Goal: Task Accomplishment & Management: Manage account settings

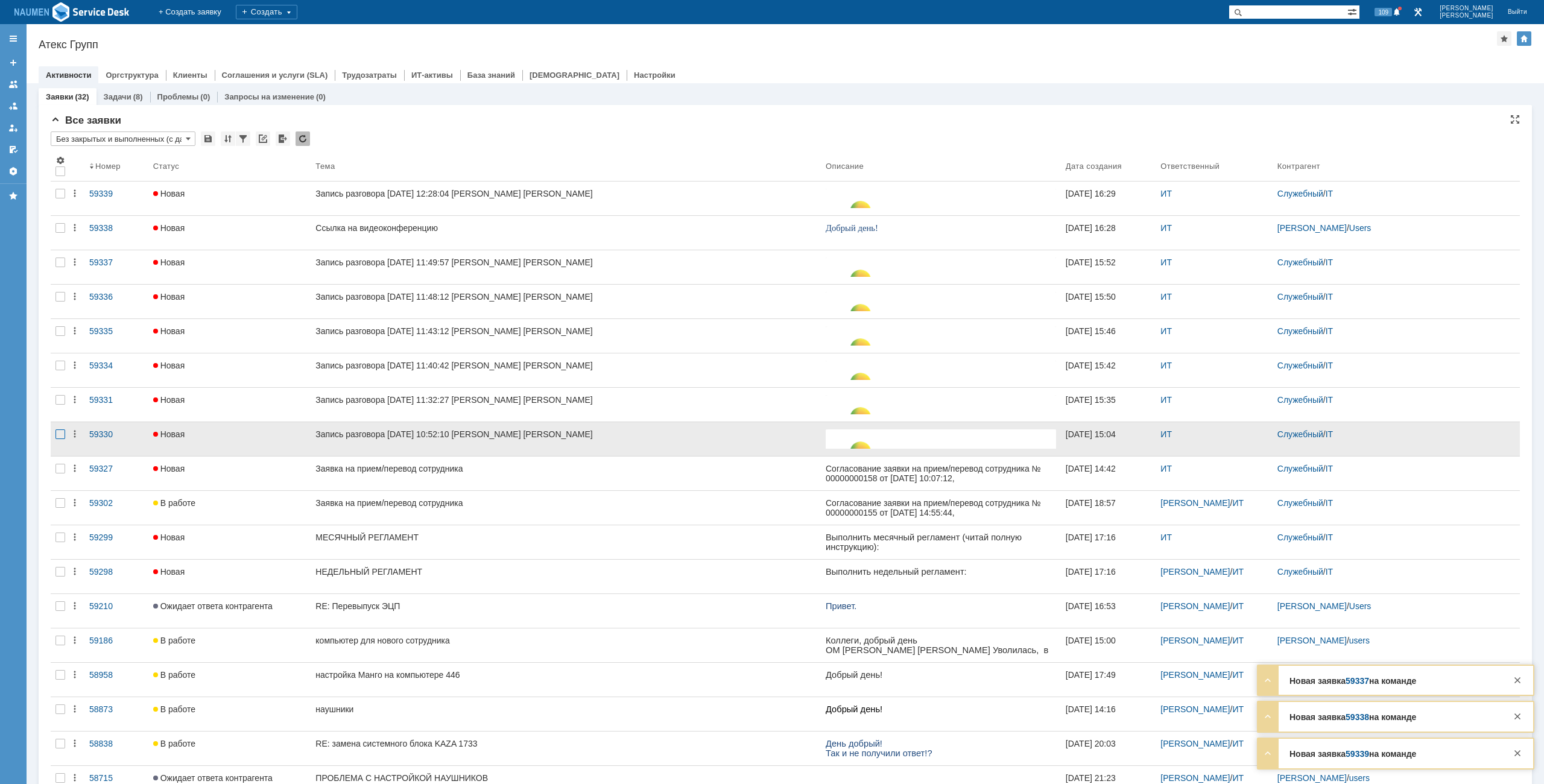
click at [59, 433] on div at bounding box center [60, 434] width 9 height 9
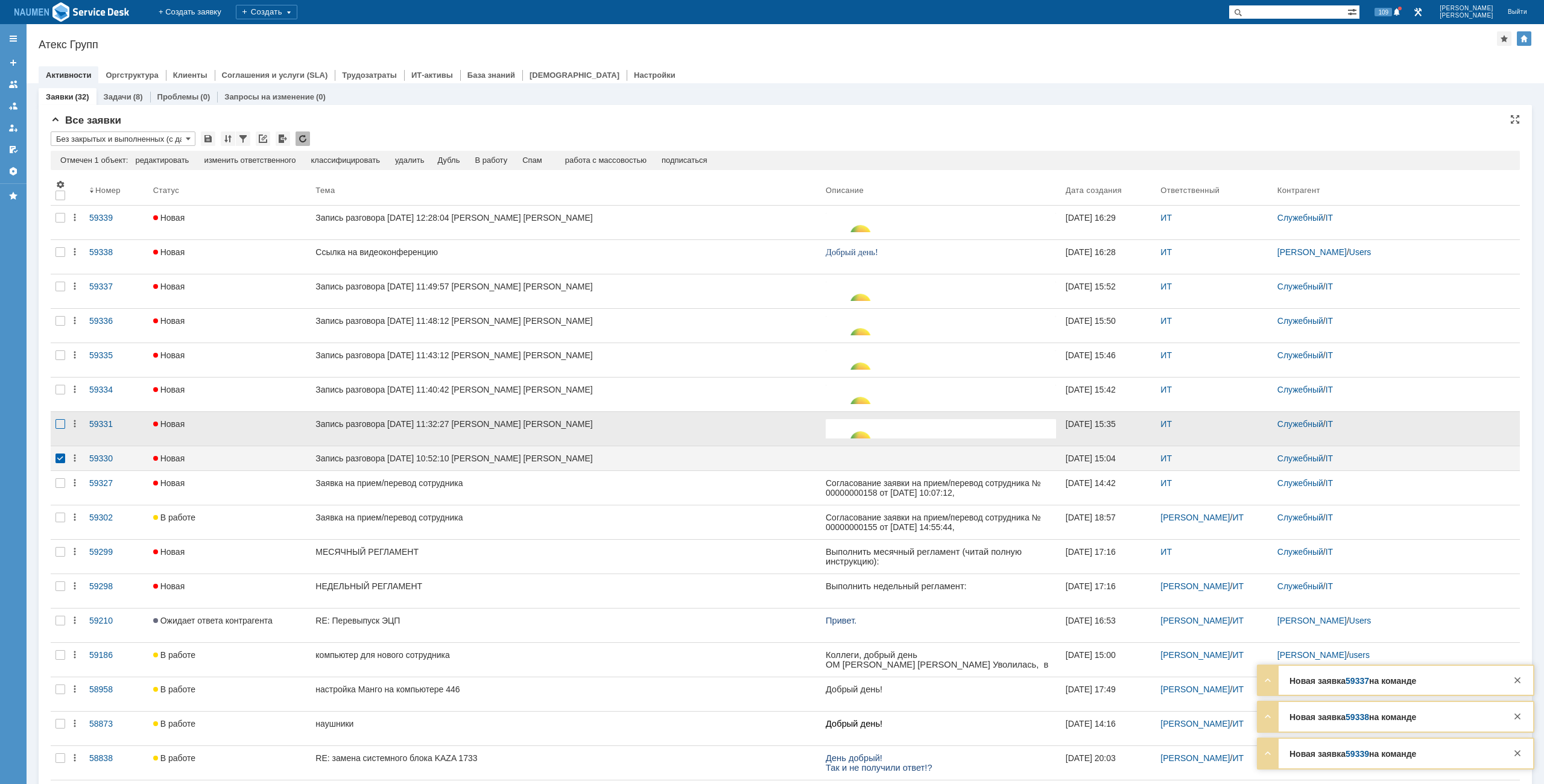
click at [61, 427] on div at bounding box center [60, 423] width 9 height 9
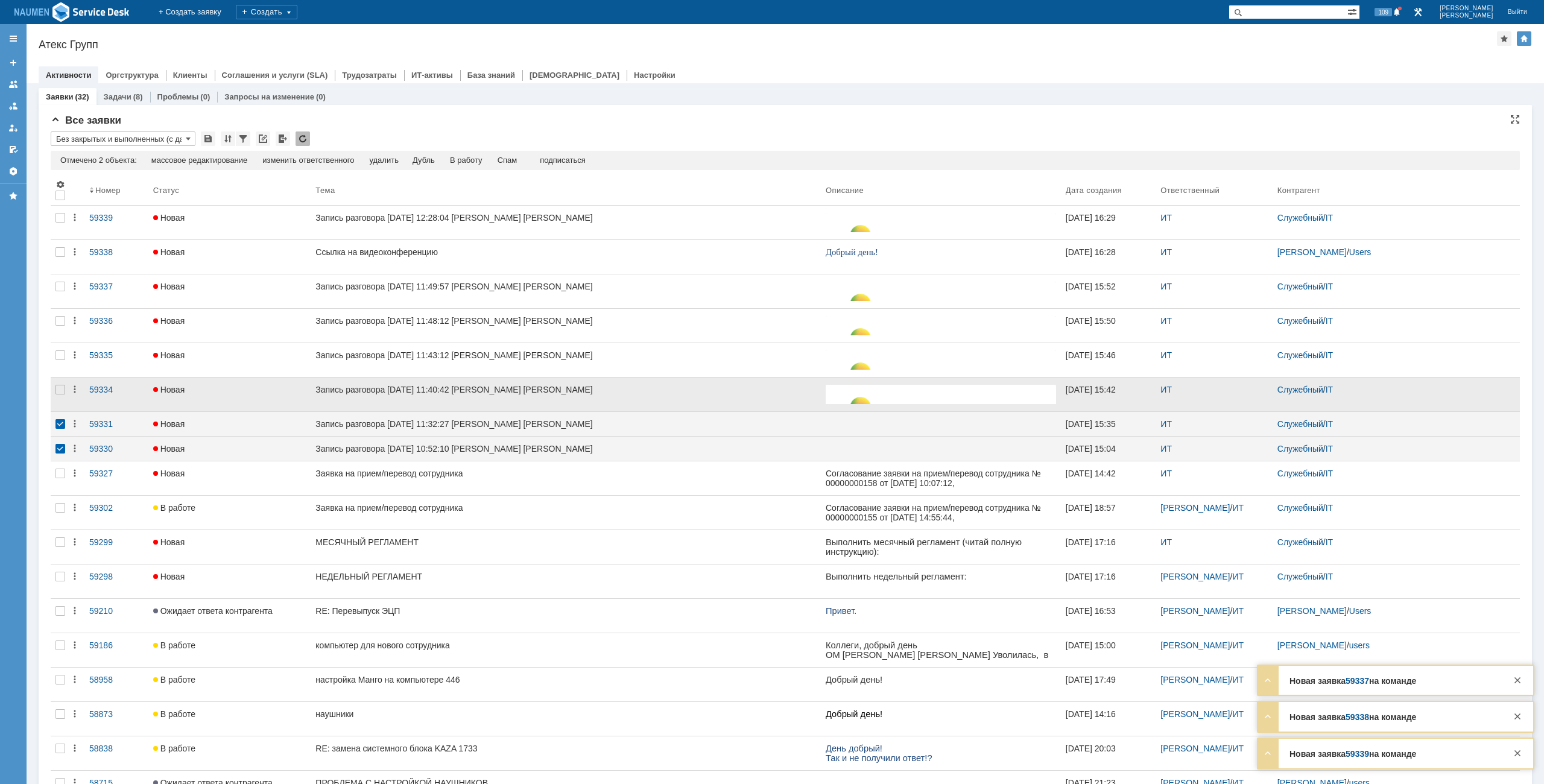
click at [64, 395] on div at bounding box center [60, 394] width 19 height 34
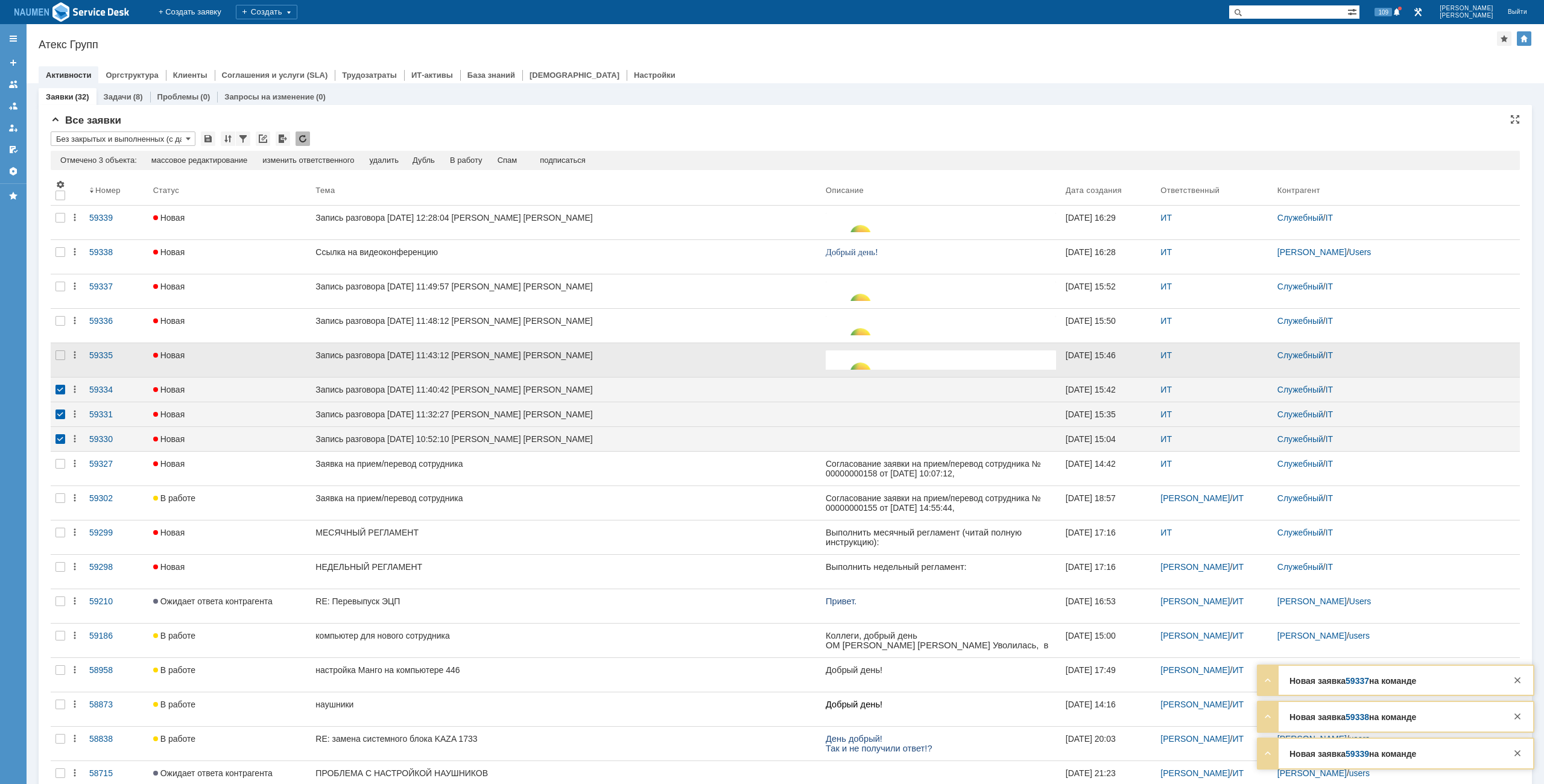
click at [62, 363] on div at bounding box center [60, 360] width 19 height 34
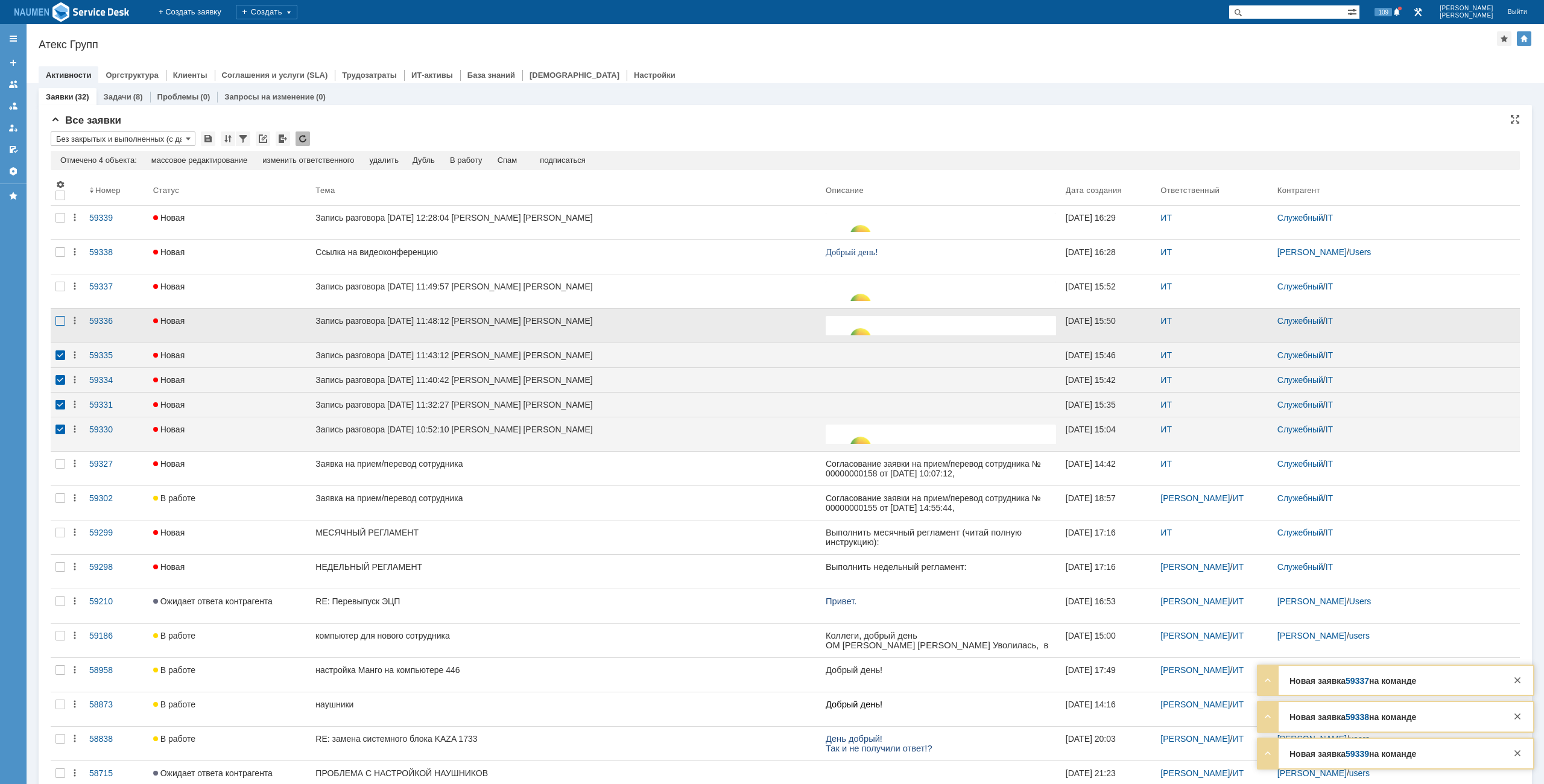
click at [63, 316] on div at bounding box center [60, 320] width 9 height 9
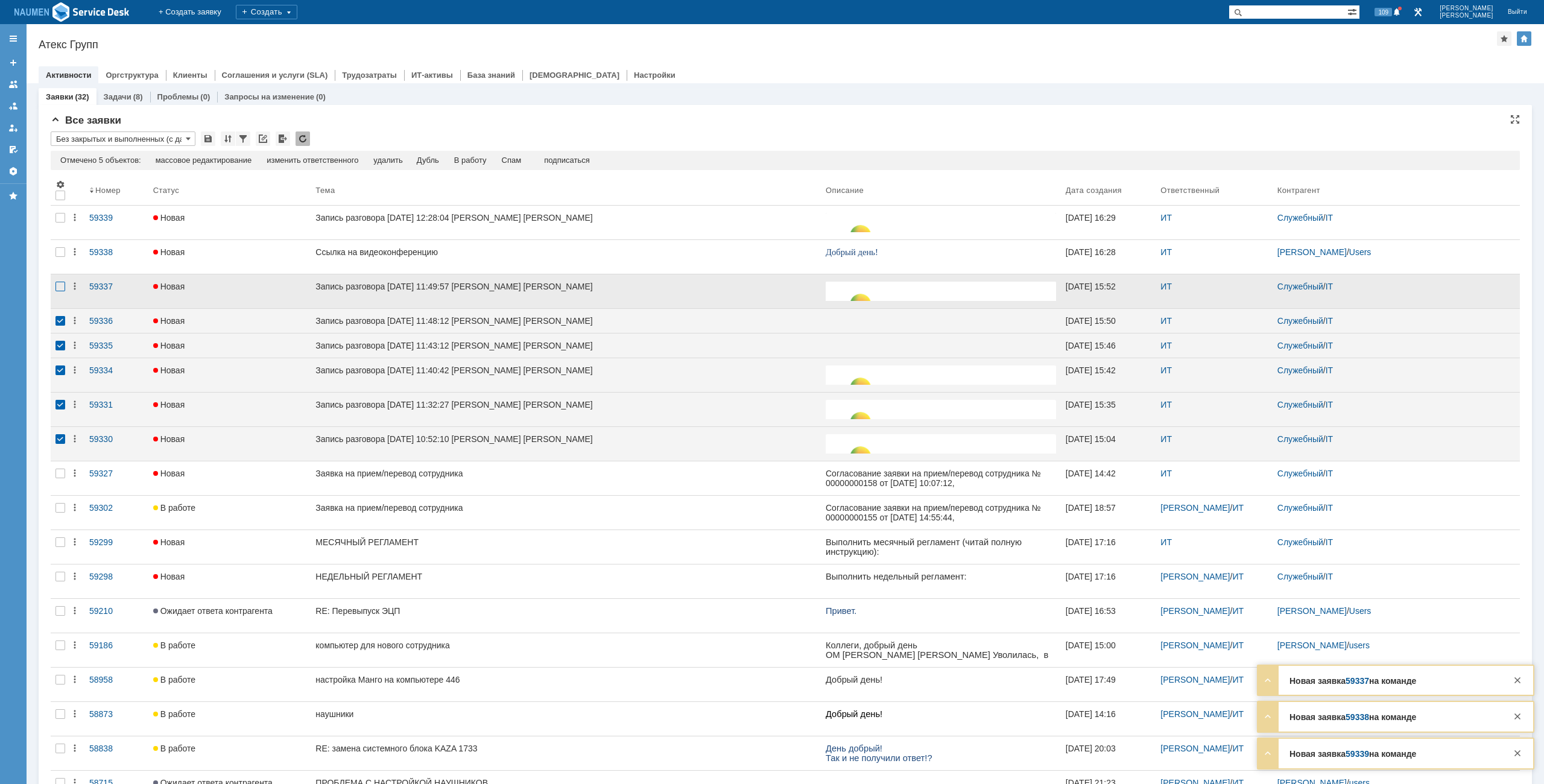
click at [64, 290] on div at bounding box center [60, 286] width 9 height 9
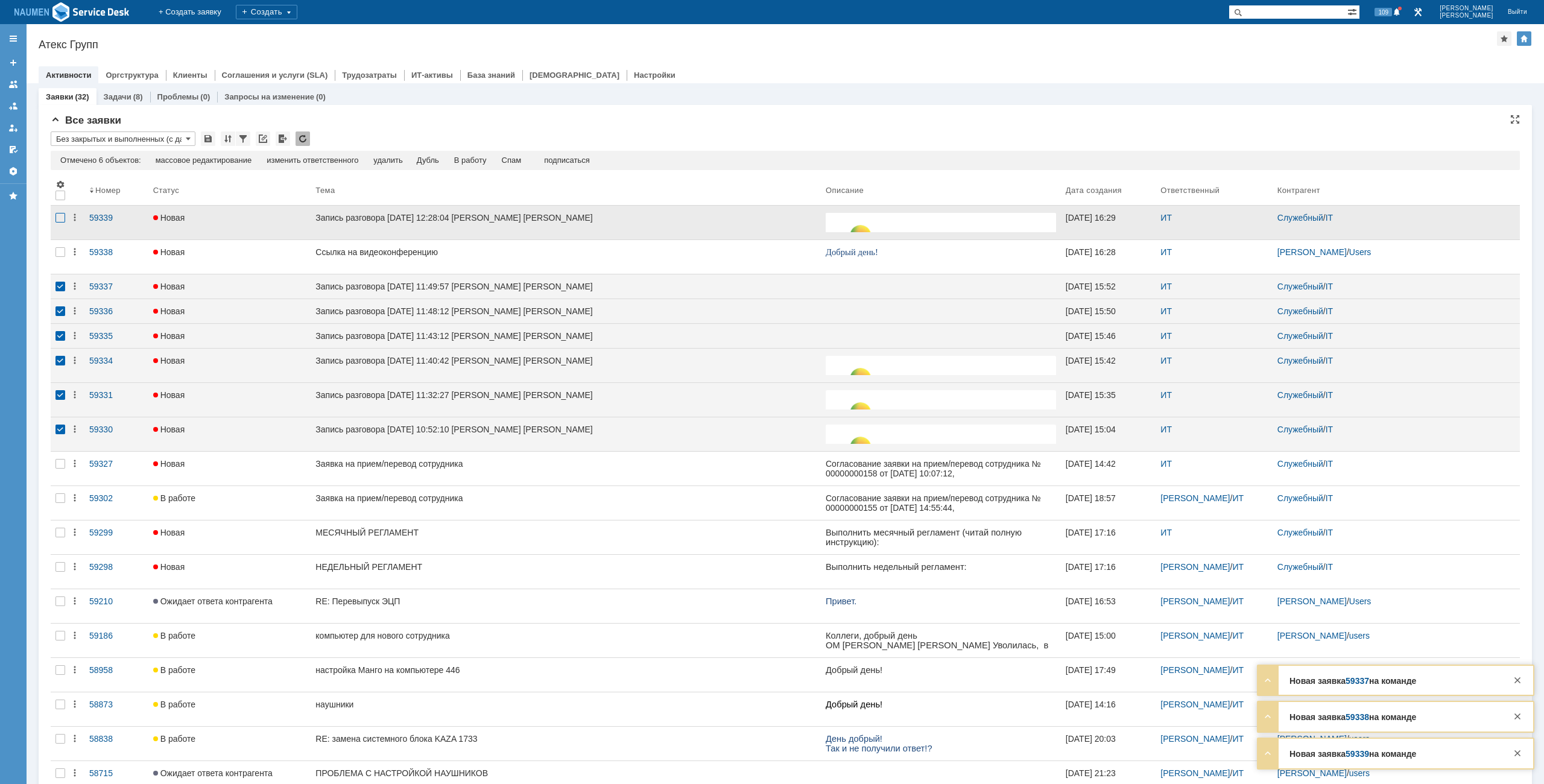
click at [58, 215] on div at bounding box center [60, 217] width 9 height 9
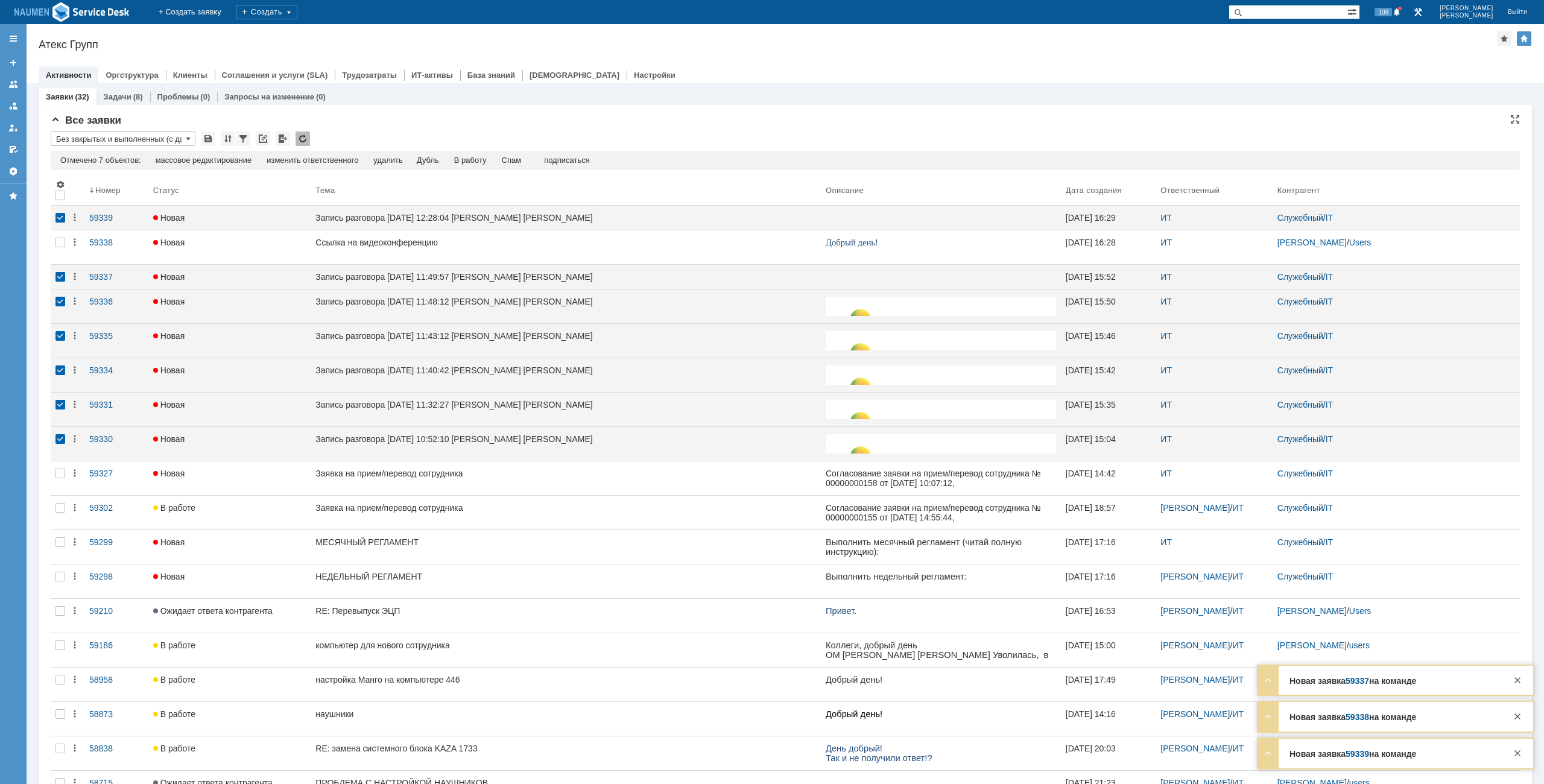
click at [513, 154] on div "Отмечено 7 объектов: редактировать массовое редактирование изменить ответственн…" at bounding box center [785, 160] width 1470 height 19
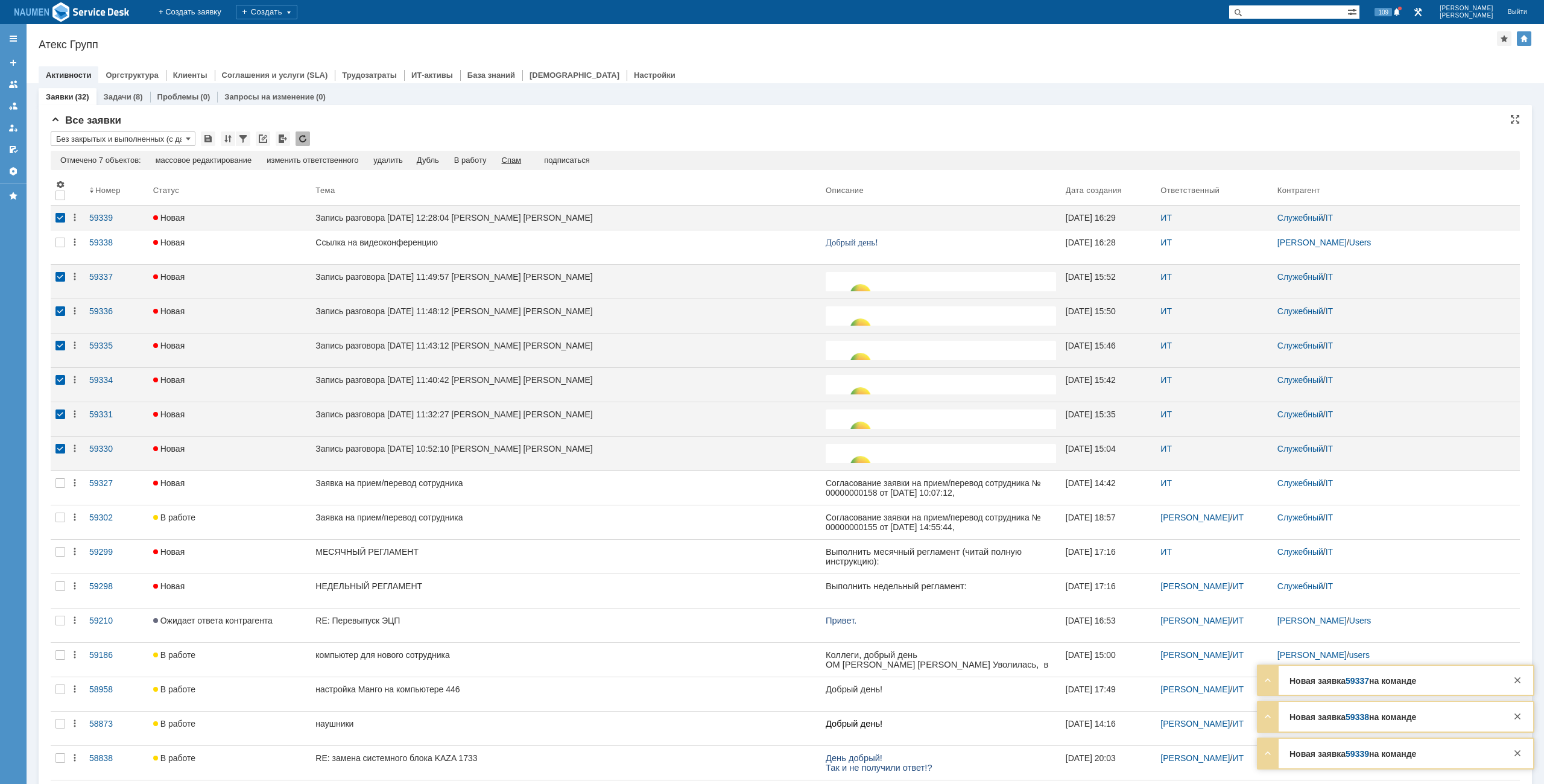
click at [518, 157] on div "Спам" at bounding box center [512, 160] width 20 height 9
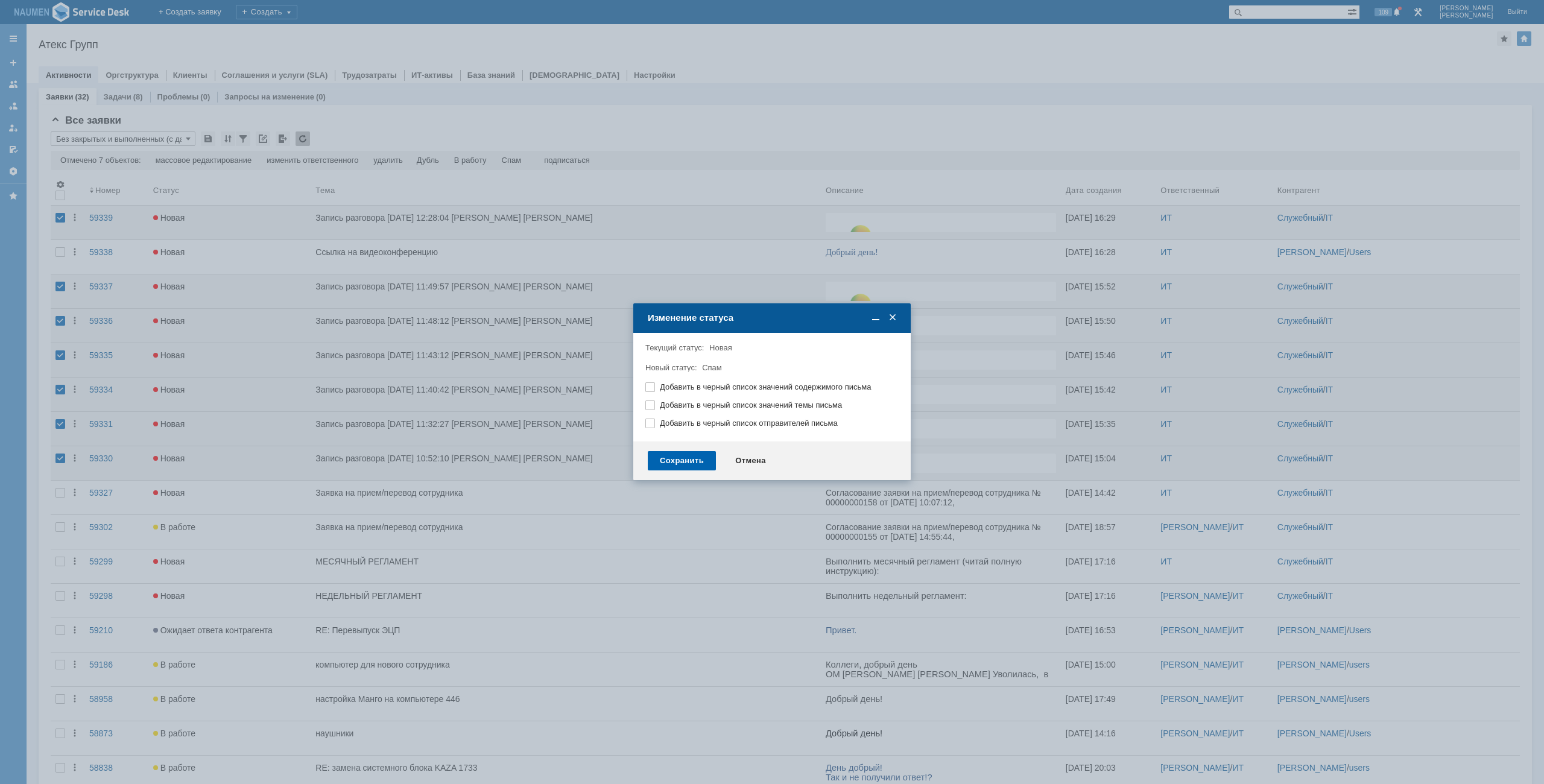
click at [693, 453] on div "Сохранить" at bounding box center [681, 460] width 68 height 19
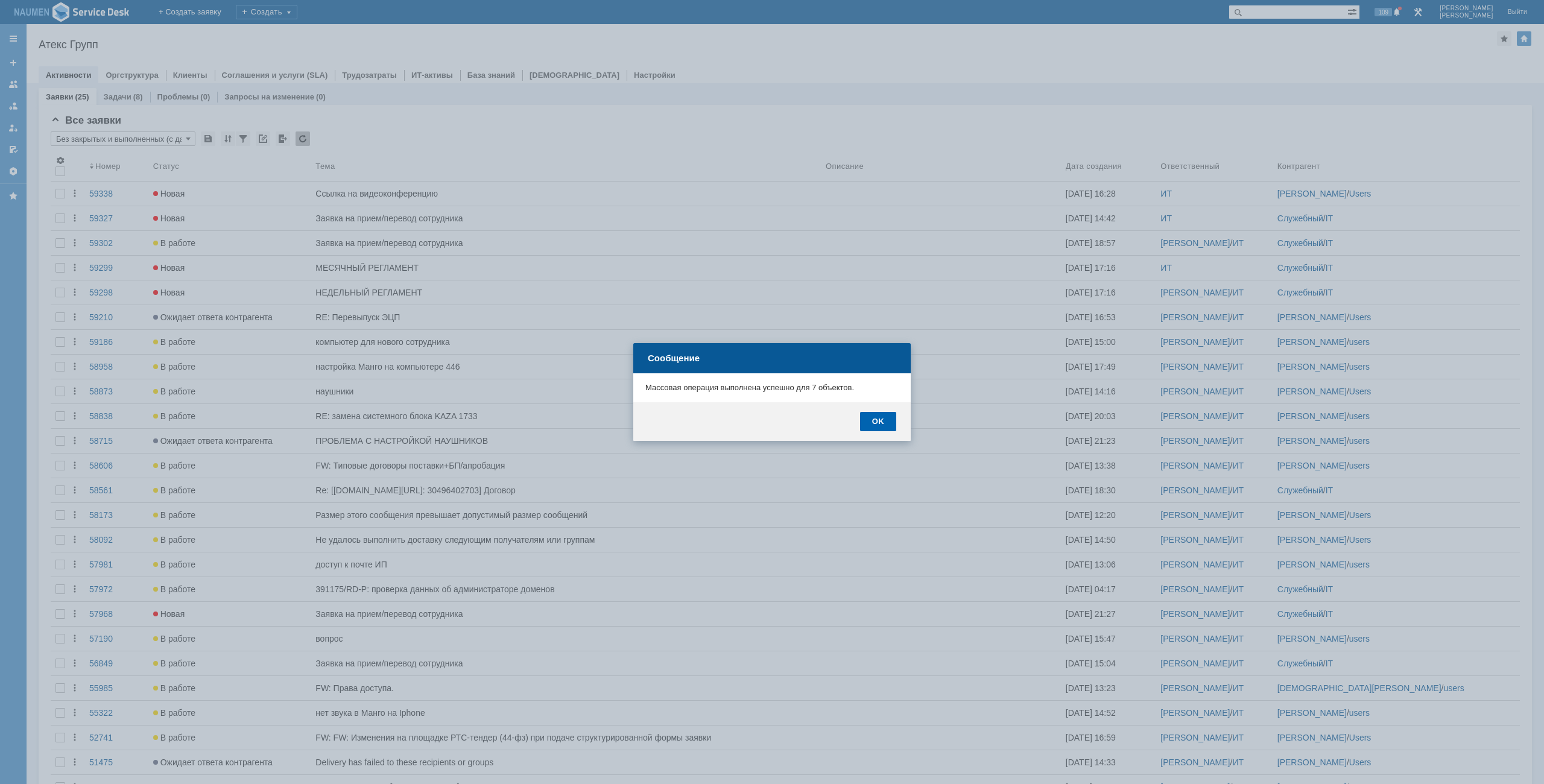
click at [872, 426] on div "OK" at bounding box center [878, 421] width 36 height 19
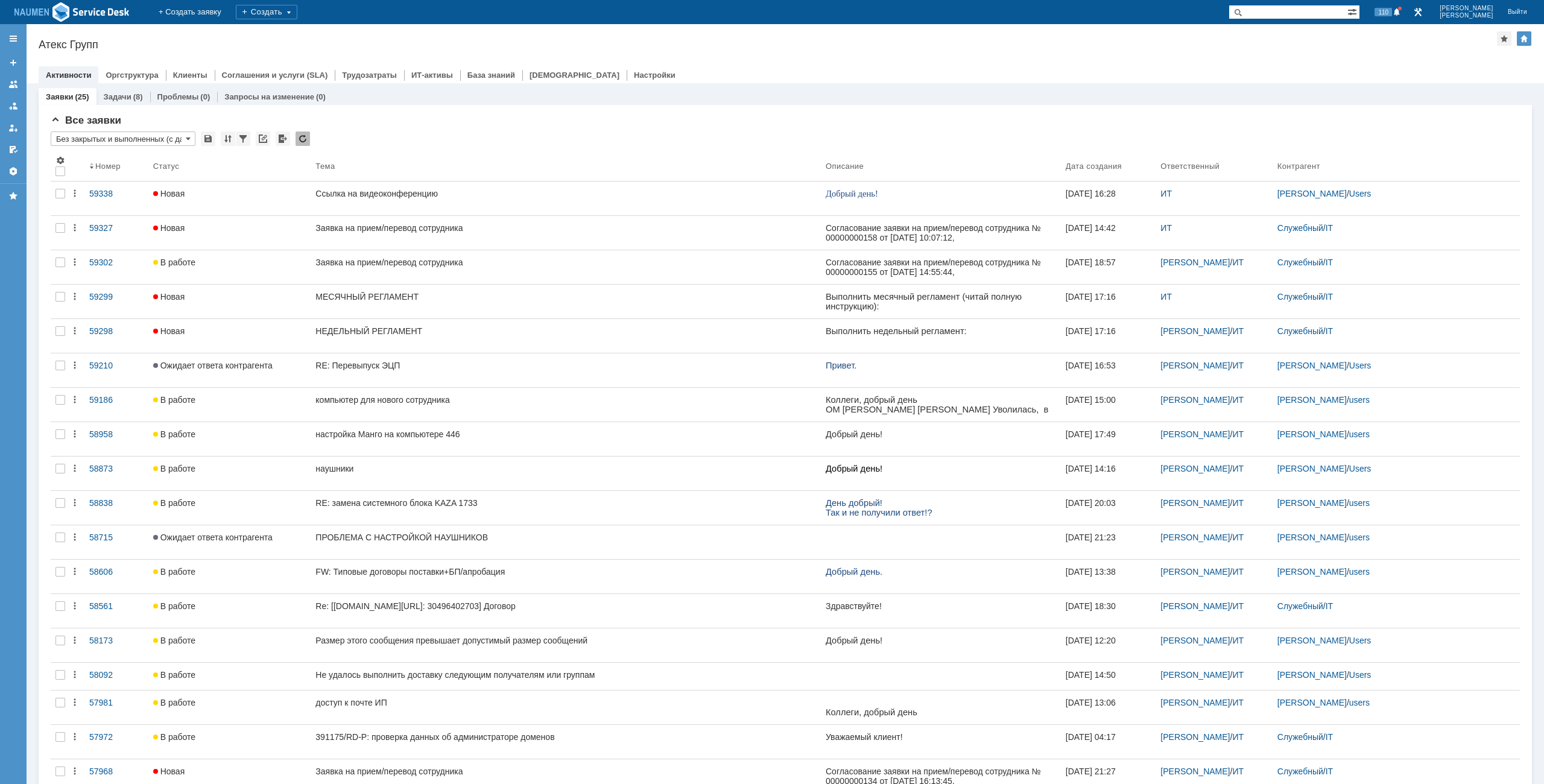
click at [809, 31] on div "Назад | Атекс Групп Атекс Групп root$101 Активности Оргструктура Клиенты Соглаш…" at bounding box center [785, 54] width 1518 height 59
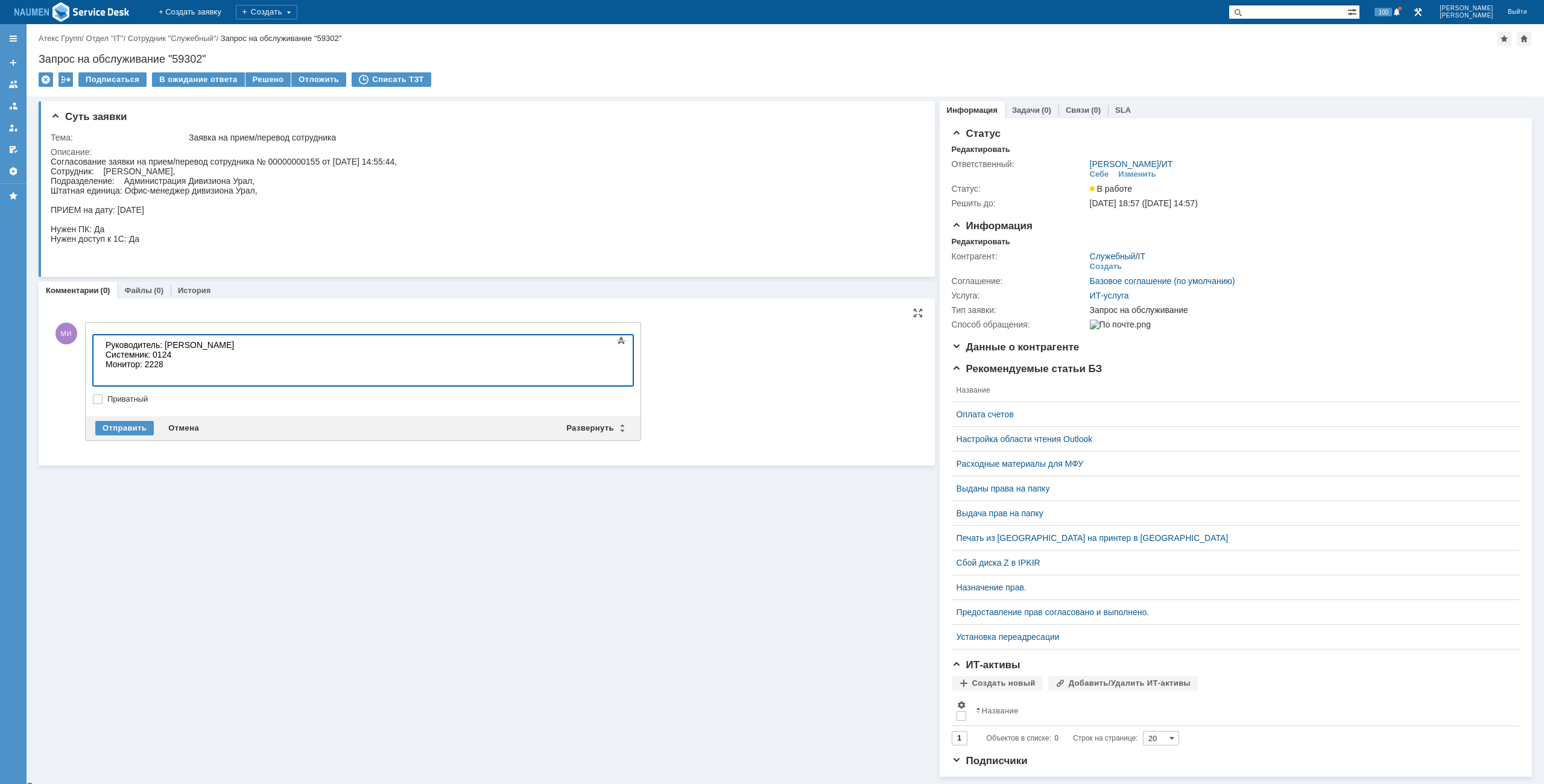
scroll to position [303, 4]
click at [136, 424] on div "Отправить" at bounding box center [125, 428] width 59 height 14
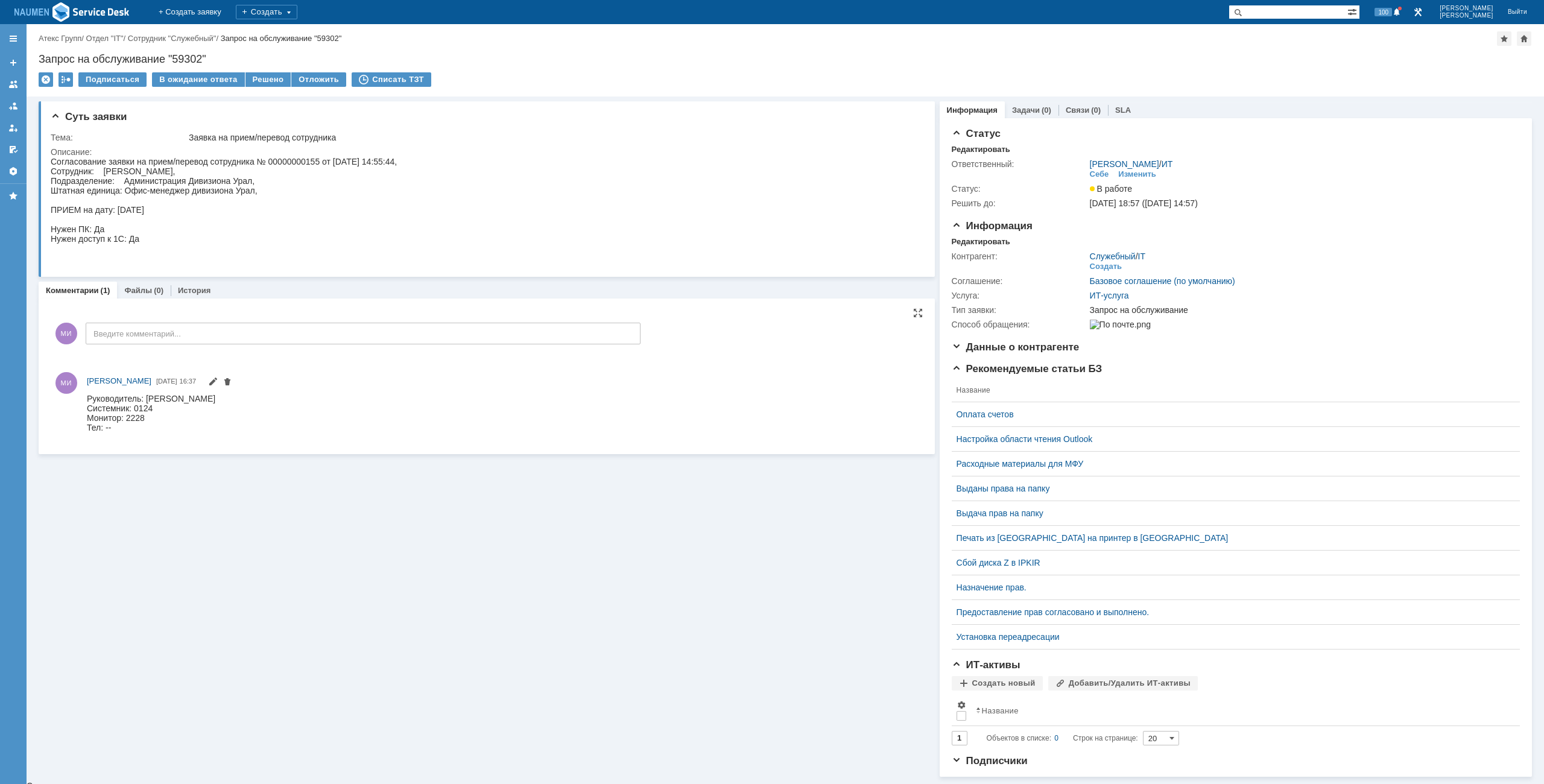
scroll to position [0, 0]
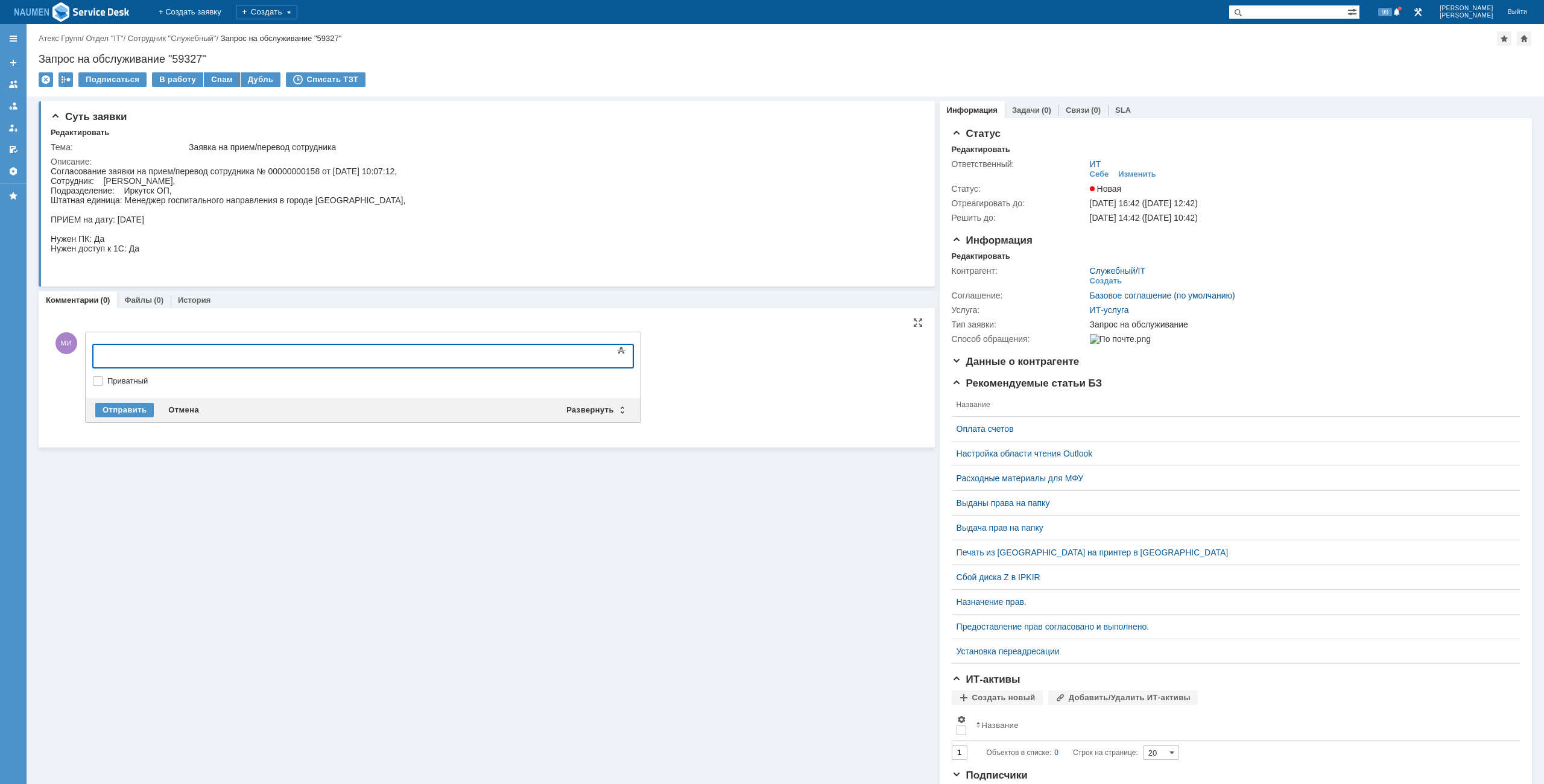
click at [145, 357] on div at bounding box center [191, 354] width 171 height 9
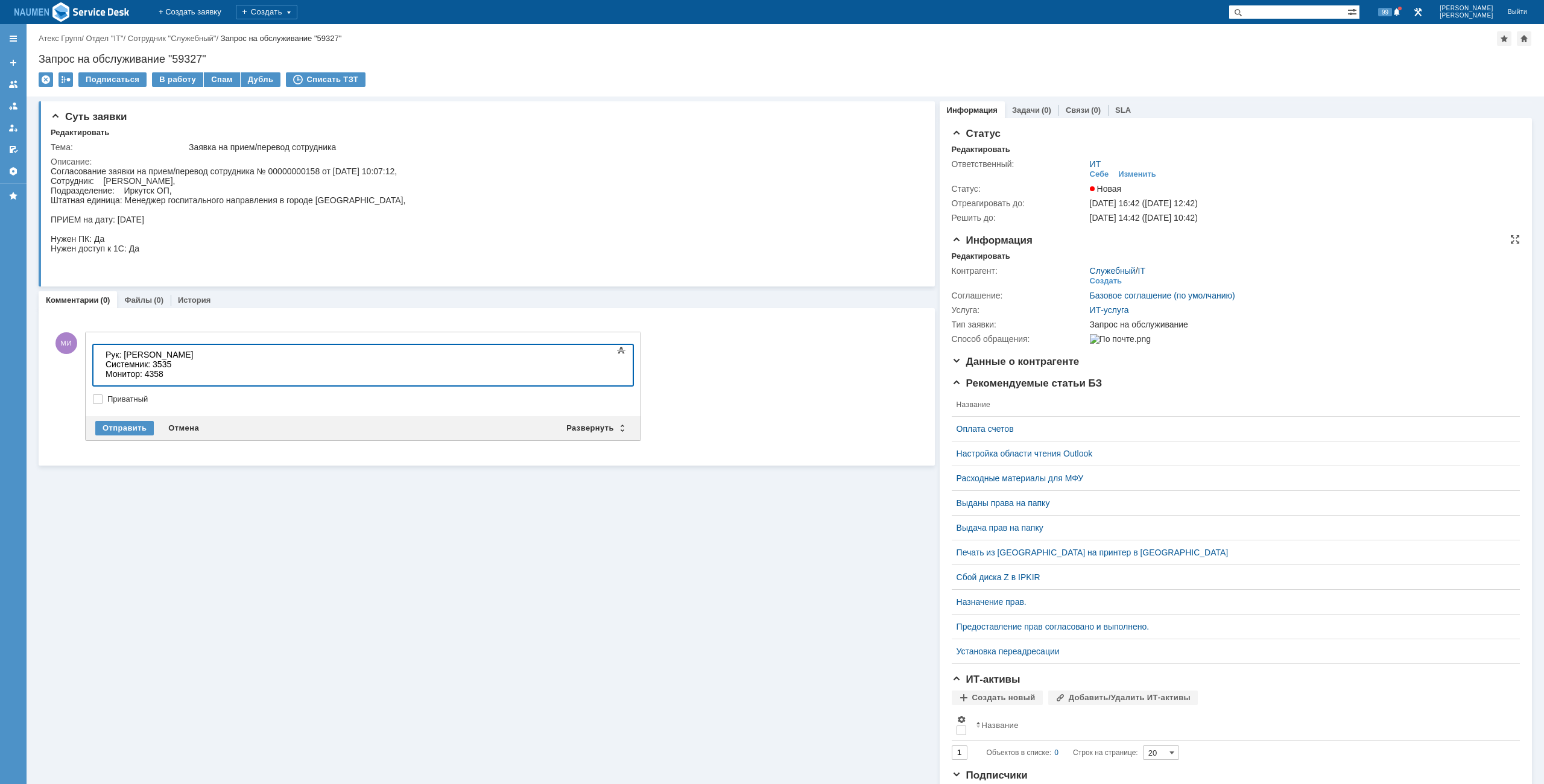
scroll to position [236, 4]
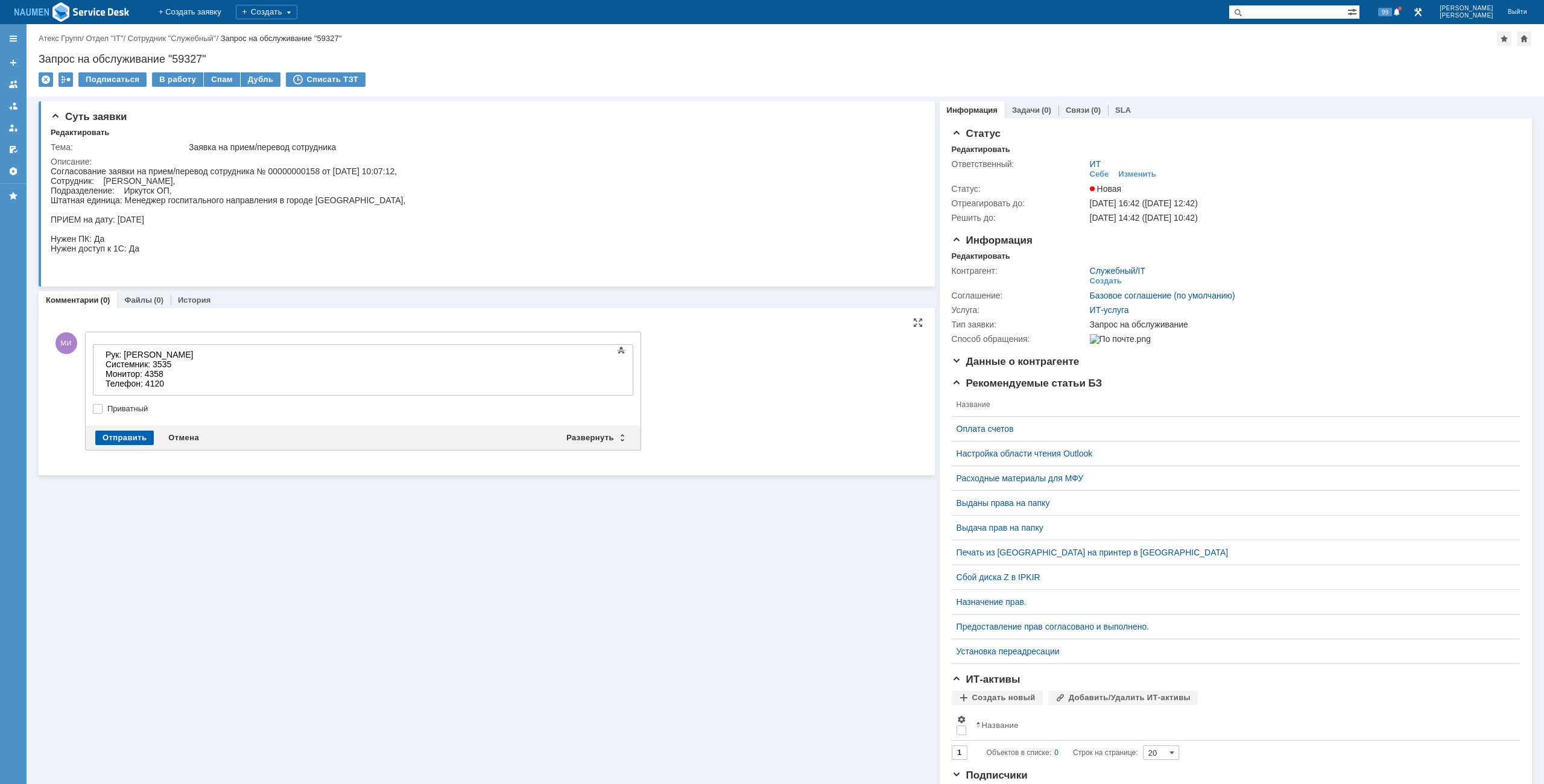
click at [114, 442] on div "Отправить" at bounding box center [125, 438] width 59 height 14
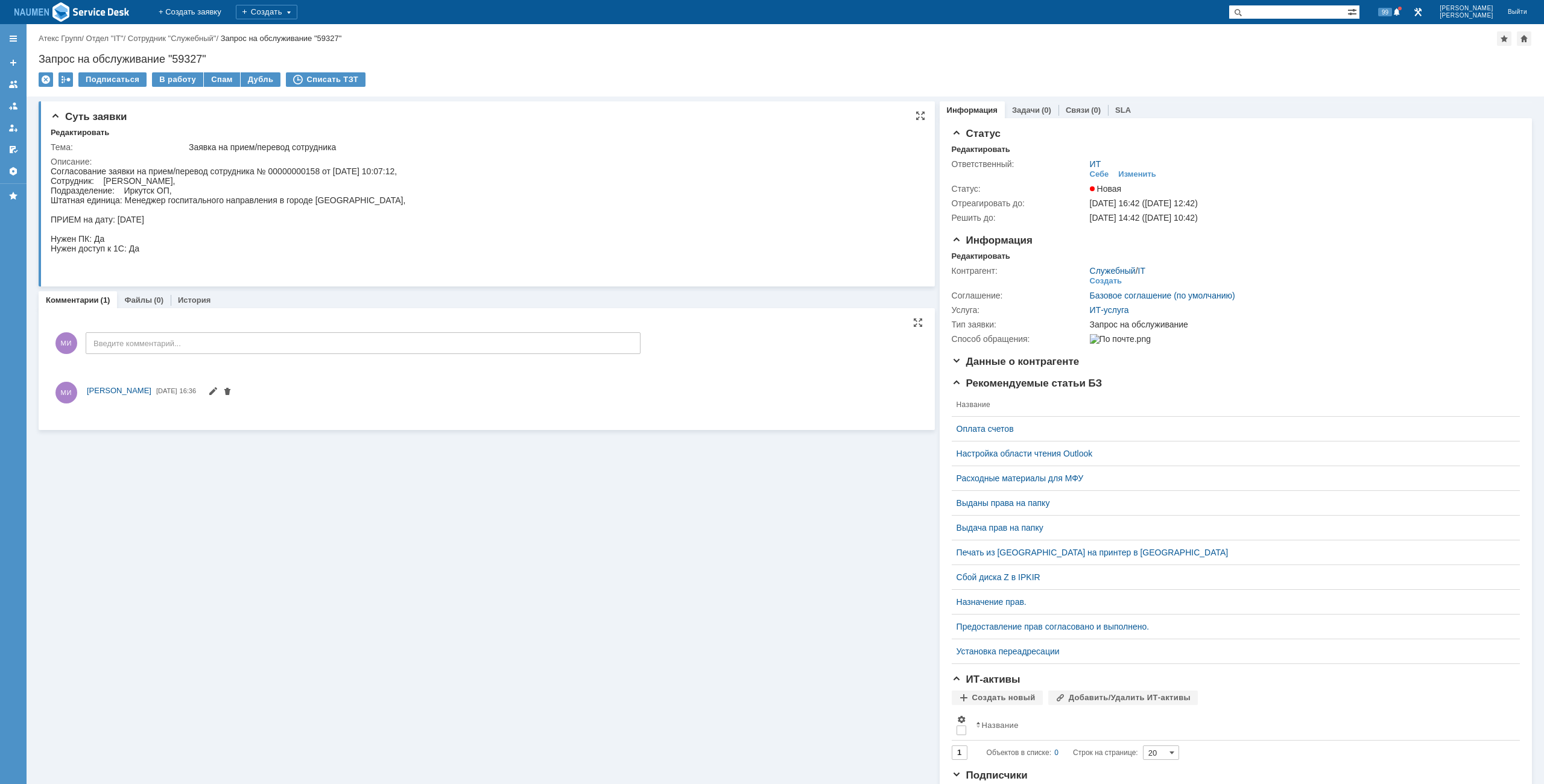
scroll to position [0, 0]
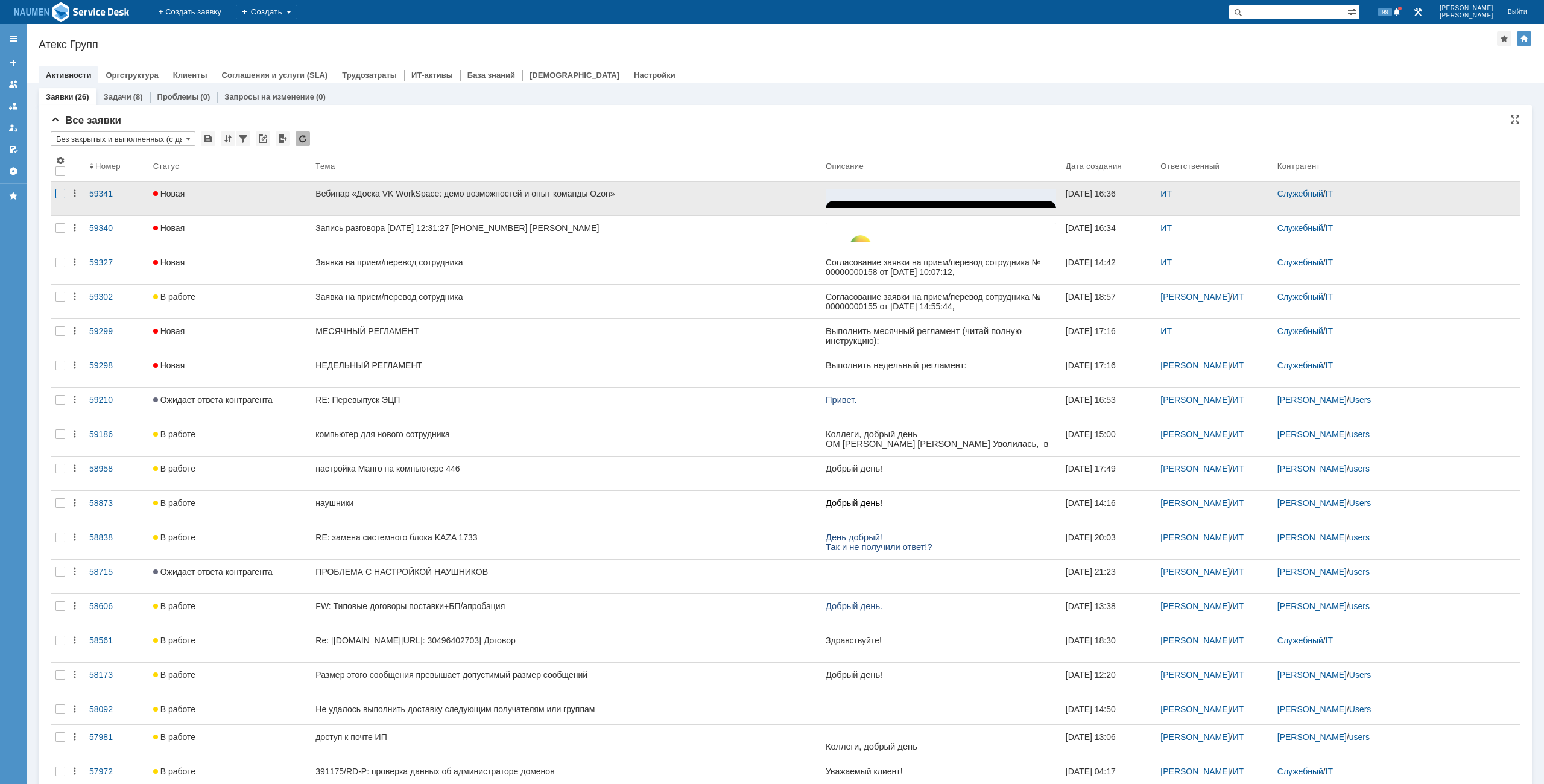
click at [56, 197] on div at bounding box center [60, 193] width 9 height 9
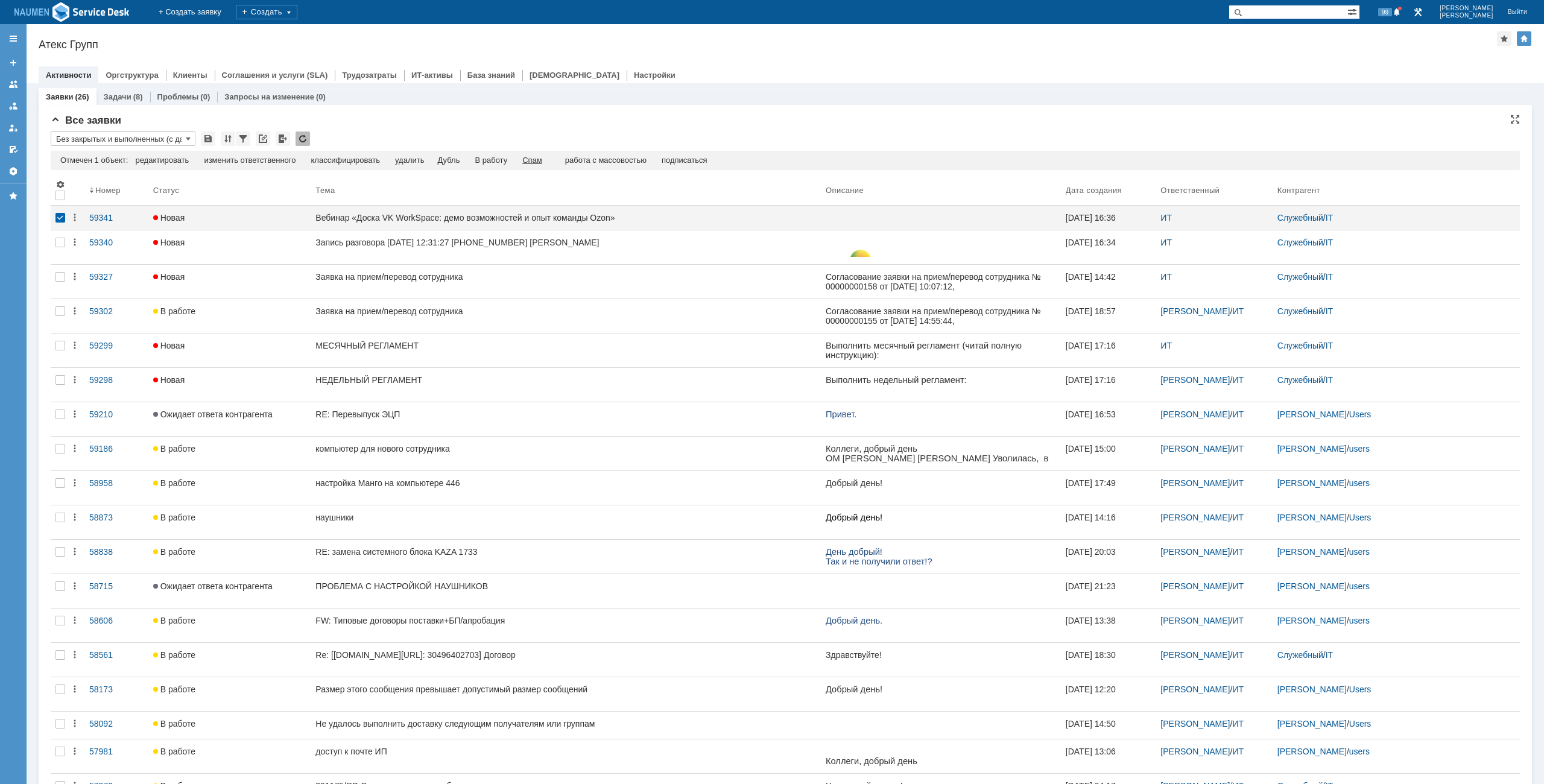
click at [538, 159] on div "Спам" at bounding box center [532, 160] width 20 height 9
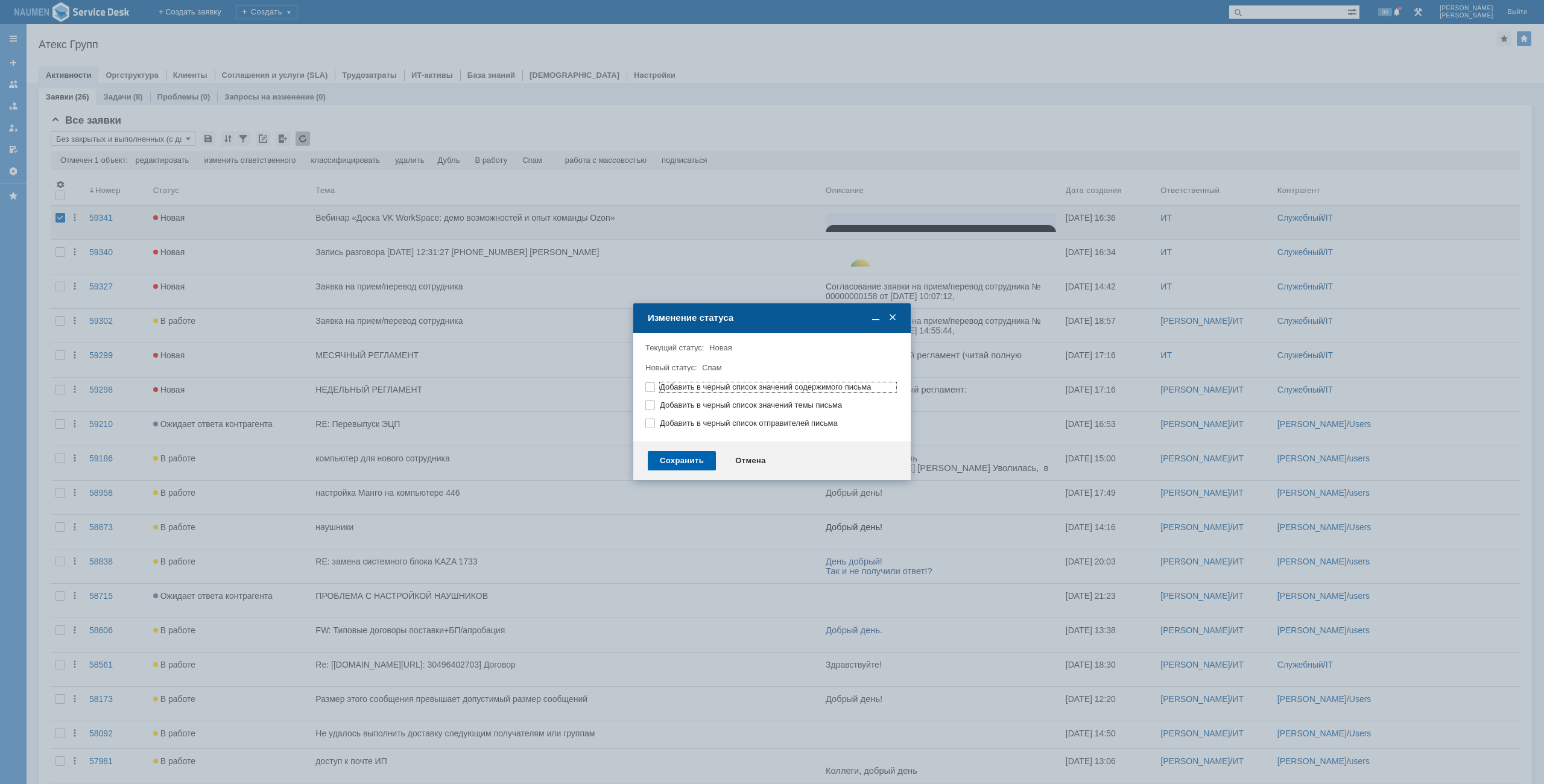
click at [683, 456] on div "Сохранить" at bounding box center [681, 460] width 68 height 19
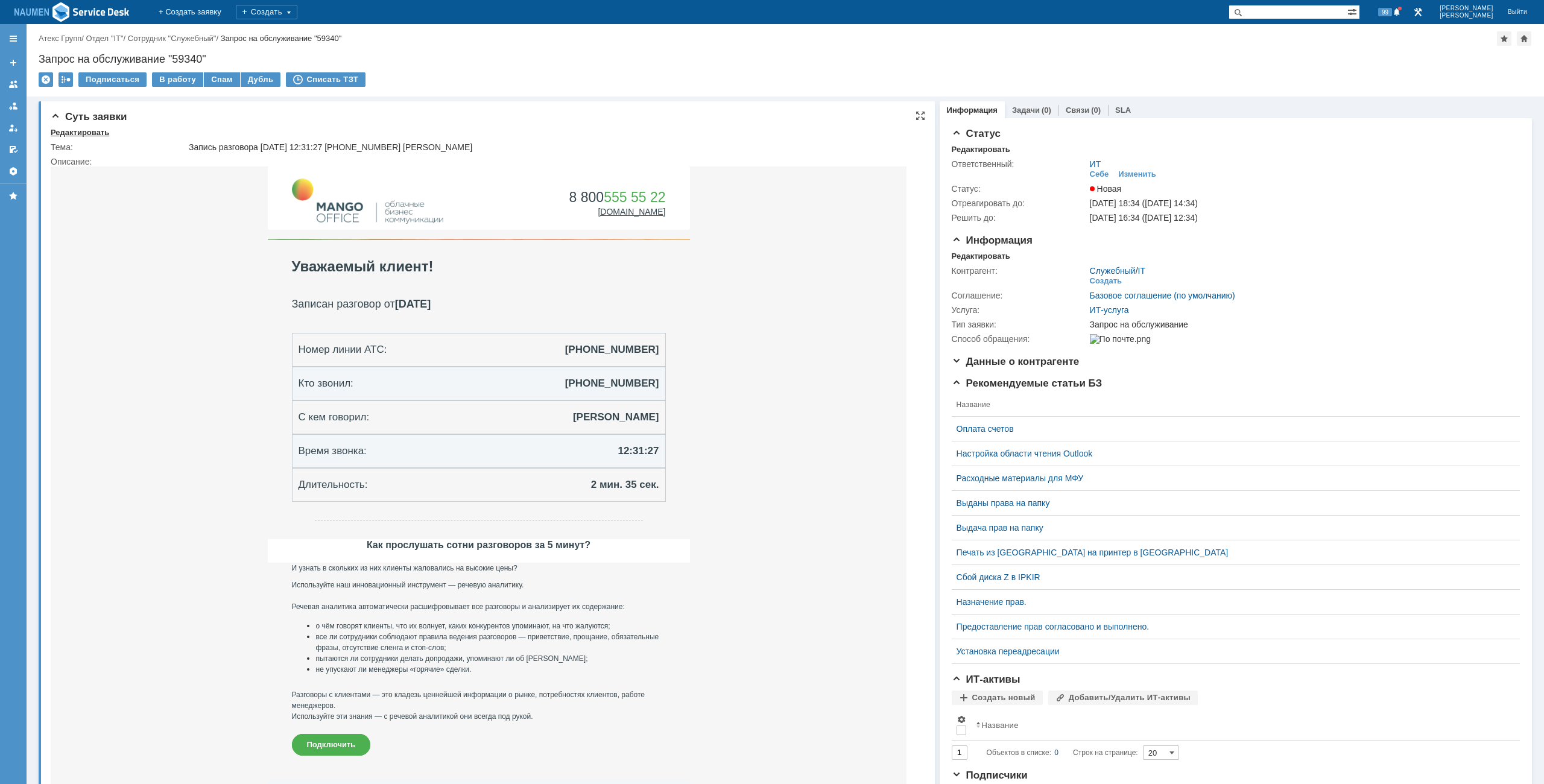
click at [86, 135] on div "Редактировать" at bounding box center [80, 132] width 59 height 9
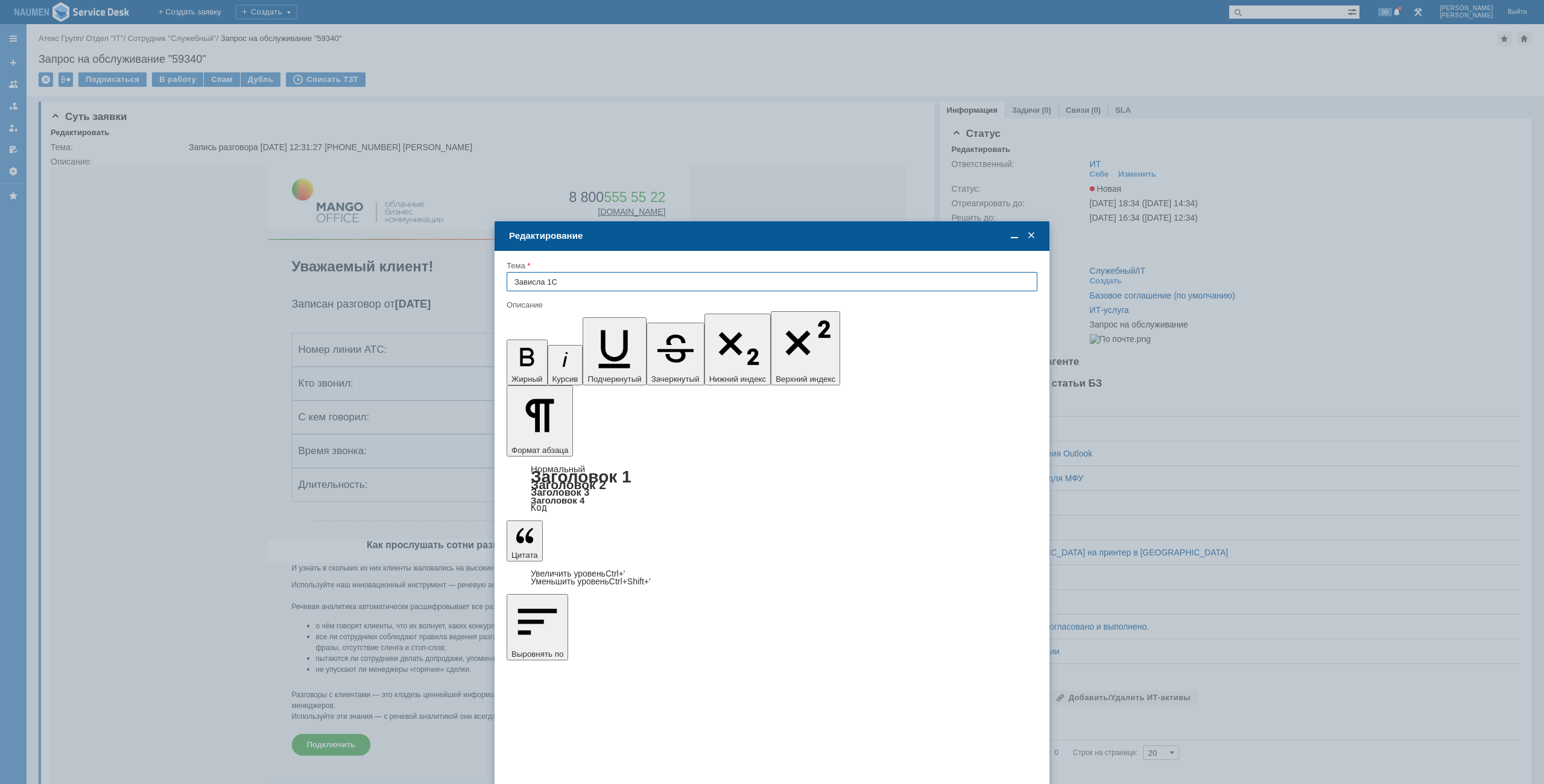
type input "Зависла 1С"
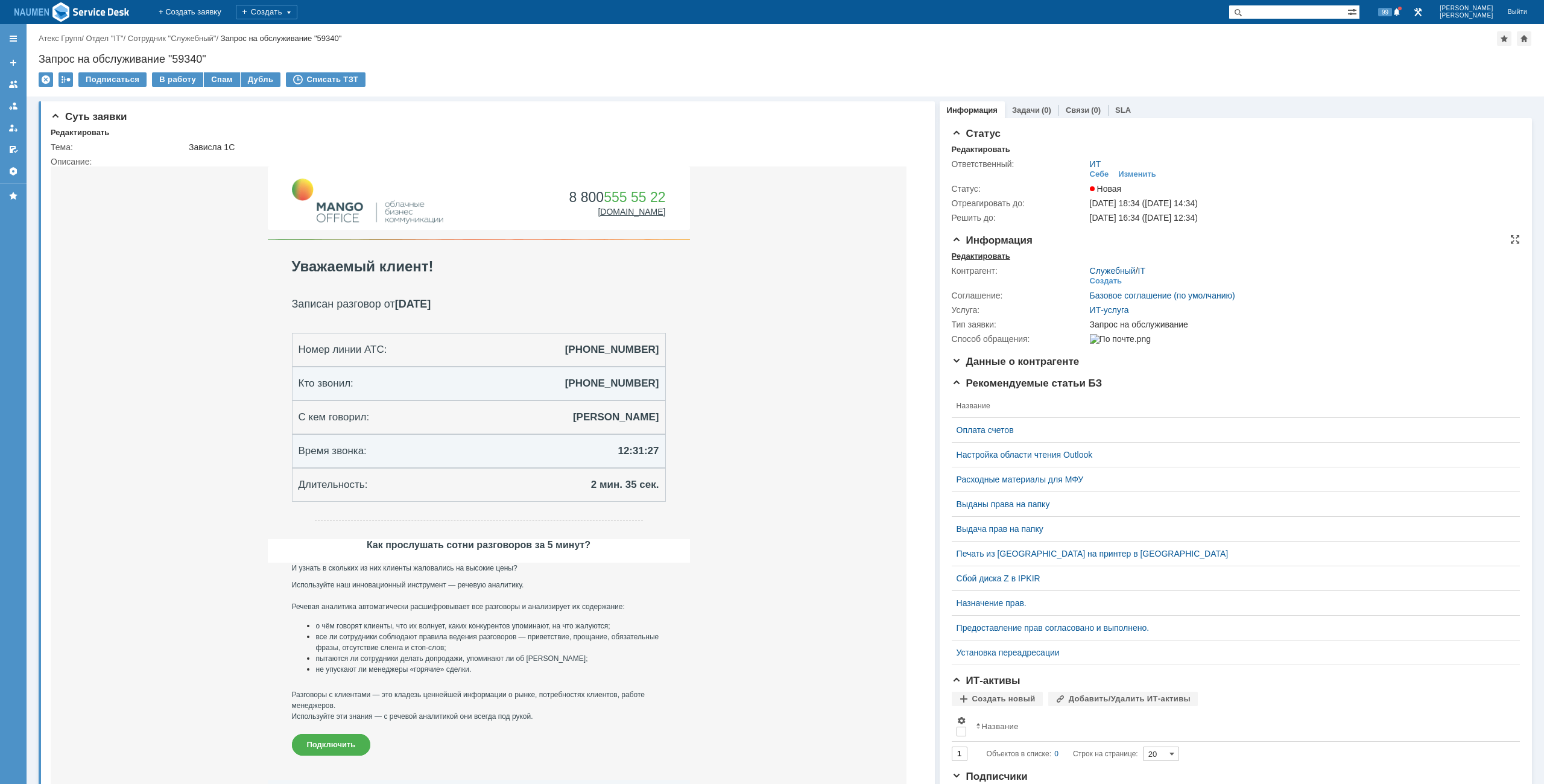
click at [964, 256] on div "Редактировать" at bounding box center [981, 256] width 59 height 9
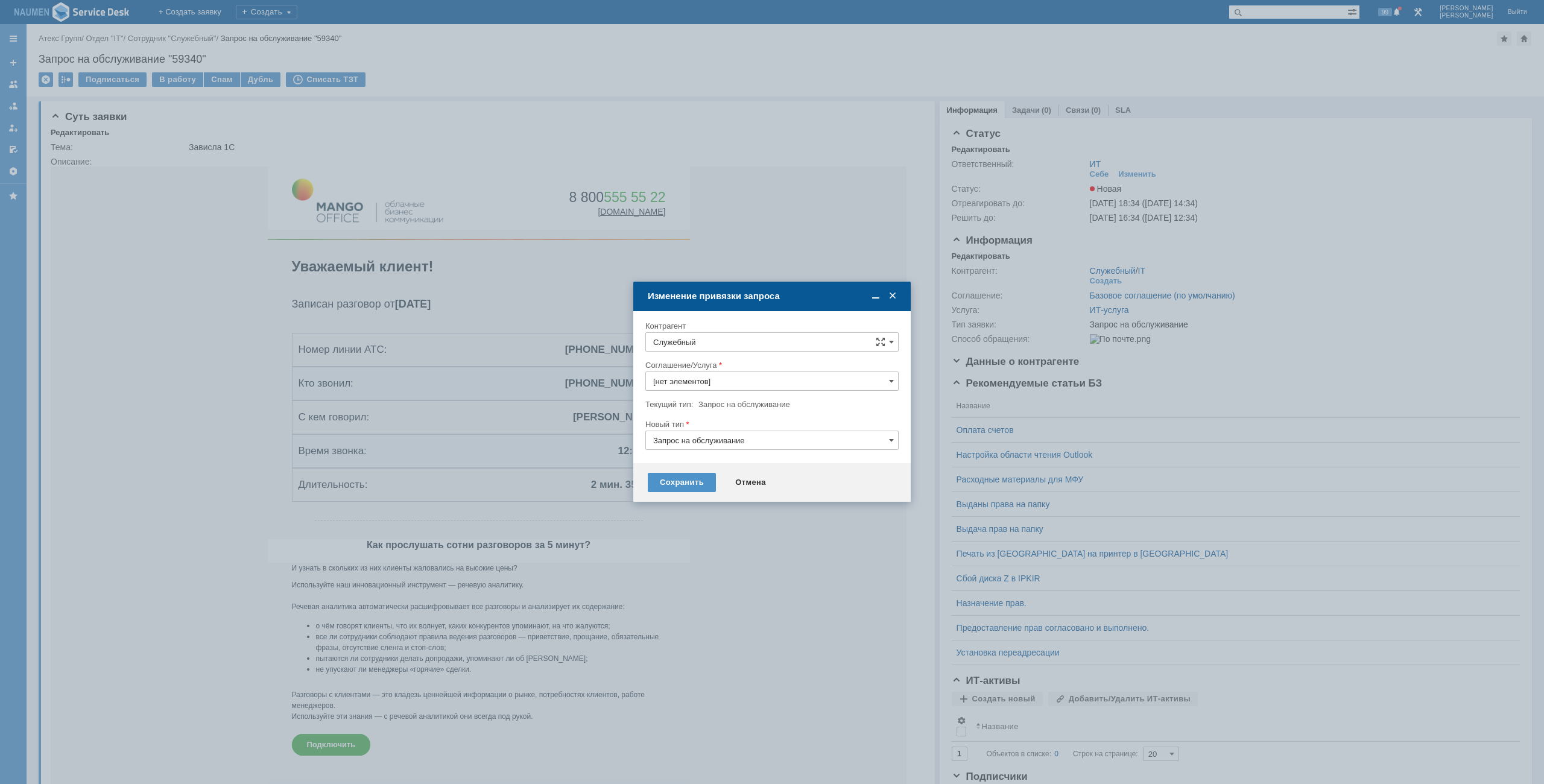
type input "ИТ-услуга"
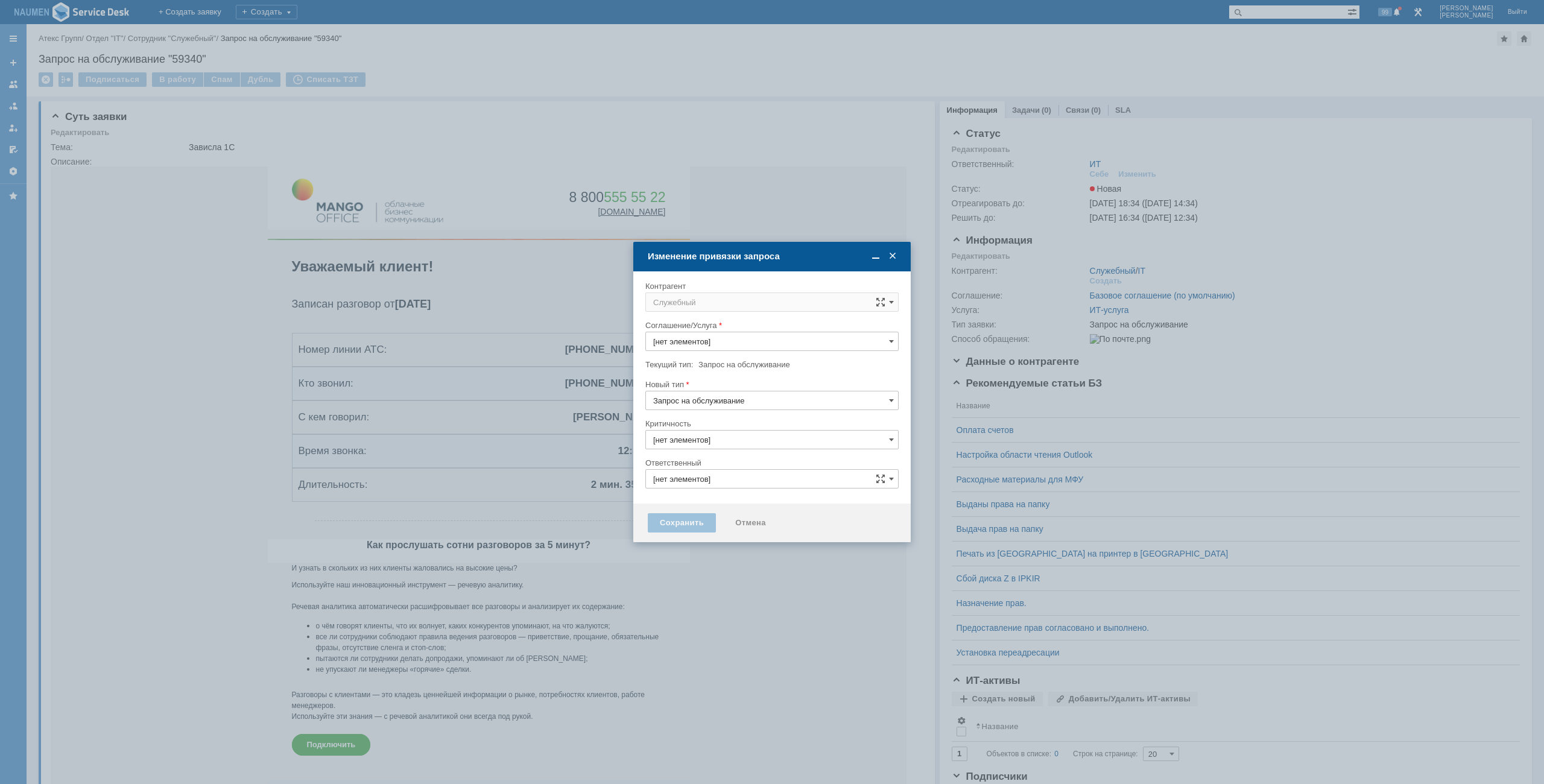
type input "3. Низкая"
type input "[не указано]"
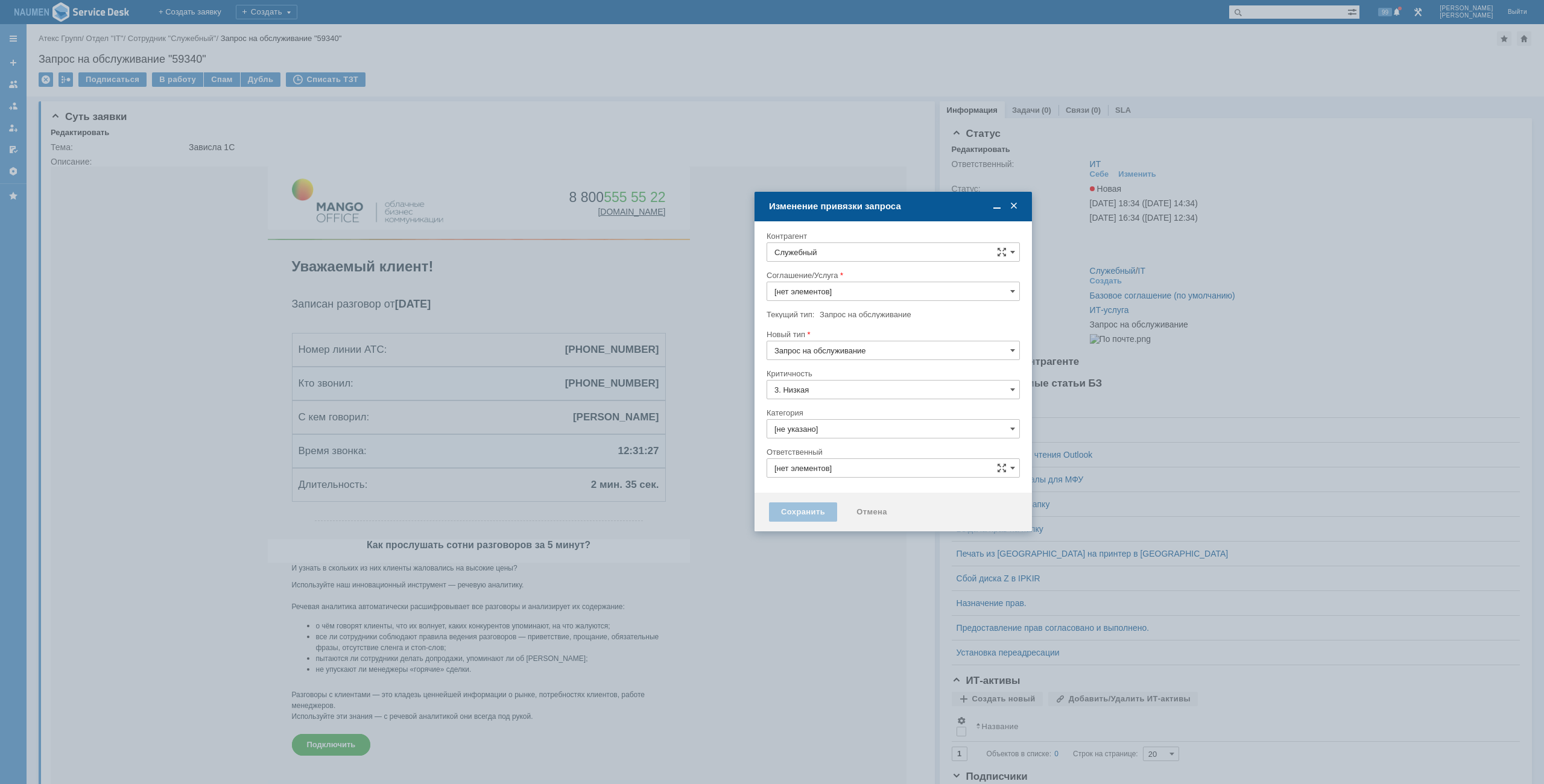
type input "ИТ-услуга"
type input "ИТ"
drag, startPoint x: 788, startPoint y: 263, endPoint x: 921, endPoint y: 205, distance: 145.1
click at [921, 205] on div "Изменение привязки запроса" at bounding box center [894, 207] width 251 height 14
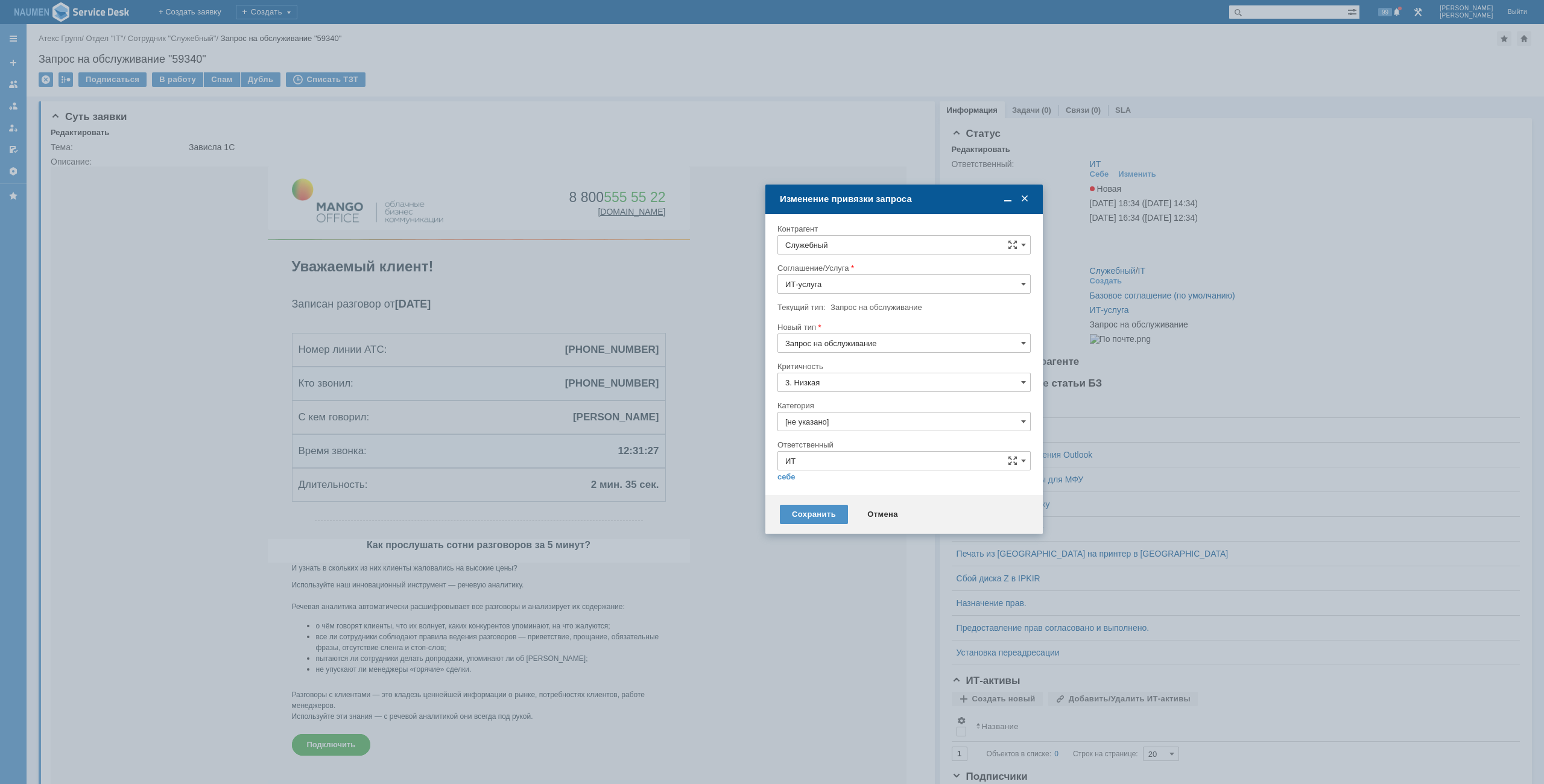
click at [876, 241] on input "Служебный" at bounding box center [904, 245] width 254 height 19
click at [892, 357] on span "Бирюков Дмитрий" at bounding box center [861, 354] width 64 height 9
type input "Бирюков Дмитрий"
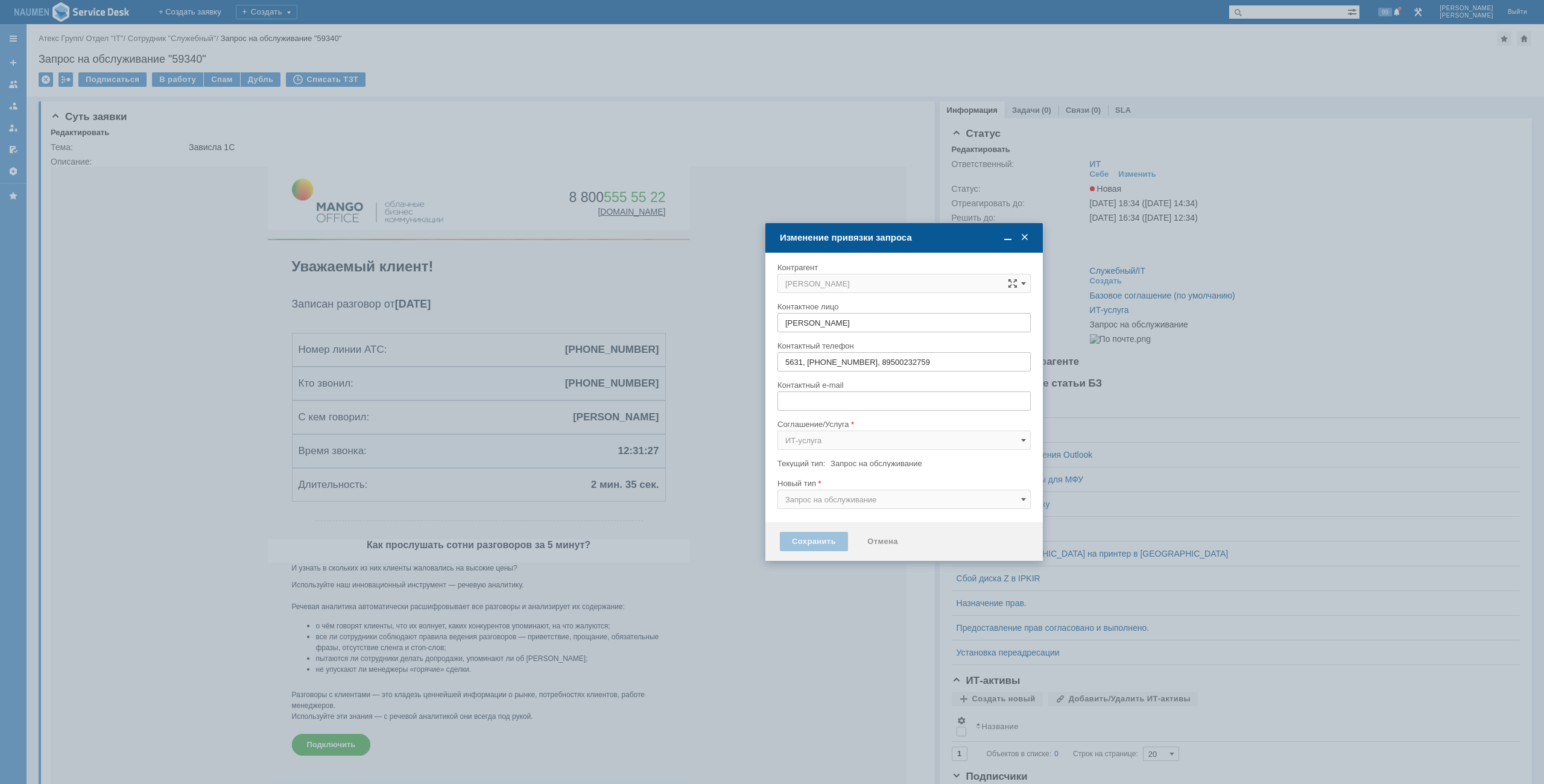
type input "d.biryukov@atex-gr.com"
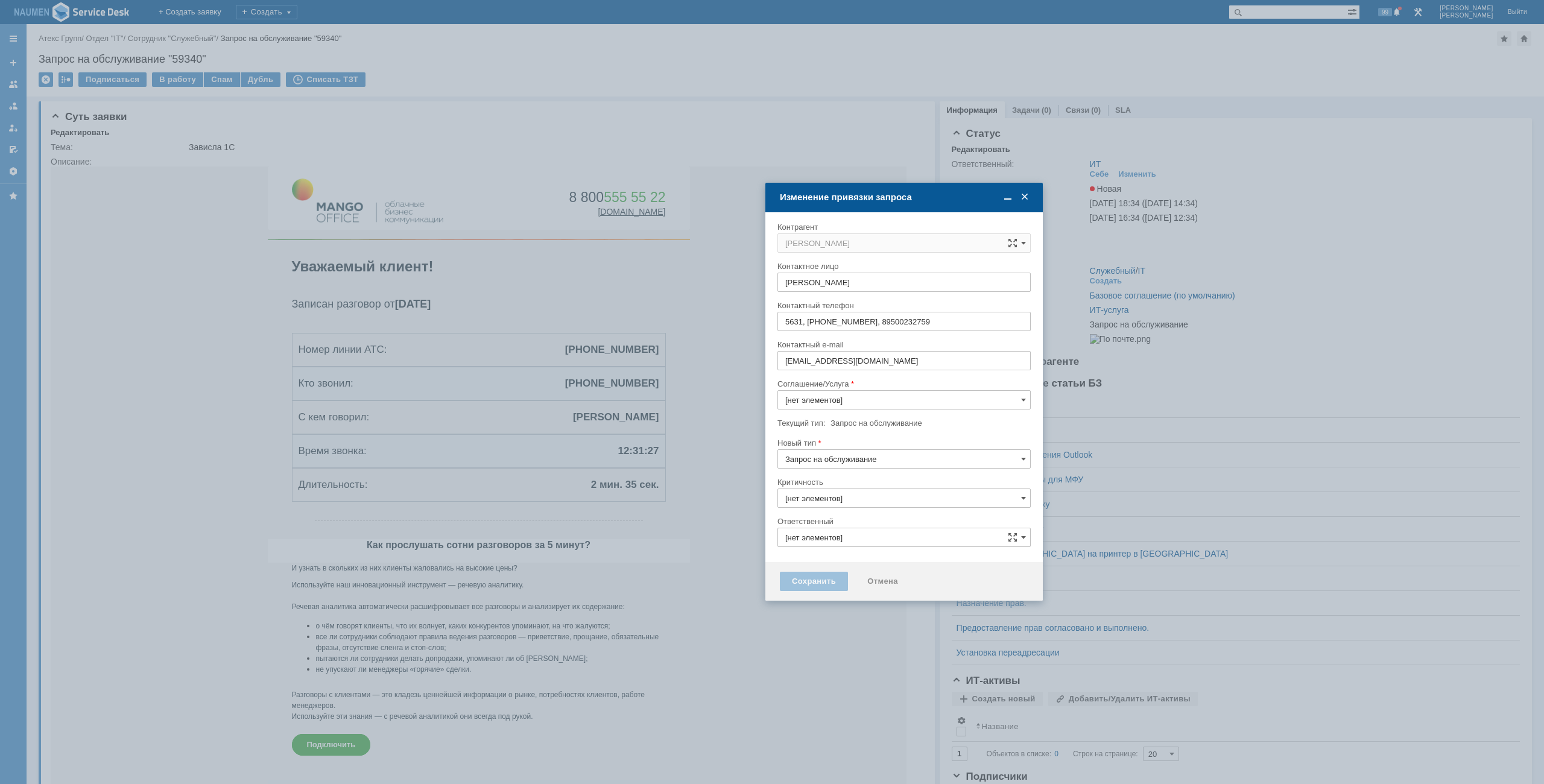
type input "3. Низкая"
type input "[не указано]"
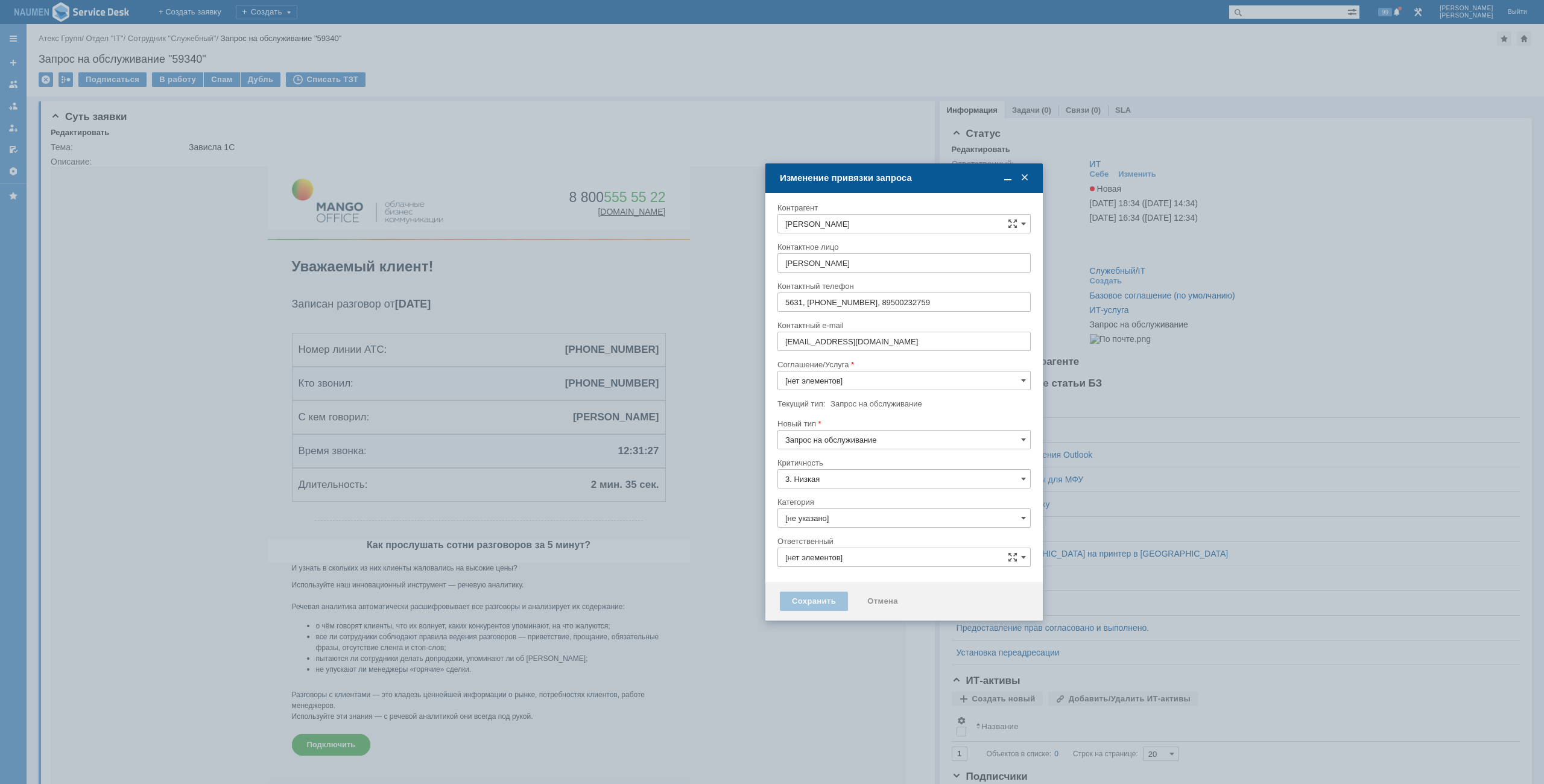
click at [868, 463] on div "Критичность" at bounding box center [903, 463] width 251 height 8
type input "ИТ-услуга"
type input "ИТ"
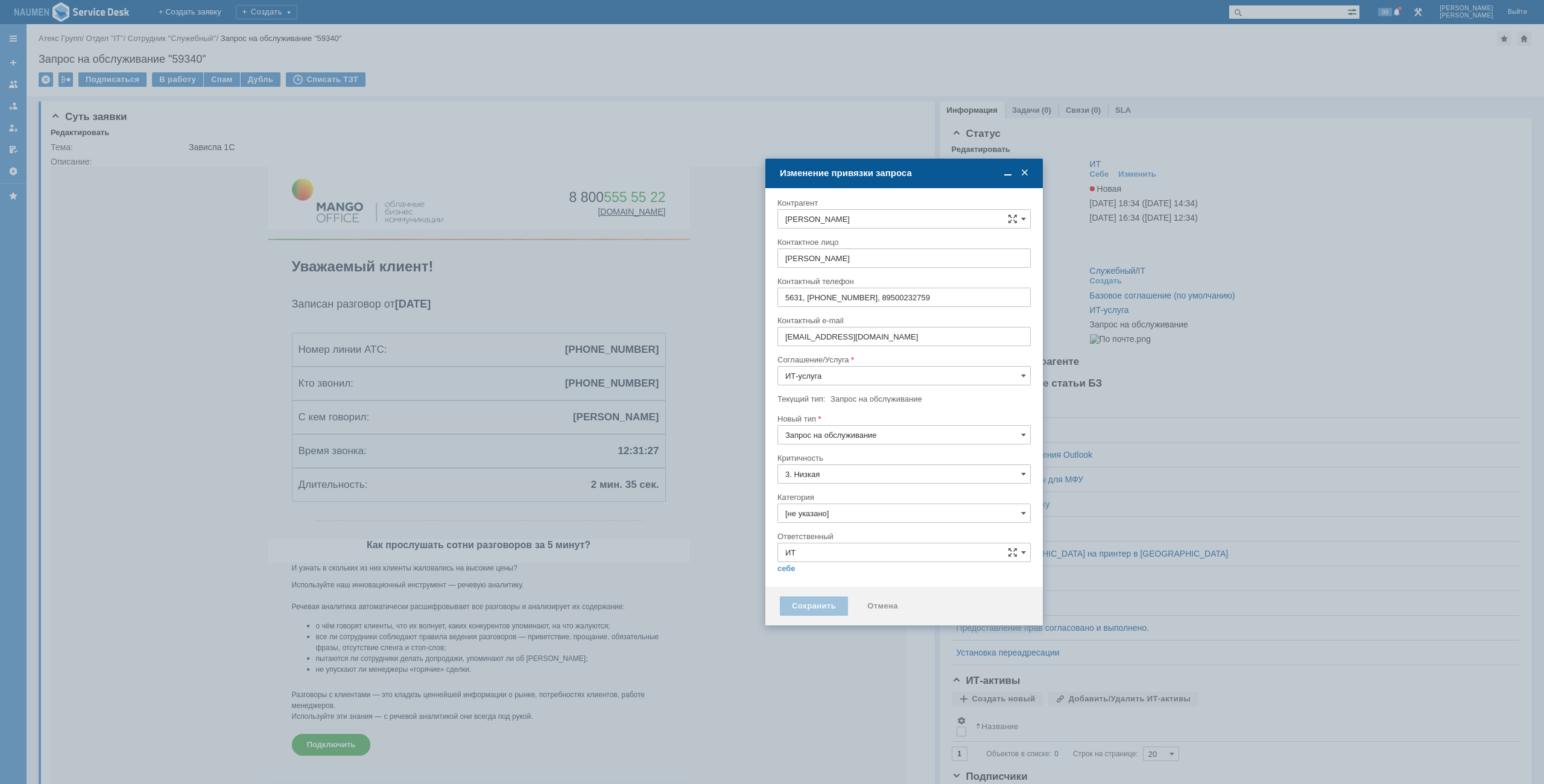
click at [873, 449] on div at bounding box center [904, 449] width 254 height 9
click at [874, 437] on input "Запрос на обслуживание" at bounding box center [904, 434] width 254 height 19
click at [841, 499] on span "Инцидент" at bounding box center [904, 496] width 238 height 9
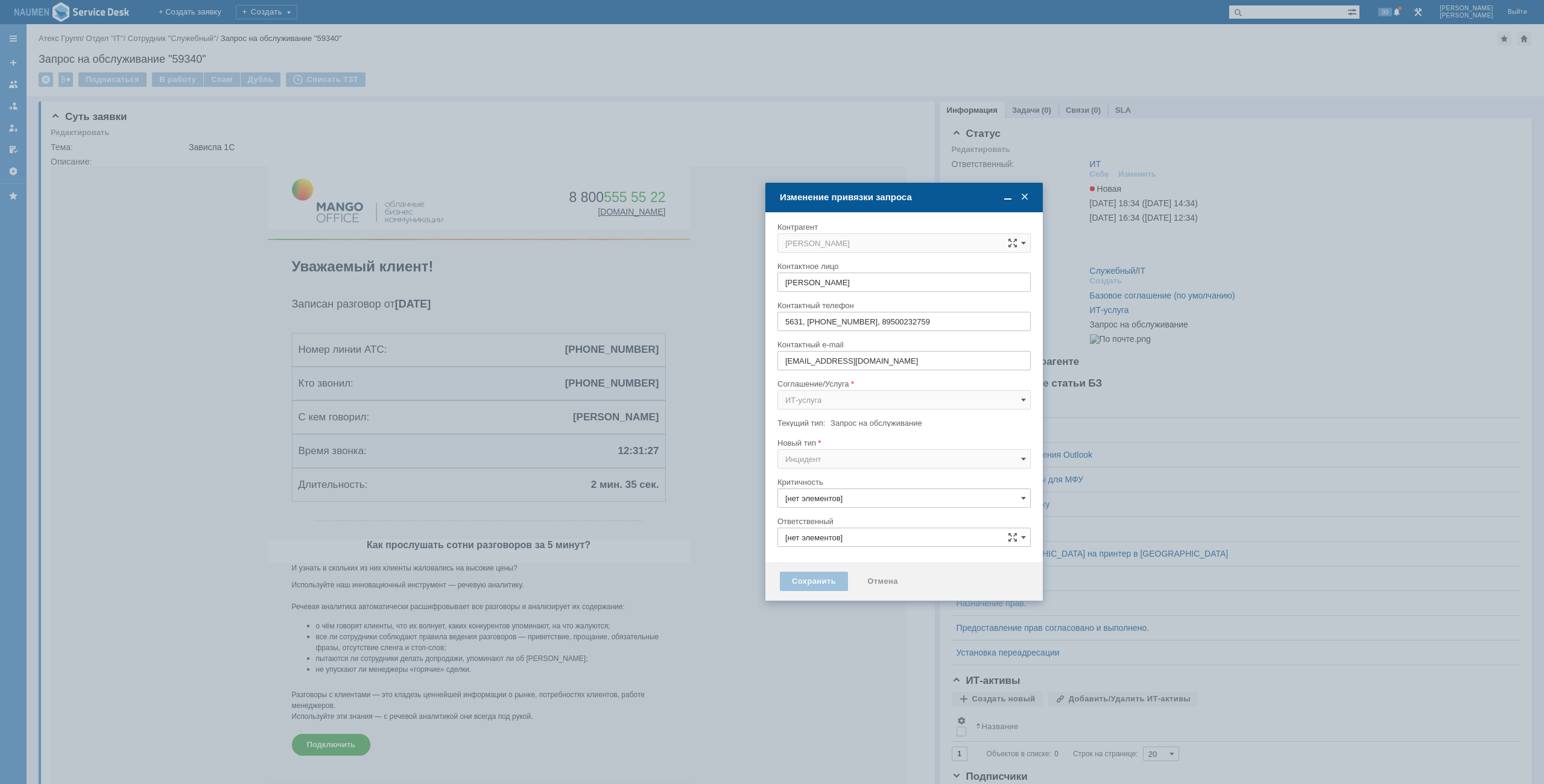
type input "Инцидент"
type input "3. Низкая"
type input "[не указано]"
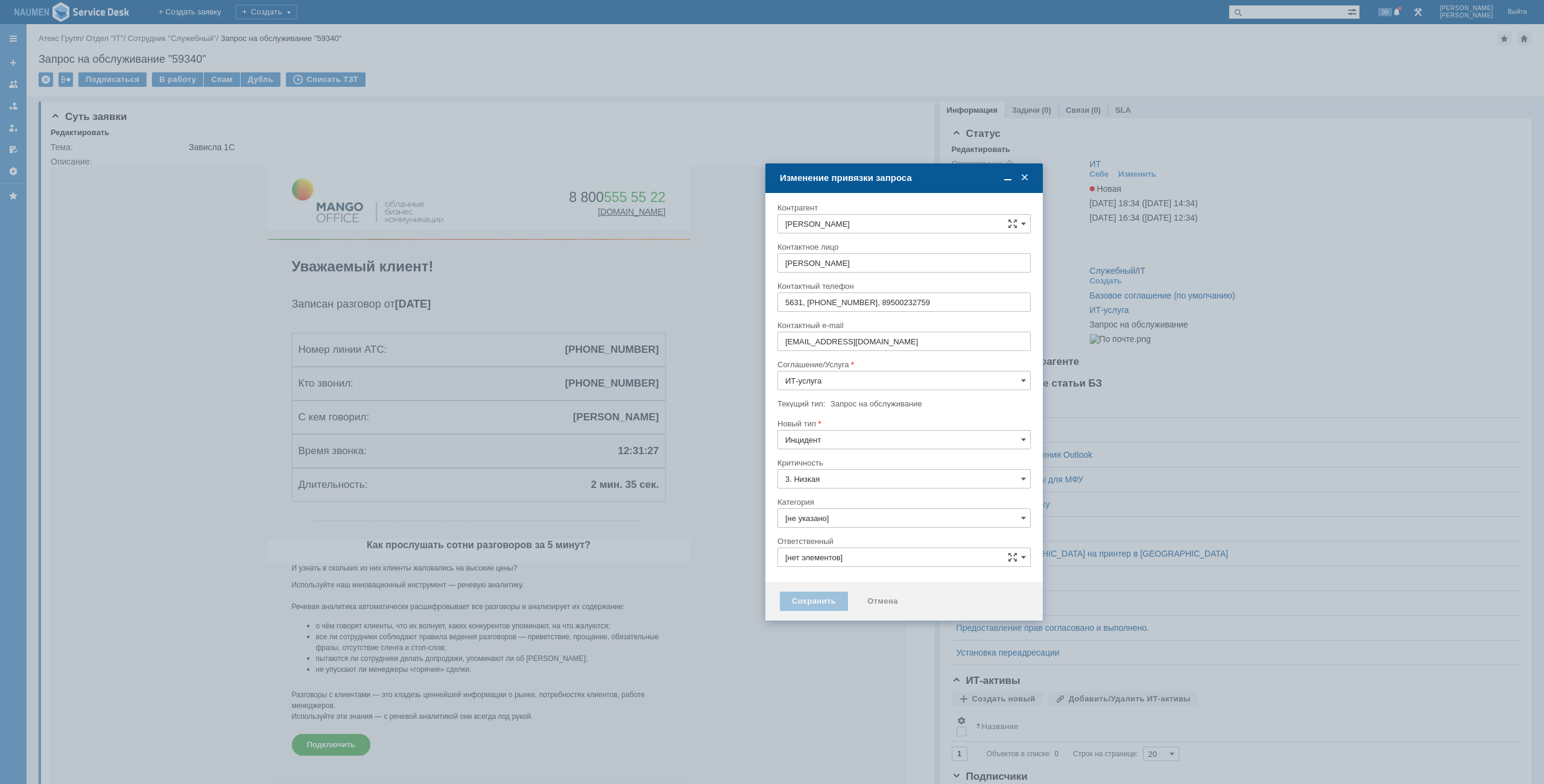
type input "ИТ"
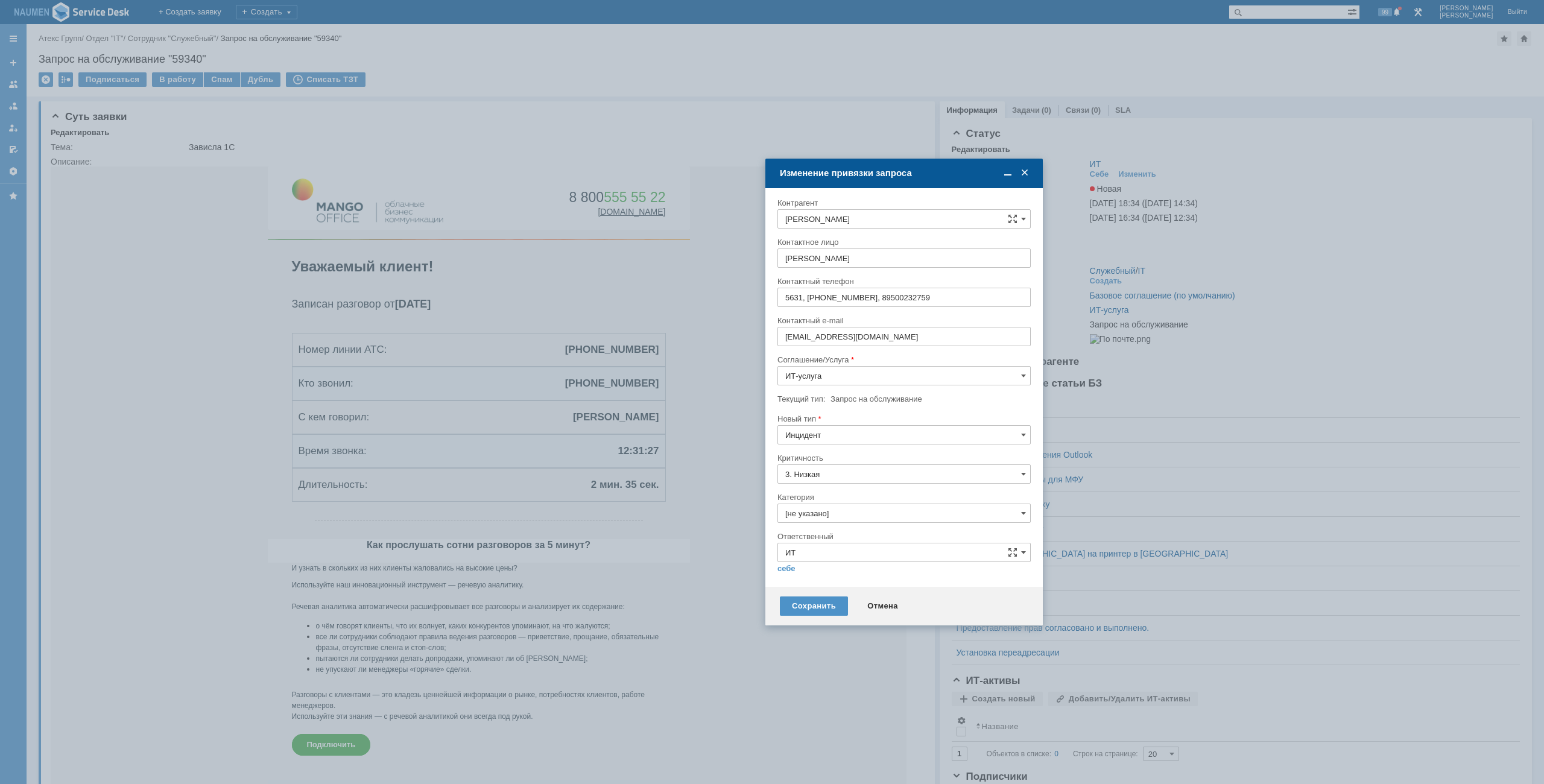
click at [840, 512] on input "[не указано]" at bounding box center [904, 512] width 254 height 19
click at [828, 609] on div "Не запускается 1С" at bounding box center [904, 615] width 252 height 19
click at [785, 561] on input "ИТ" at bounding box center [904, 552] width 254 height 19
type input "Не запускается 1С"
click at [909, 529] on div at bounding box center [904, 527] width 254 height 9
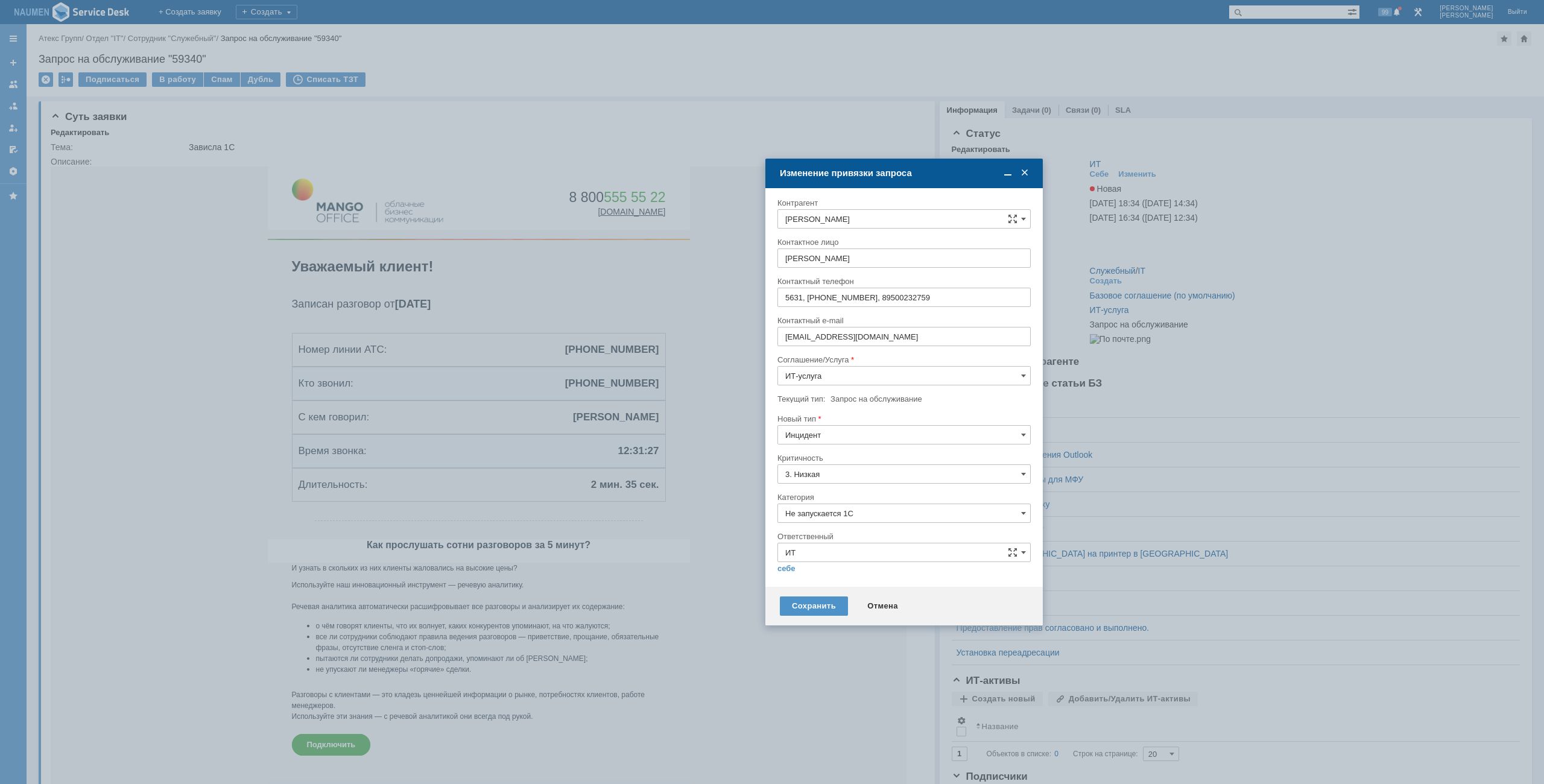
click at [777, 574] on div "Внимание! Контрагент Бирюков Дмитрий Контактное лицо Бирюков Дмитрий Контактный…" at bounding box center [904, 387] width 277 height 398
click at [783, 572] on link "себе" at bounding box center [786, 568] width 18 height 9
type input "[PERSON_NAME]"
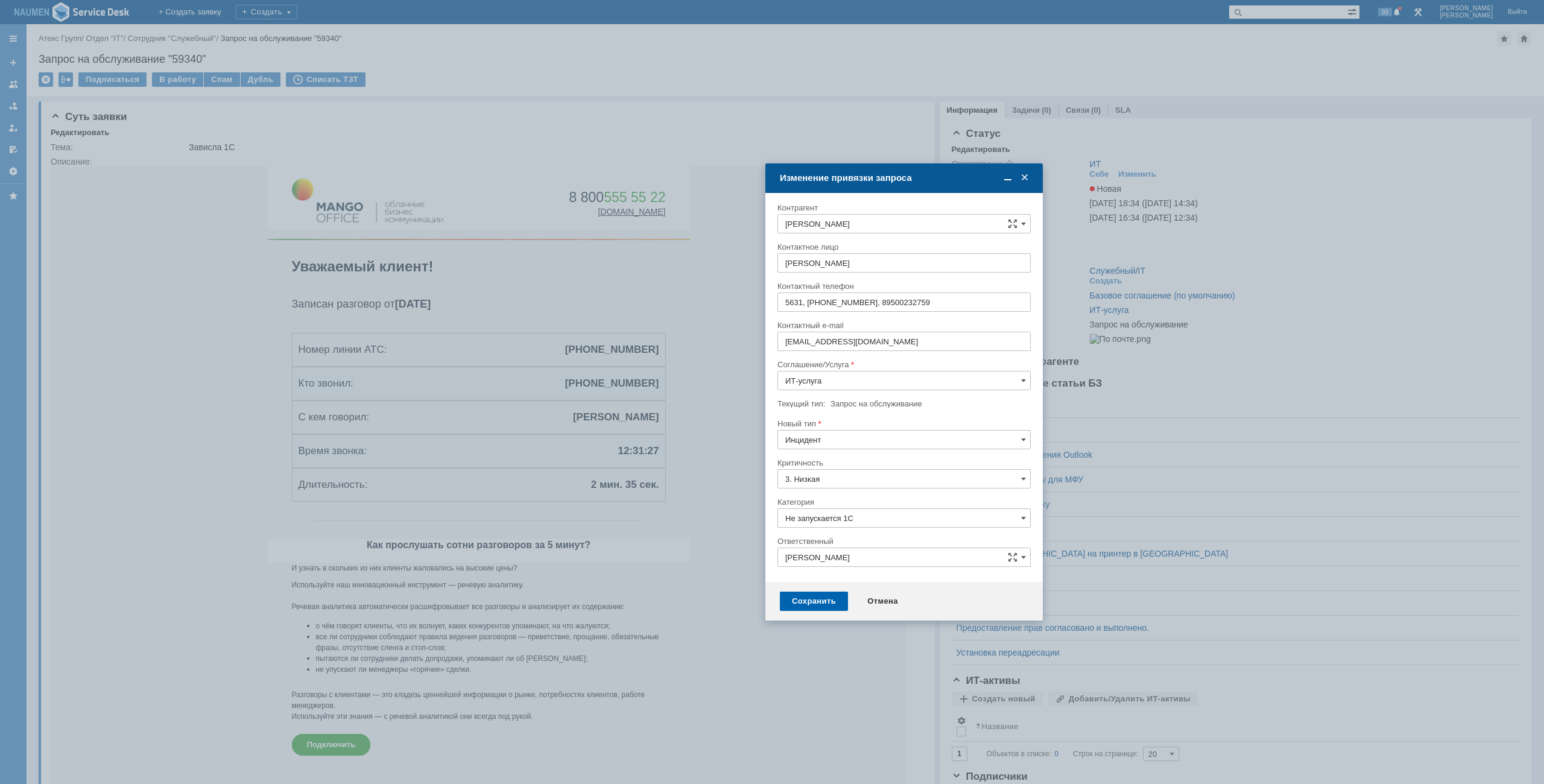
click at [803, 596] on div "Сохранить" at bounding box center [814, 600] width 68 height 19
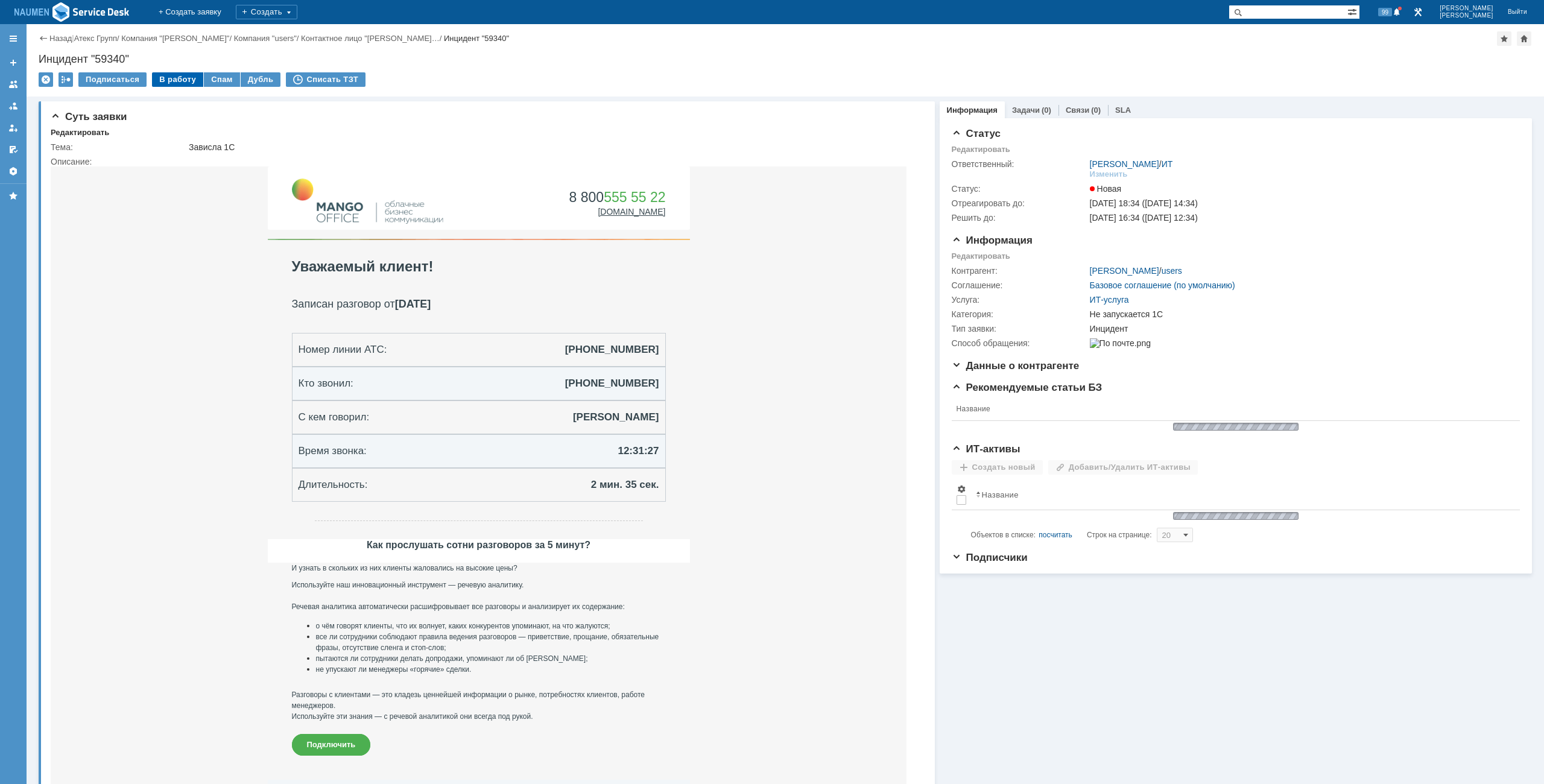
click at [173, 82] on div "В работу" at bounding box center [177, 79] width 51 height 14
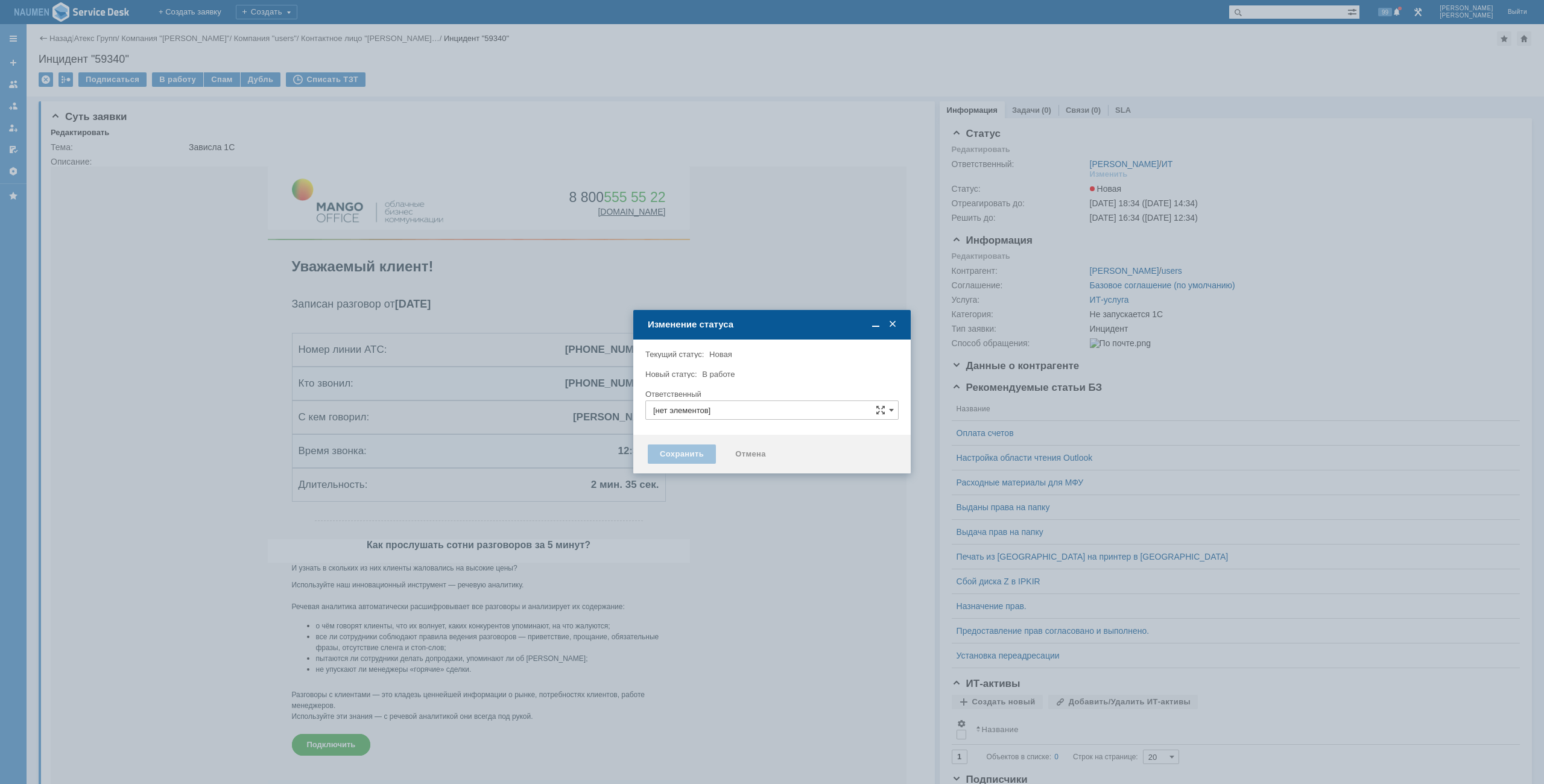
type input "[PERSON_NAME]"
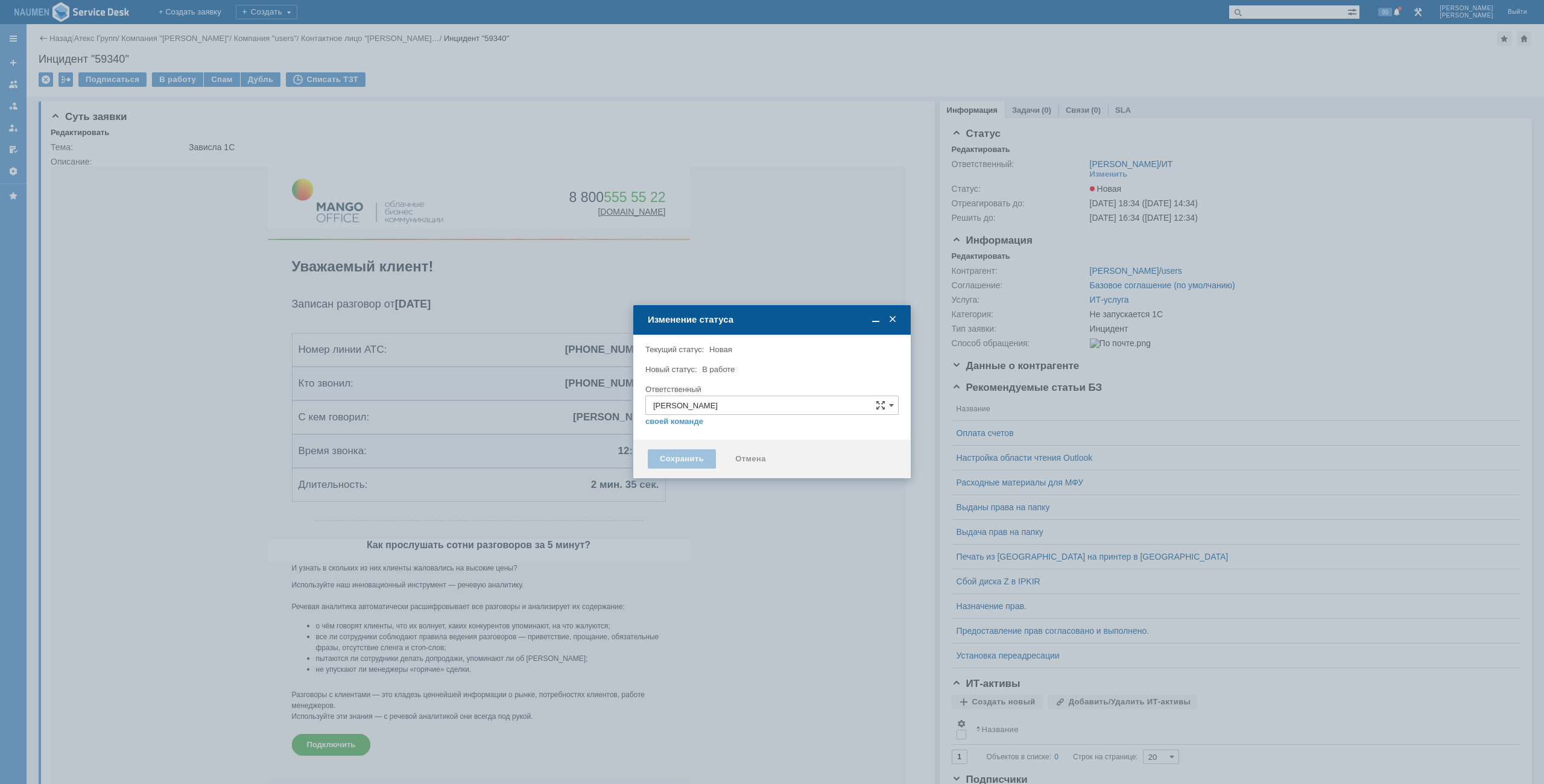
type input "Не запускается 1С"
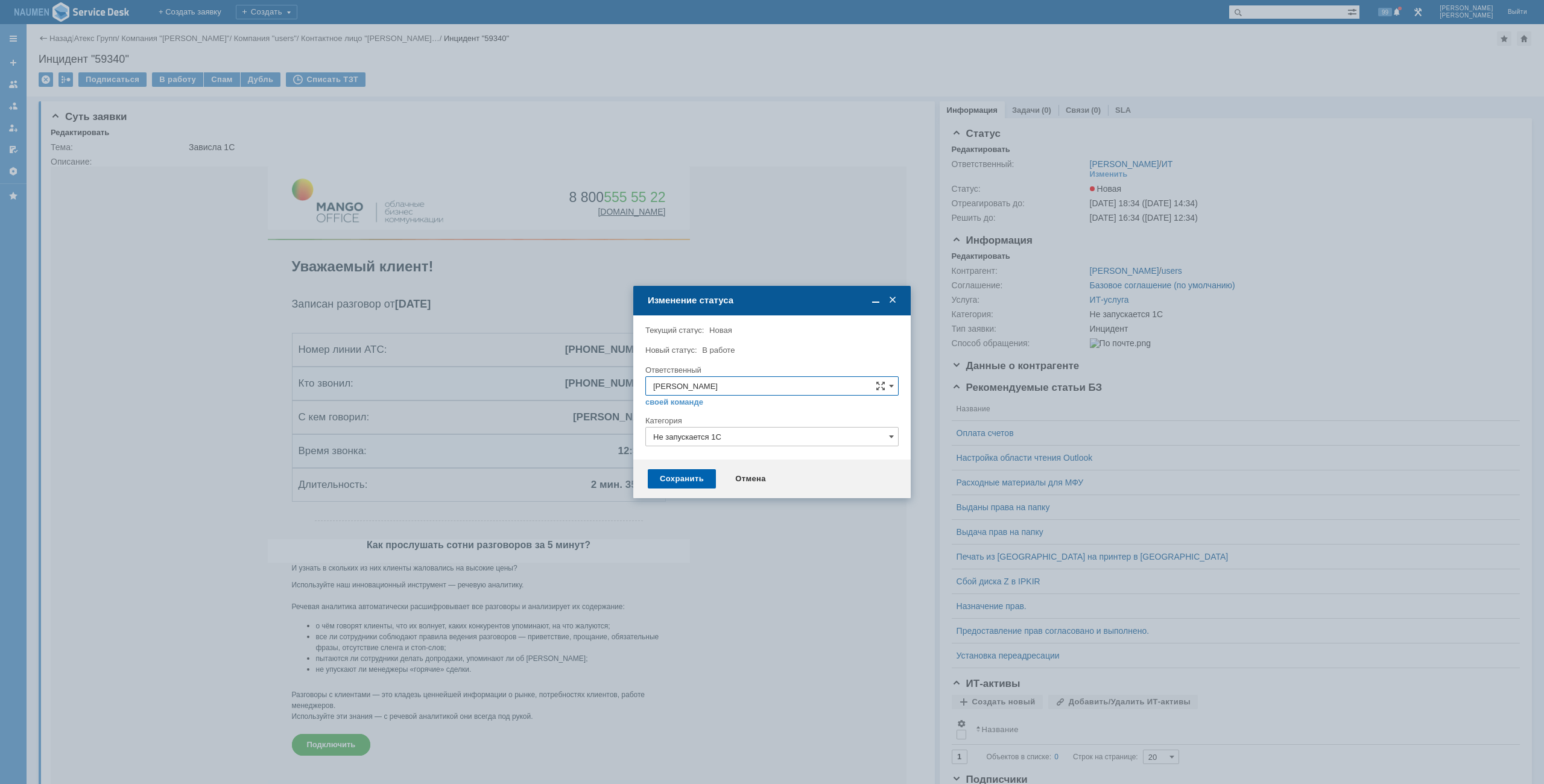
click at [686, 479] on div "Сохранить" at bounding box center [681, 478] width 68 height 19
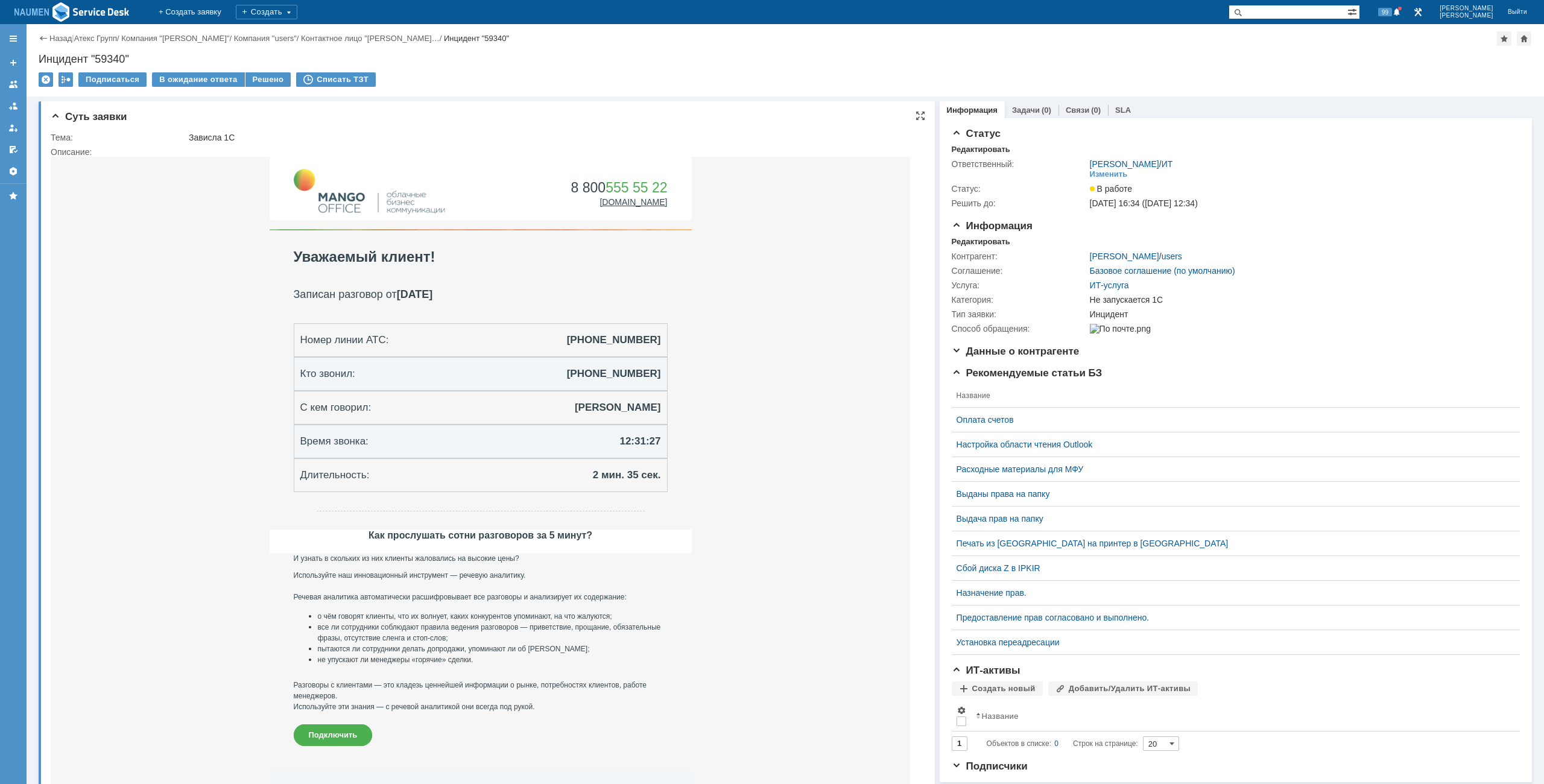
click at [161, 208] on td "8 800 555 55 22 mango-office.ru | mango@mango-office.ru | +7 495 540 4444 | Оф.…" at bounding box center [480, 463] width 859 height 613
click at [245, 76] on div "Решено" at bounding box center [268, 79] width 46 height 14
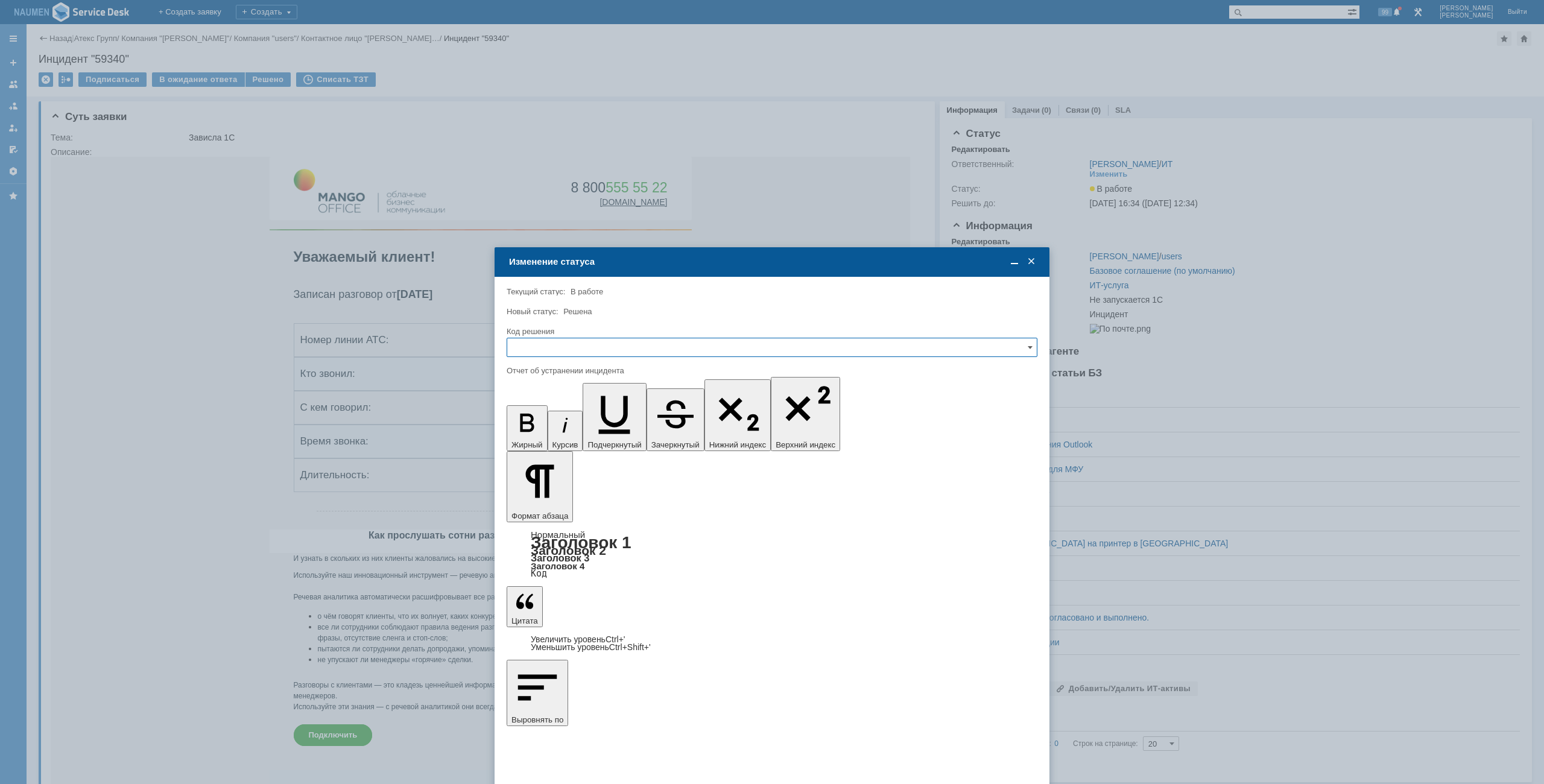
click at [584, 348] on input "text" at bounding box center [772, 347] width 531 height 19
click at [573, 429] on span "Решено" at bounding box center [772, 429] width 515 height 9
type input "Решено"
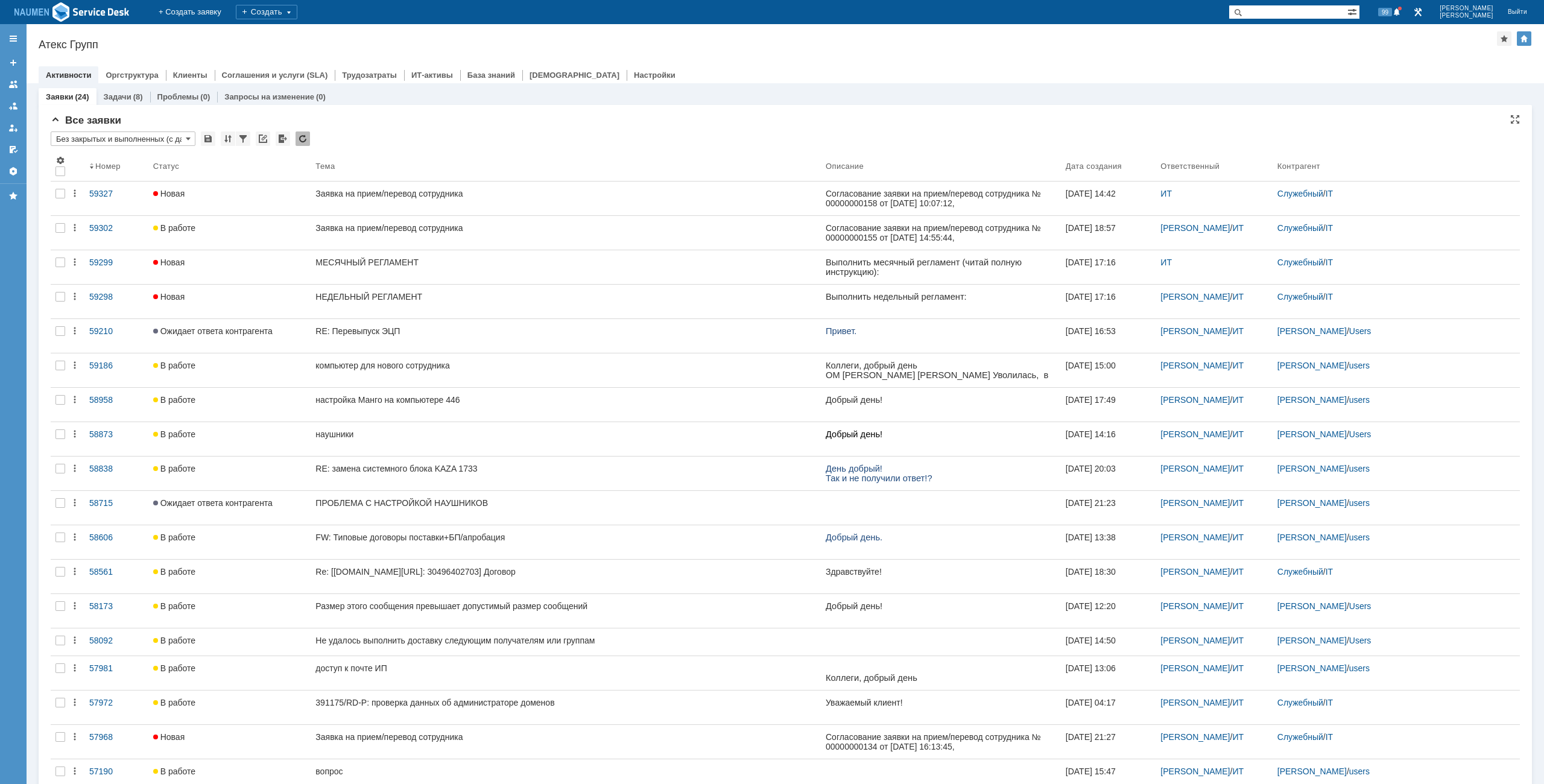
click at [533, 129] on div "Все заявки * Без закрытых и выполненных (с датой создания) ред. 08.05 Результат…" at bounding box center [785, 569] width 1470 height 908
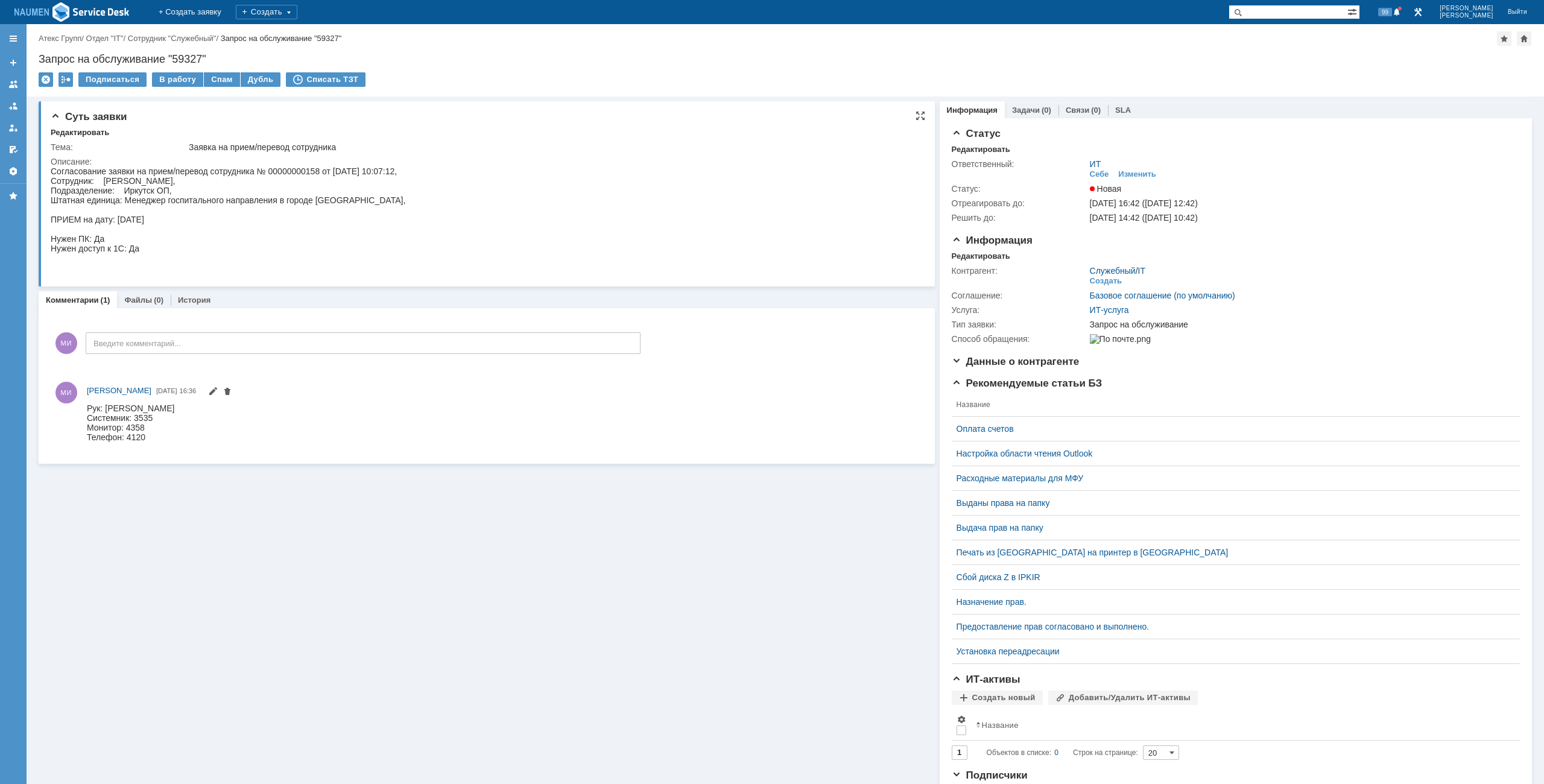
click at [617, 249] on html "Согласование заявки на прием/перевод сотрудника № 00000000158 от [DATE] 10:07:1…" at bounding box center [483, 220] width 865 height 106
click at [953, 253] on div "Редактировать" at bounding box center [981, 256] width 59 height 9
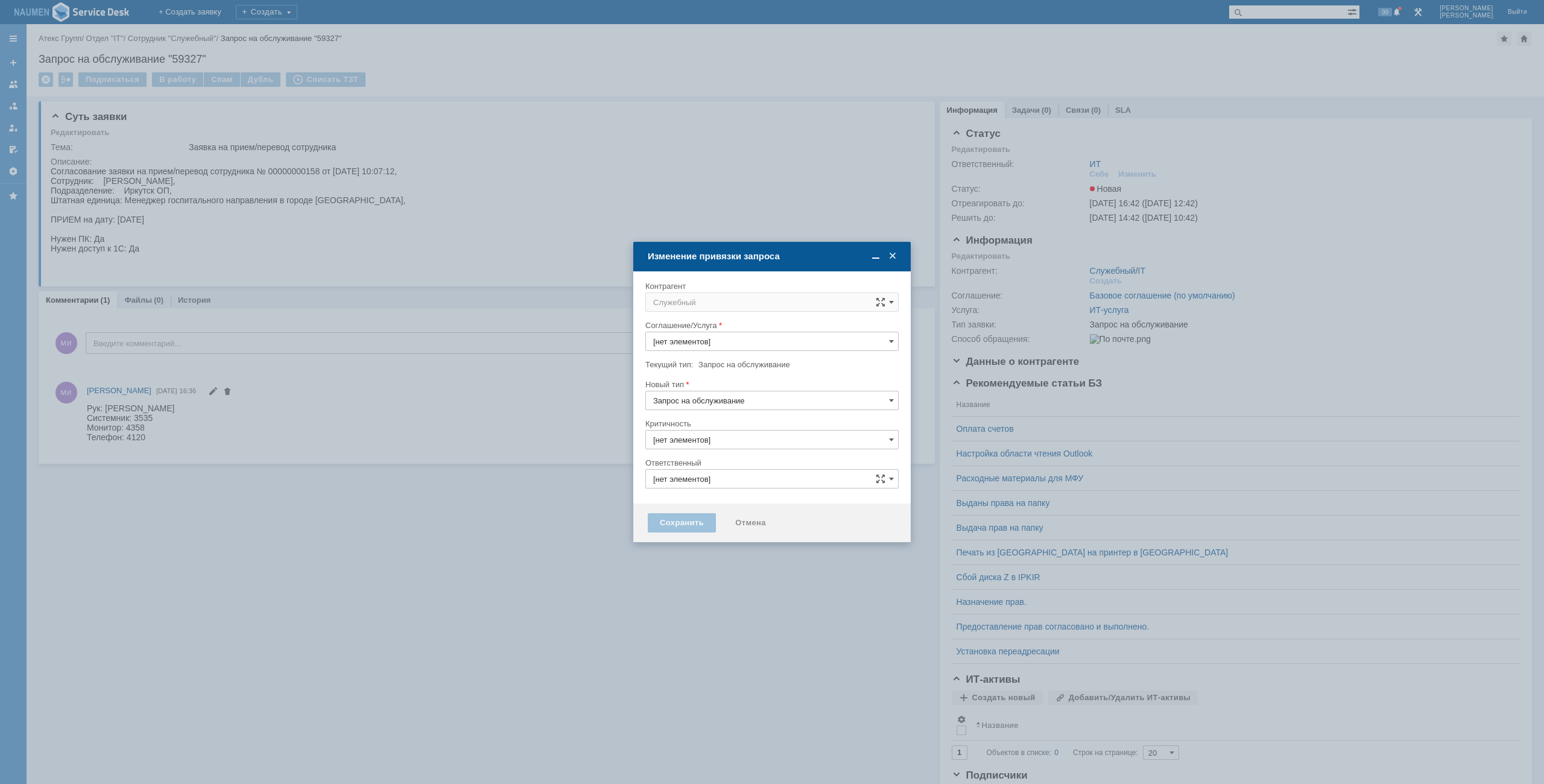
type input "3. Низкая"
type input "ИТ"
type input "[не указано]"
type input "ИТ-услуга"
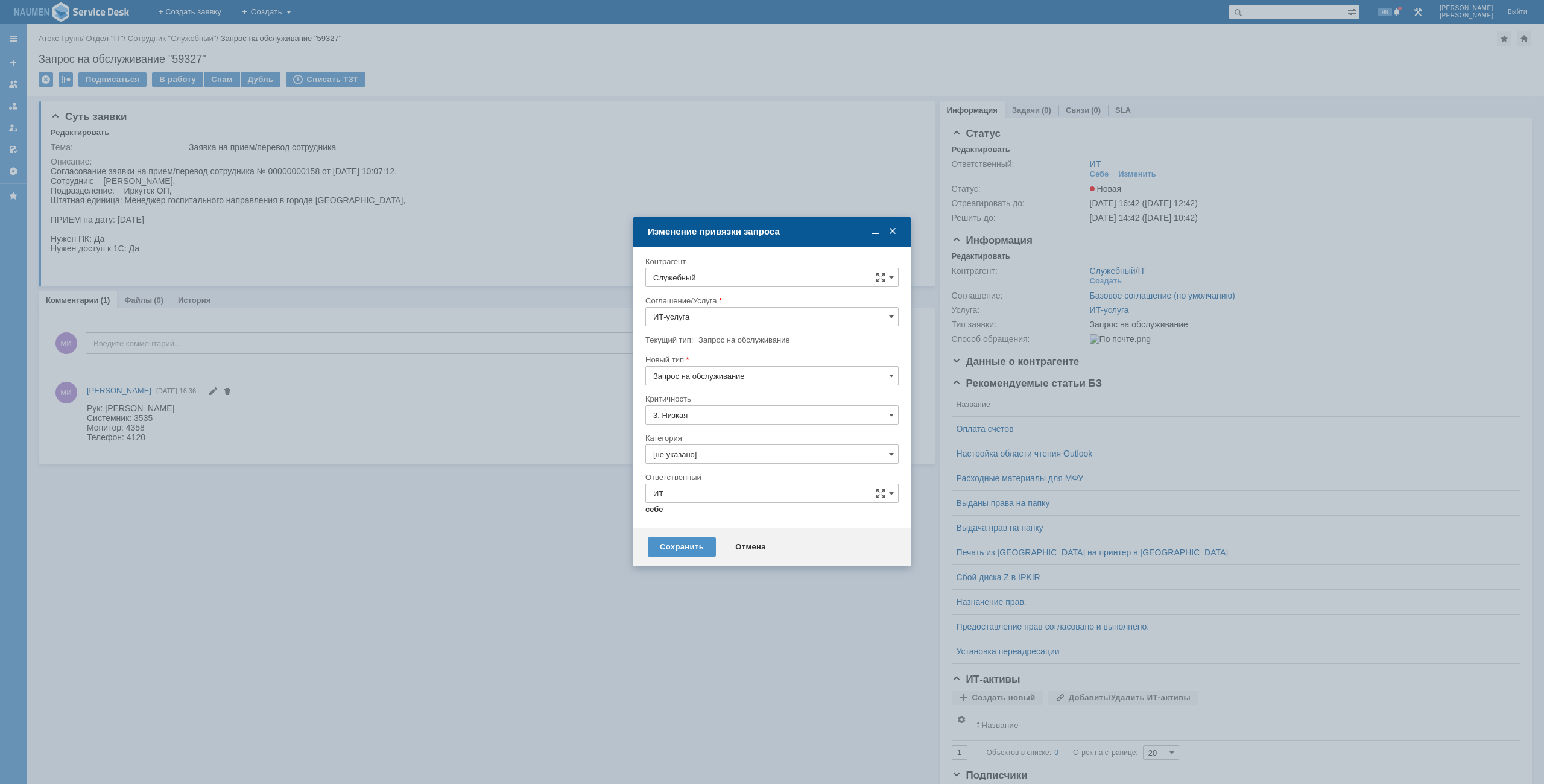
click at [656, 511] on link "себе" at bounding box center [654, 509] width 18 height 9
type input "[PERSON_NAME]"
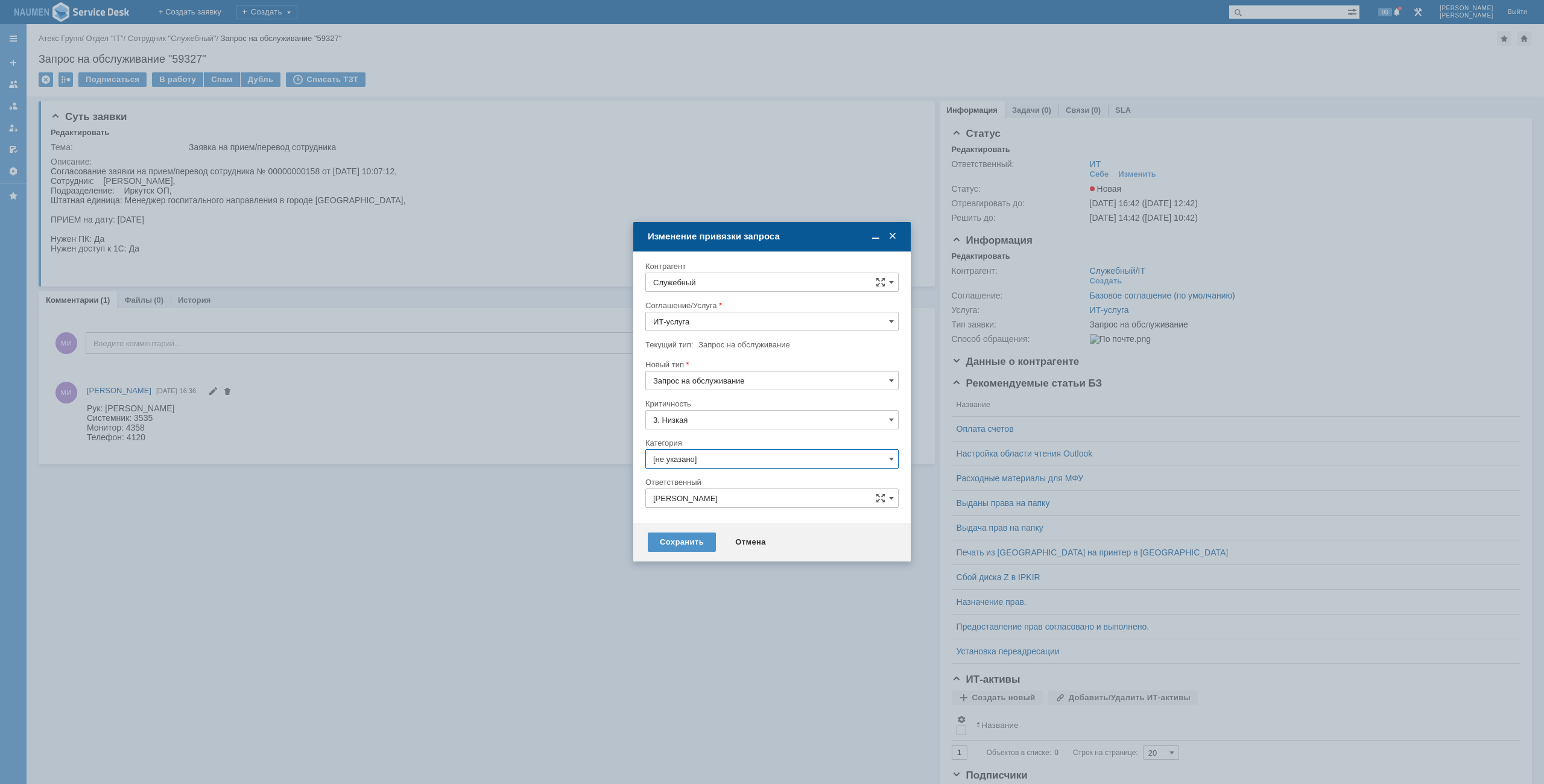
click at [689, 461] on input "[не указано]" at bounding box center [772, 459] width 254 height 19
click at [697, 543] on span "Прием(увольнение) сотрудников" at bounding box center [772, 546] width 238 height 9
type input "Прием(увольнение) сотрудников"
click at [680, 537] on div "Сохранить" at bounding box center [681, 542] width 68 height 19
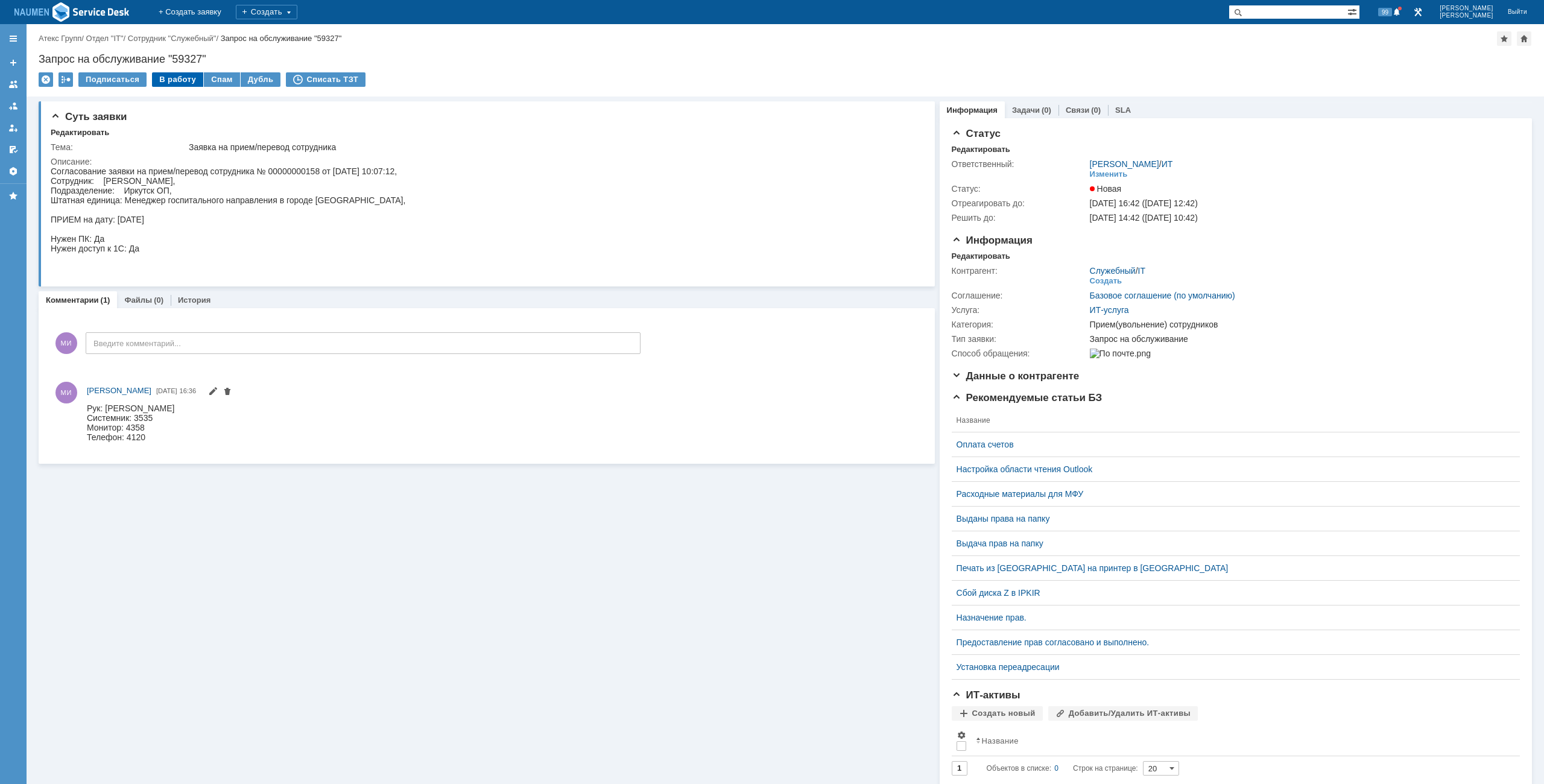
click at [176, 77] on div "В работу" at bounding box center [177, 79] width 51 height 14
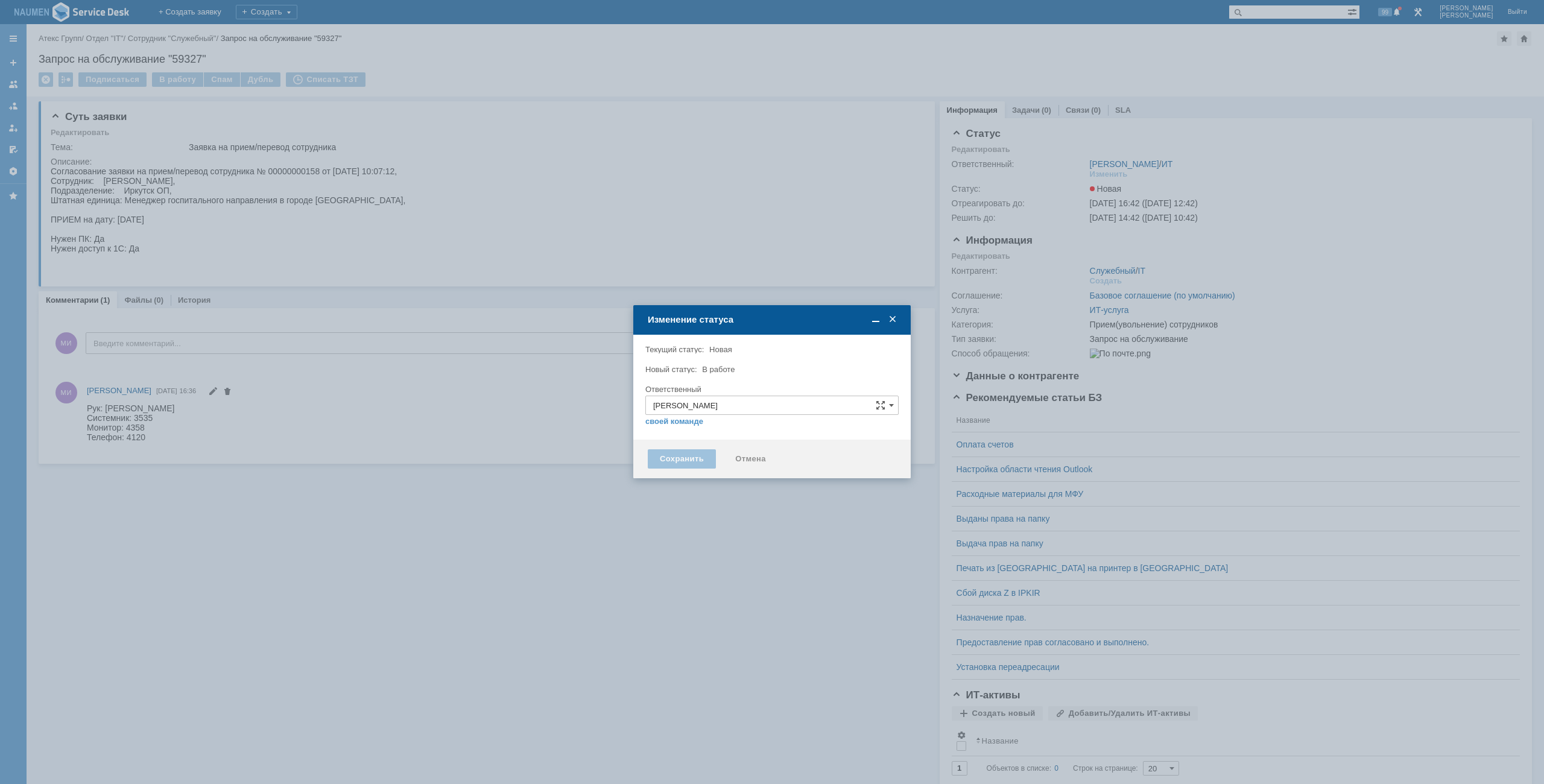
type input "Прием(увольнение) сотрудников"
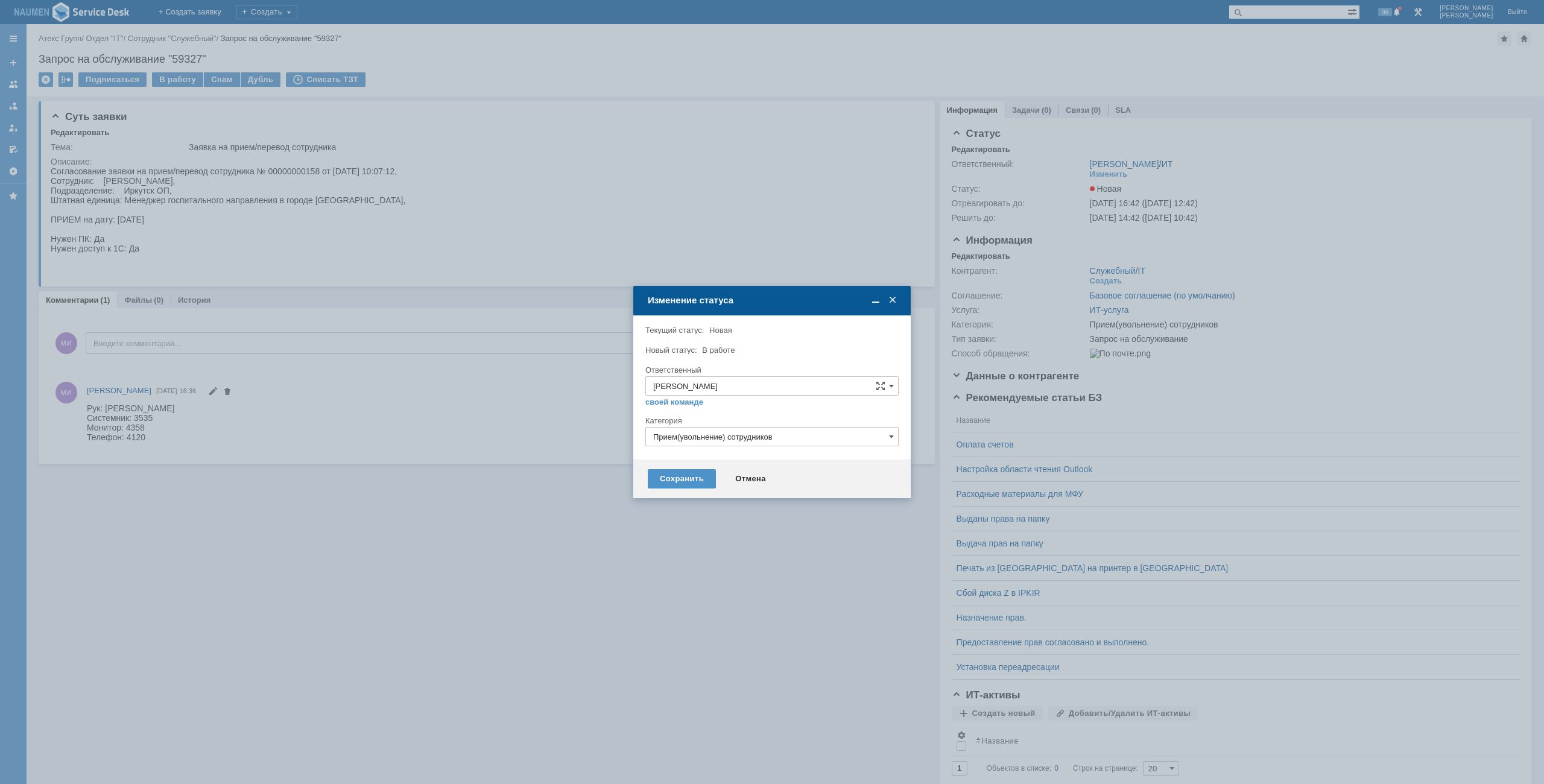
click at [690, 491] on div "Сохранить Отмена" at bounding box center [772, 479] width 277 height 39
click at [691, 480] on div "Сохранить" at bounding box center [681, 478] width 68 height 19
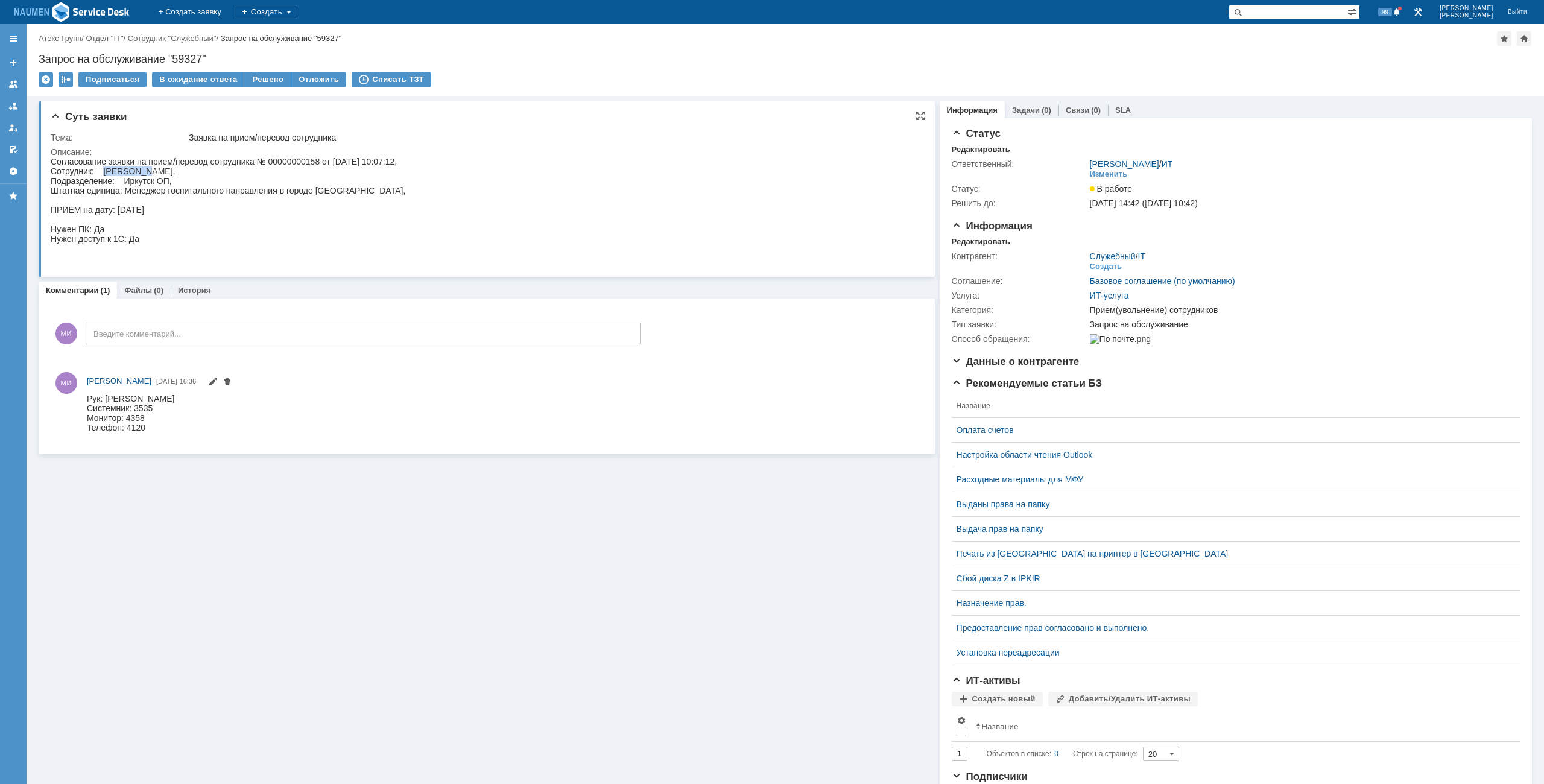
drag, startPoint x: 104, startPoint y: 170, endPoint x: 143, endPoint y: 171, distance: 39.0
click at [143, 171] on div "Согласование заявки на прием/перевод сотрудника № 00000000158 от 30.09.2025 10:…" at bounding box center [228, 210] width 355 height 106
copy div "Стрелкова"
click at [147, 174] on div "Согласование заявки на прием/перевод сотрудника № 00000000158 от 30.09.2025 10:…" at bounding box center [228, 210] width 355 height 106
drag, startPoint x: 143, startPoint y: 172, endPoint x: 235, endPoint y: 169, distance: 92.0
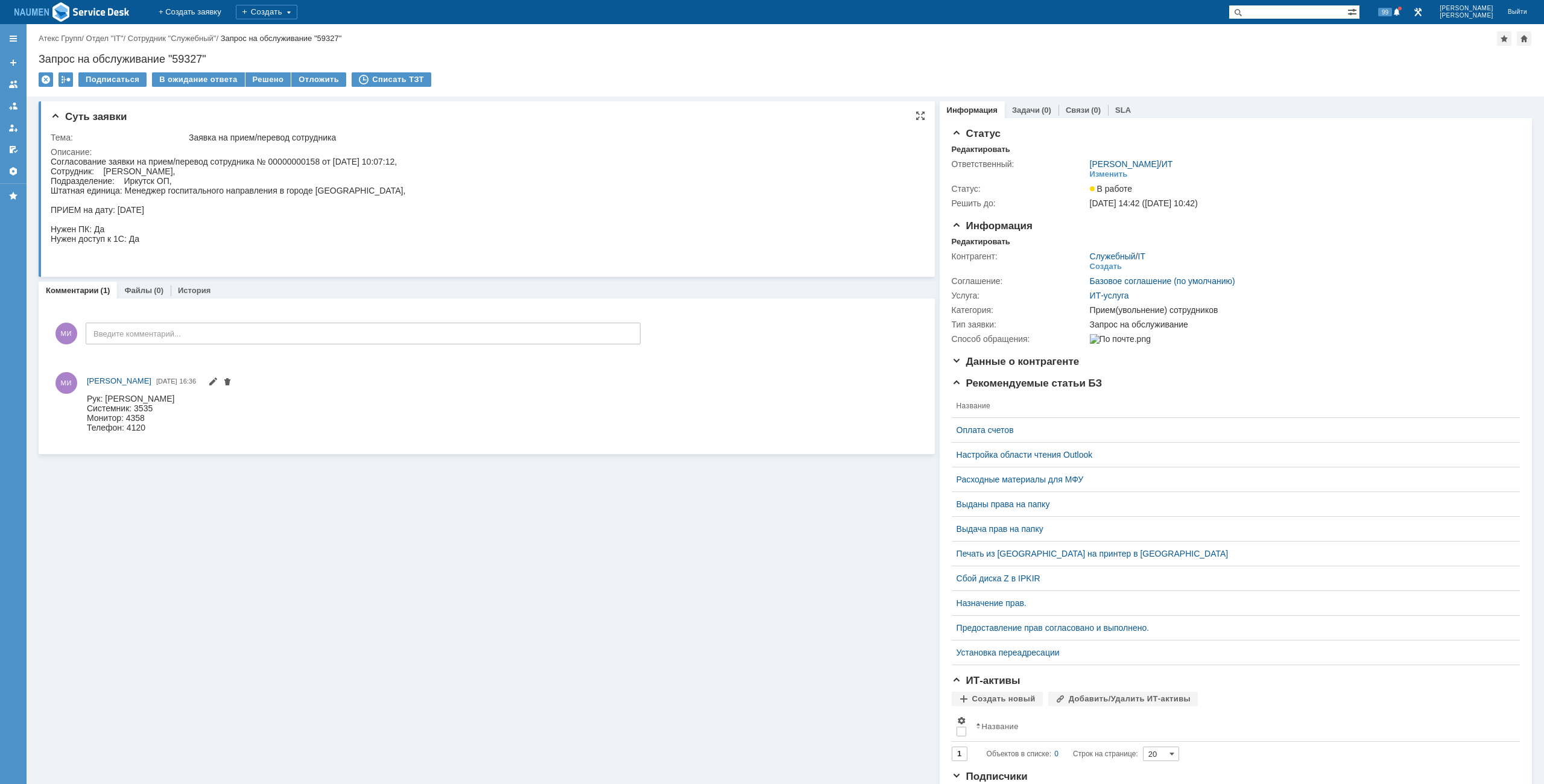
click at [235, 169] on div "Согласование заявки на прием/перевод сотрудника № 00000000158 от 30.09.2025 10:…" at bounding box center [228, 210] width 355 height 106
click at [244, 182] on div "Согласование заявки на прием/перевод сотрудника № 00000000158 от 30.09.2025 10:…" at bounding box center [228, 210] width 355 height 106
drag, startPoint x: 145, startPoint y: 174, endPoint x: 235, endPoint y: 169, distance: 90.1
click at [235, 169] on div "Согласование заявки на прием/перевод сотрудника № 00000000158 от 30.09.2025 10:…" at bounding box center [228, 210] width 355 height 106
copy div "Елена Александровна"
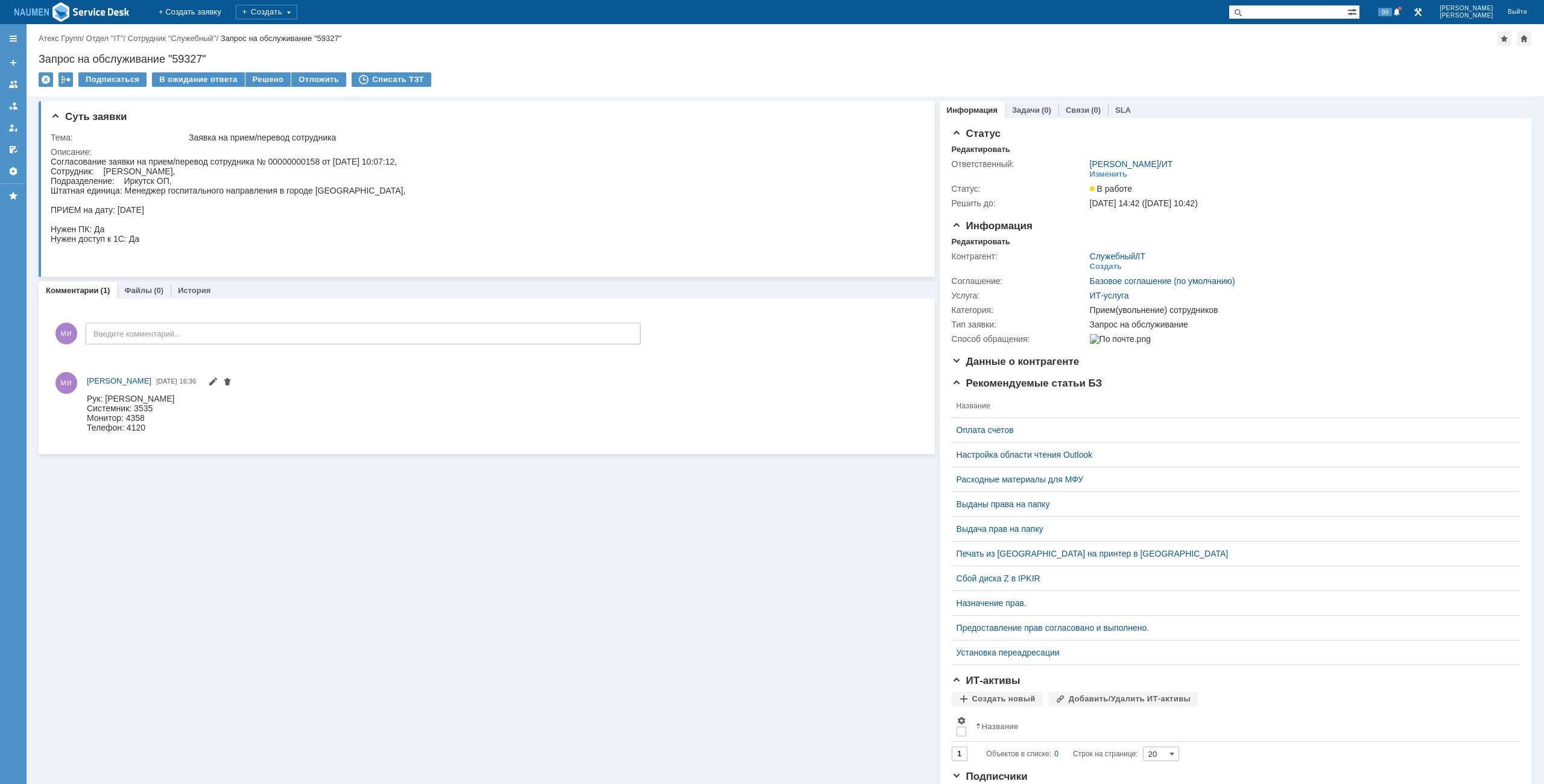
click at [343, 512] on div "Суть заявки Тема: Заявка на прием/перевод сотрудника Описание: Комментарии (1) …" at bounding box center [487, 444] width 896 height 696
click at [195, 435] on div "МИ Мурзин Иван 30.09.2025 16:36" at bounding box center [487, 403] width 873 height 72
click at [219, 383] on span at bounding box center [217, 380] width 29 height 9
click at [208, 382] on span at bounding box center [212, 383] width 9 height 9
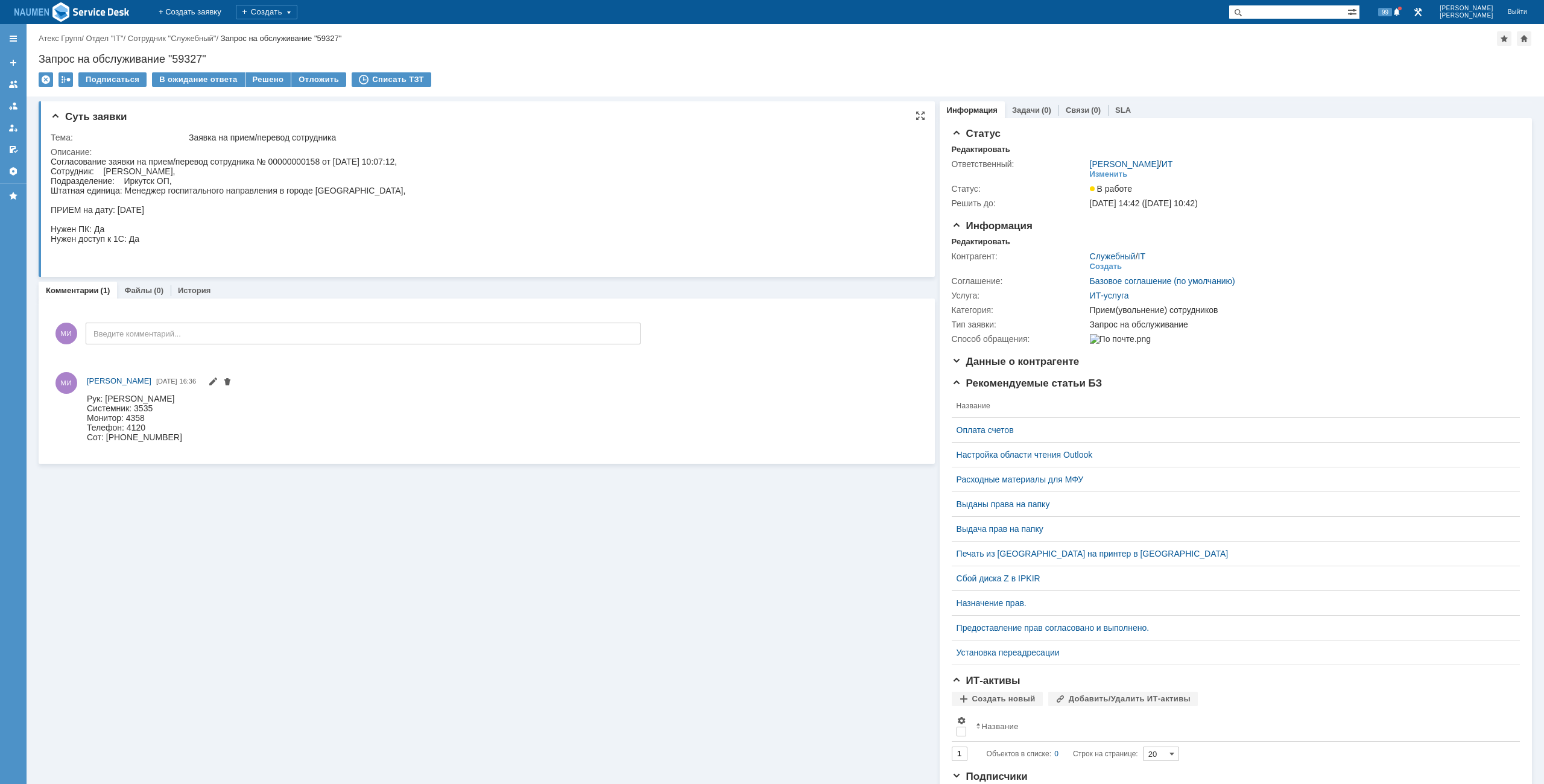
scroll to position [0, 0]
drag, startPoint x: 107, startPoint y: 440, endPoint x: 177, endPoint y: 436, distance: 70.1
click at [177, 436] on div "Рук: Коцарь Ирина Викторовна Системник: 3535 Монитор: 4358 Телефон: 4120 Сот: +…" at bounding box center [134, 417] width 96 height 48
copy div "+7 (950) 100-20-38"
click at [161, 219] on div "Согласование заявки на прием/перевод сотрудника № 00000000158 от 30.09.2025 10:…" at bounding box center [228, 210] width 355 height 106
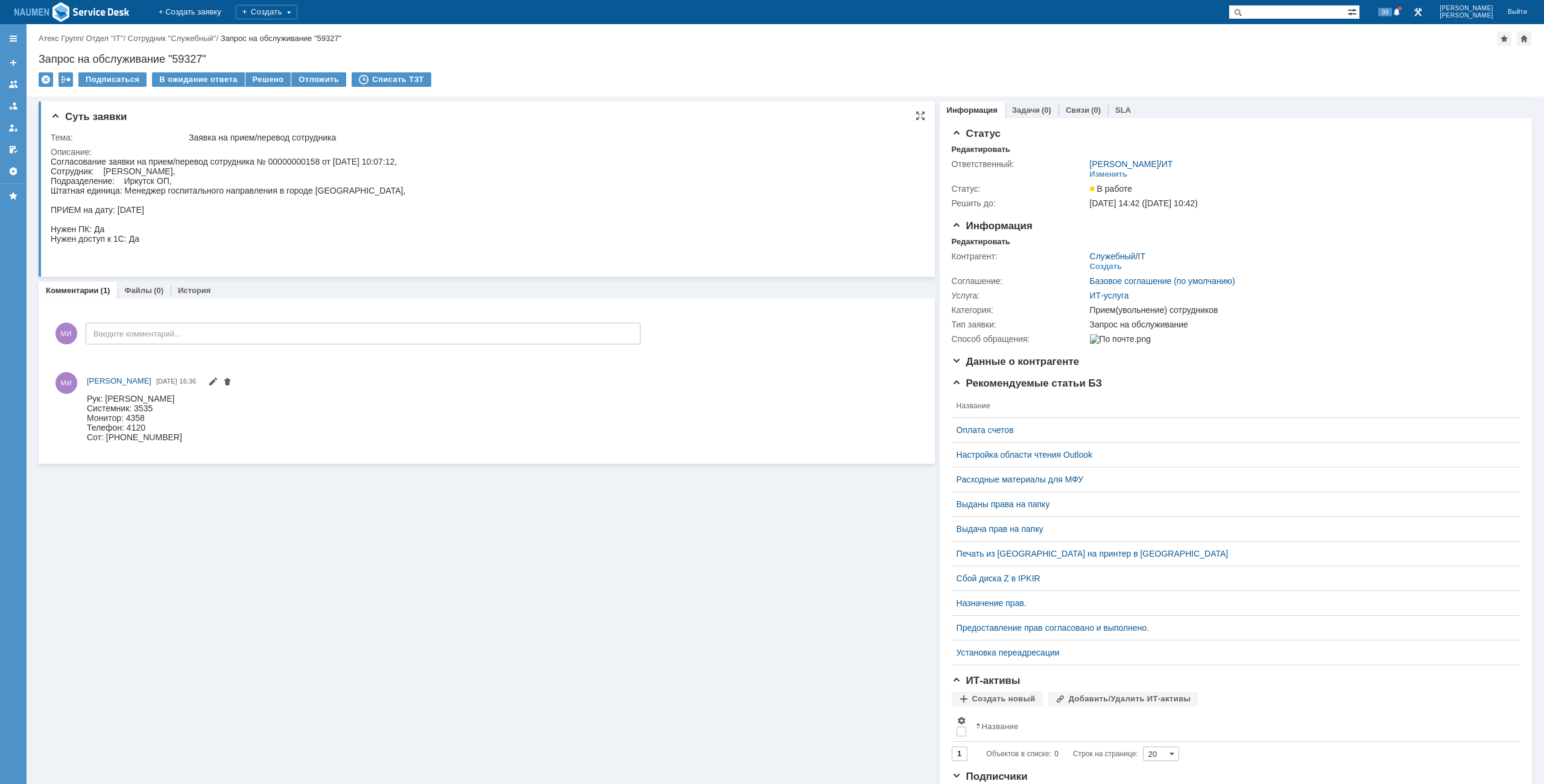
click at [126, 190] on div "Согласование заявки на прием/перевод сотрудника № 00000000158 от 30.09.2025 10:…" at bounding box center [228, 210] width 355 height 106
drag, startPoint x: 127, startPoint y: 190, endPoint x: 350, endPoint y: 189, distance: 223.0
click at [350, 189] on div "Согласование заявки на прием/перевод сотрудника № 00000000158 от 30.09.2025 10:…" at bounding box center [228, 210] width 355 height 106
copy div "Менеджер госпитального направления в городе Иркутске"
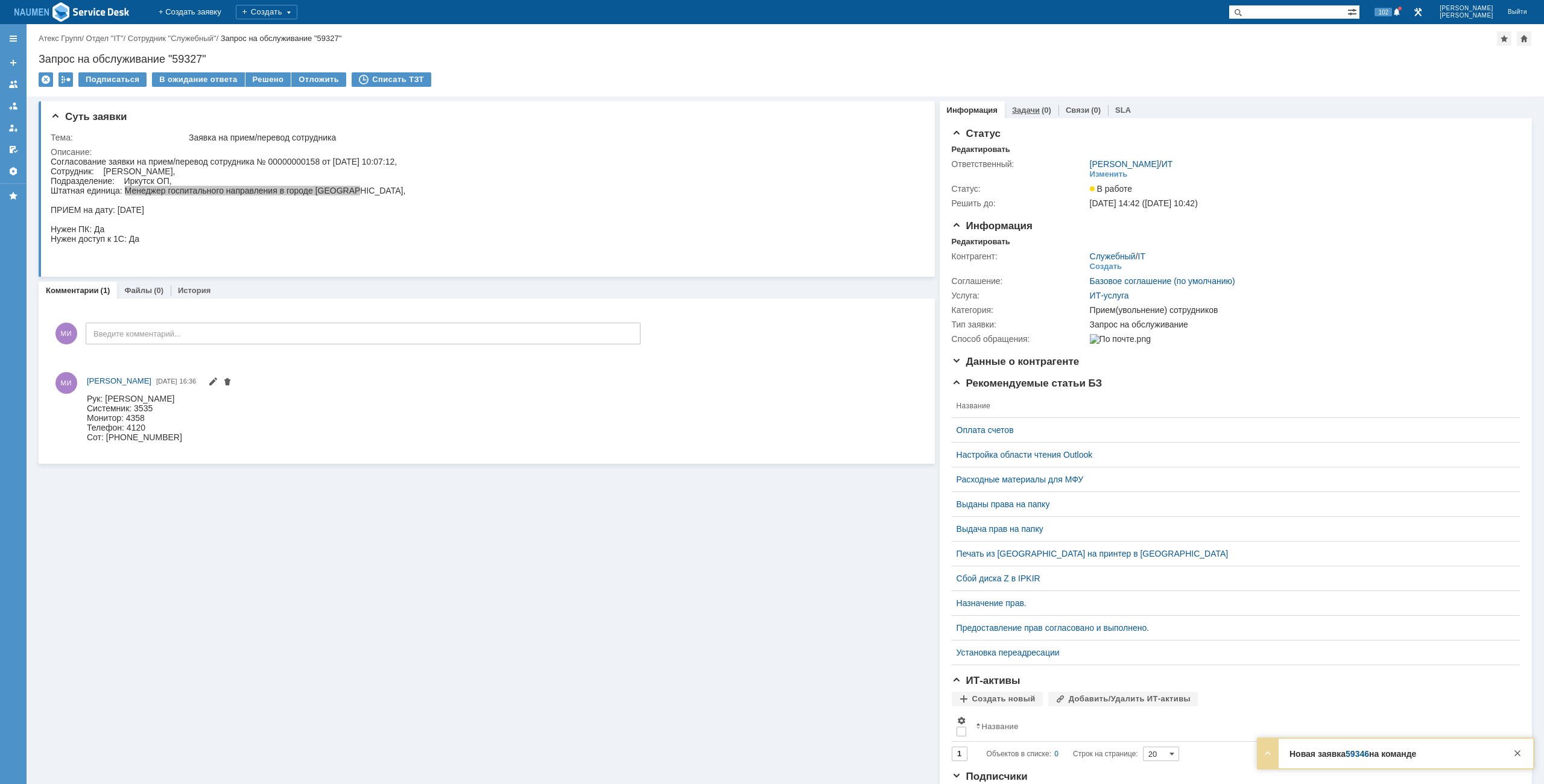
click at [1028, 112] on link "Задачи" at bounding box center [1026, 110] width 27 height 9
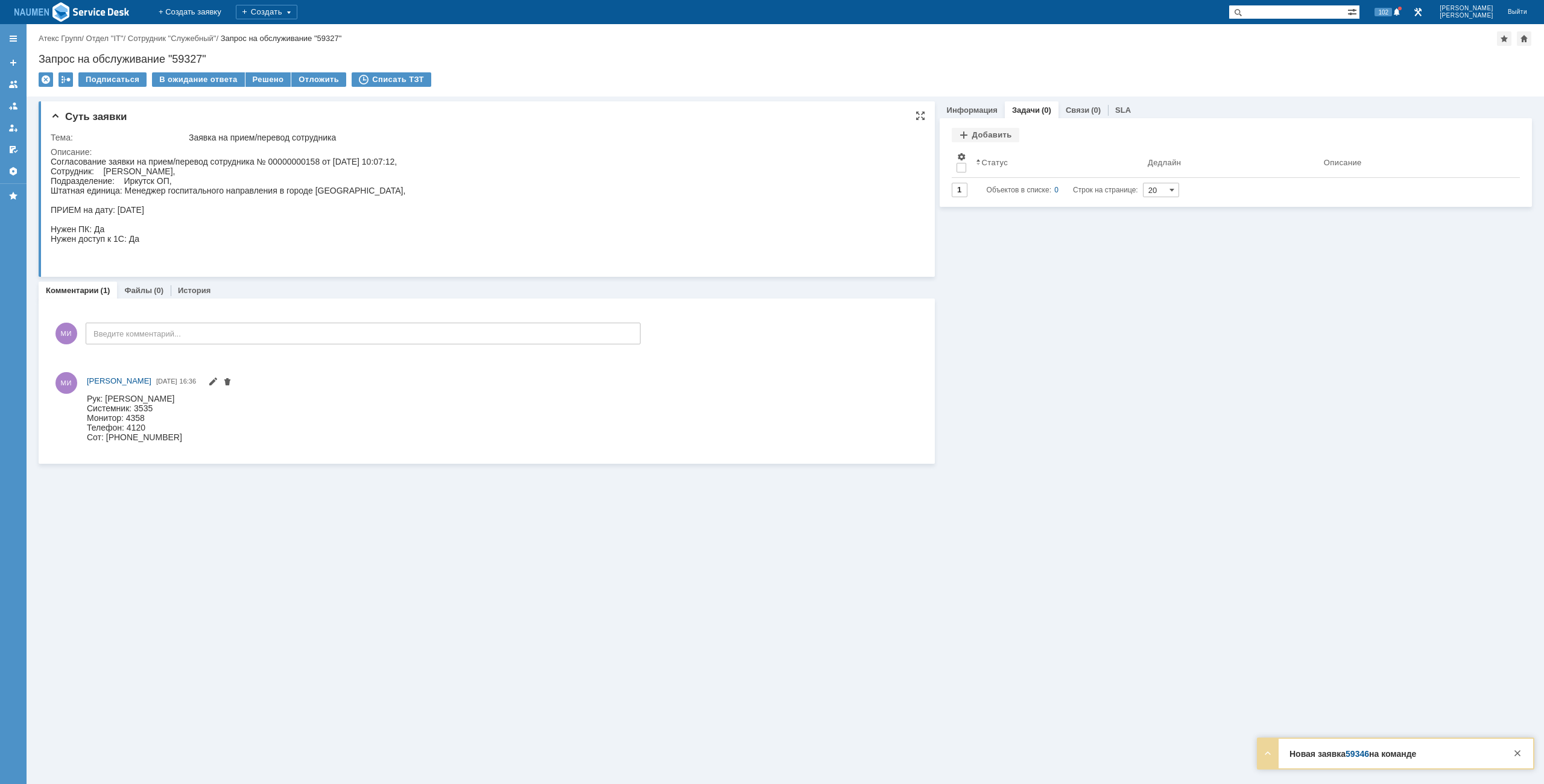
click at [301, 244] on div "Согласование заявки на прием/перевод сотрудника № 00000000158 от 30.09.2025 10:…" at bounding box center [228, 210] width 355 height 106
drag, startPoint x: 100, startPoint y: 317, endPoint x: 181, endPoint y: 230, distance: 118.9
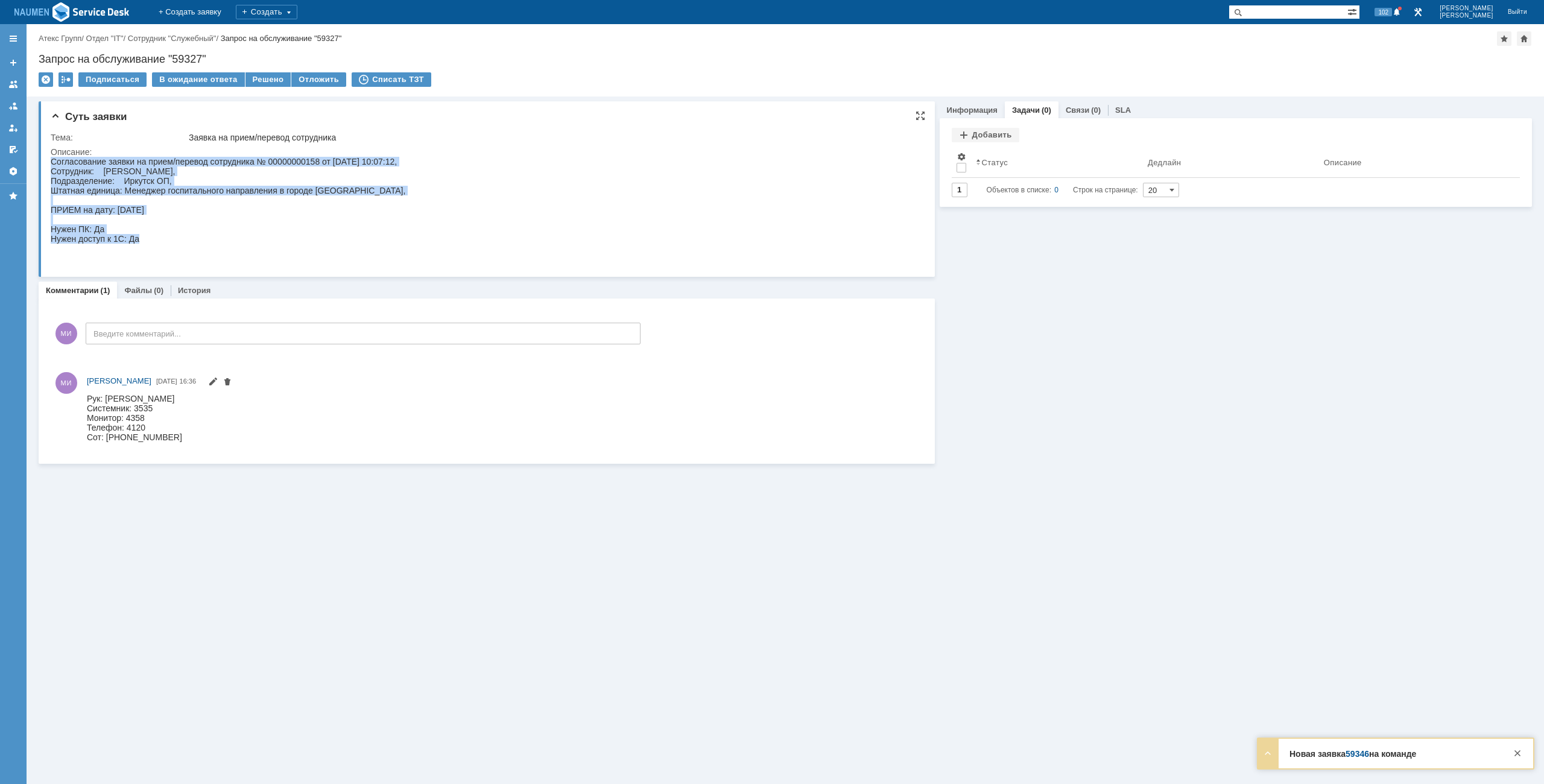
drag, startPoint x: 164, startPoint y: 238, endPoint x: 97, endPoint y: 320, distance: 105.9
click at [51, 164] on html "Согласование заявки на прием/перевод сотрудника № 00000000158 от 30.09.2025 10:…" at bounding box center [480, 210] width 859 height 106
copy div "Согласование заявки на прием/перевод сотрудника № 00000000158 от 30.09.2025 10:…"
click at [324, 205] on div "Согласование заявки на прием/перевод сотрудника № 00000000158 от 30.09.2025 10:…" at bounding box center [228, 210] width 355 height 106
drag, startPoint x: 277, startPoint y: 233, endPoint x: 95, endPoint y: 327, distance: 204.8
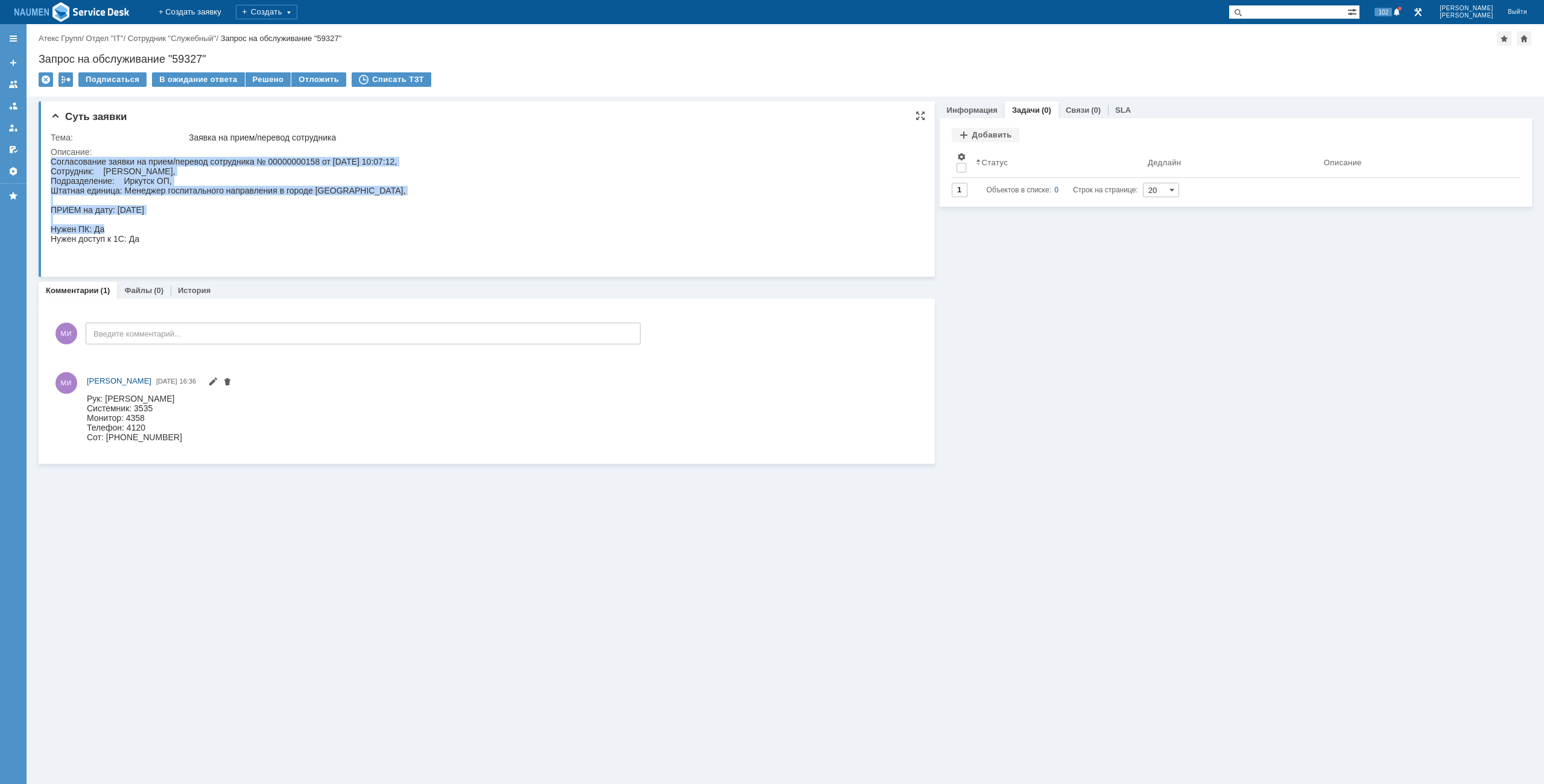
click at [51, 173] on html "Согласование заявки на прием/перевод сотрудника № 00000000158 от 30.09.2025 10:…" at bounding box center [480, 210] width 859 height 106
click at [71, 167] on div "Согласование заявки на прием/перевод сотрудника № 00000000158 от 30.09.2025 10:…" at bounding box center [228, 210] width 355 height 106
drag, startPoint x: 51, startPoint y: 166, endPoint x: 166, endPoint y: 240, distance: 136.8
click at [166, 240] on div "Согласование заявки на прием/перевод сотрудника № 00000000158 от 30.09.2025 10:…" at bounding box center [228, 210] width 355 height 106
copy div "Согласование заявки на прием/перевод сотрудника № 00000000158 от 30.09.2025 10:…"
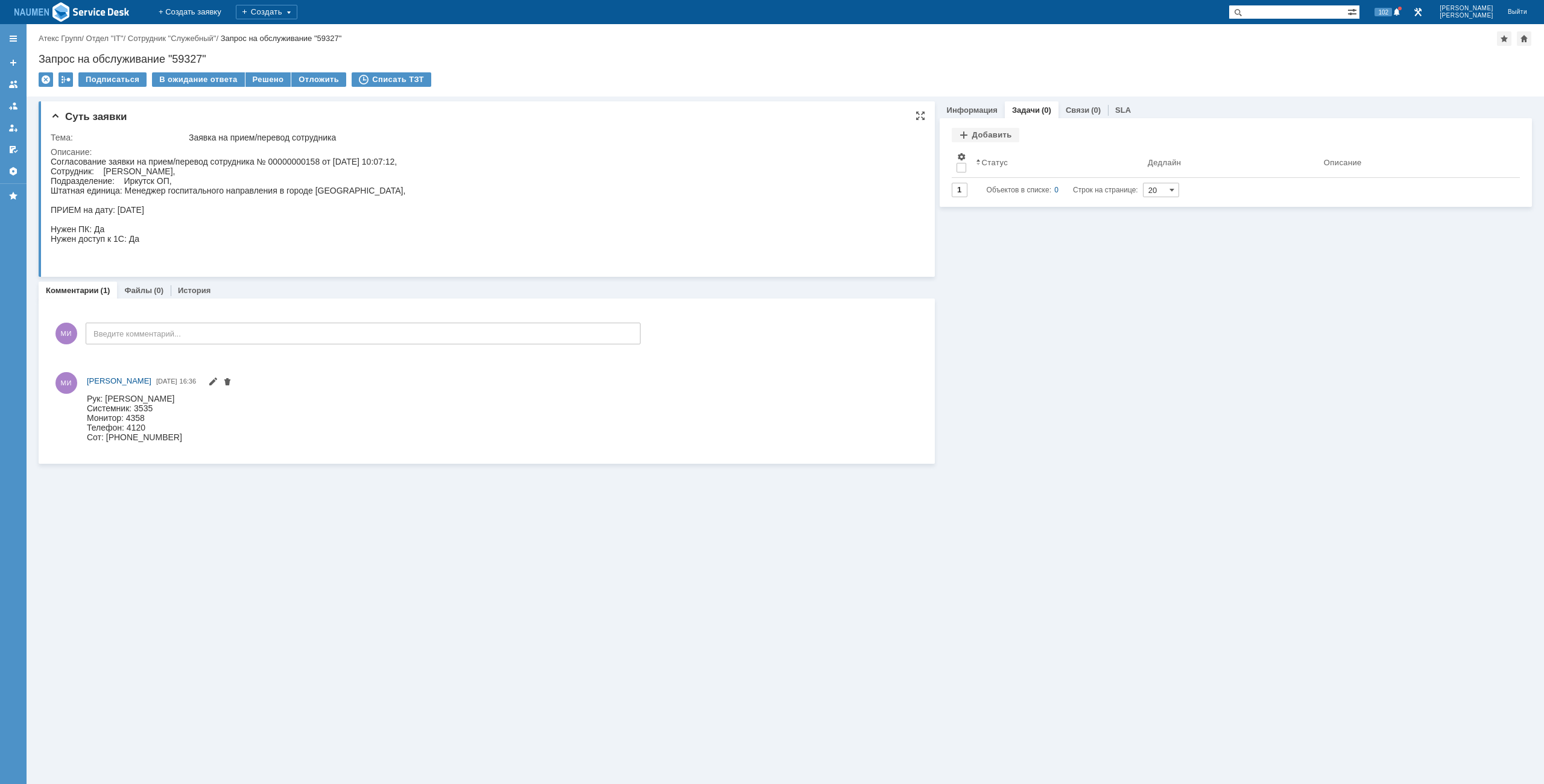
drag, startPoint x: 650, startPoint y: 203, endPoint x: 678, endPoint y: 202, distance: 28.0
click at [654, 203] on html "Согласование заявки на прием/перевод сотрудника № 00000000158 от 30.09.2025 10:…" at bounding box center [480, 210] width 859 height 106
click at [988, 140] on div "Добавить" at bounding box center [986, 135] width 67 height 14
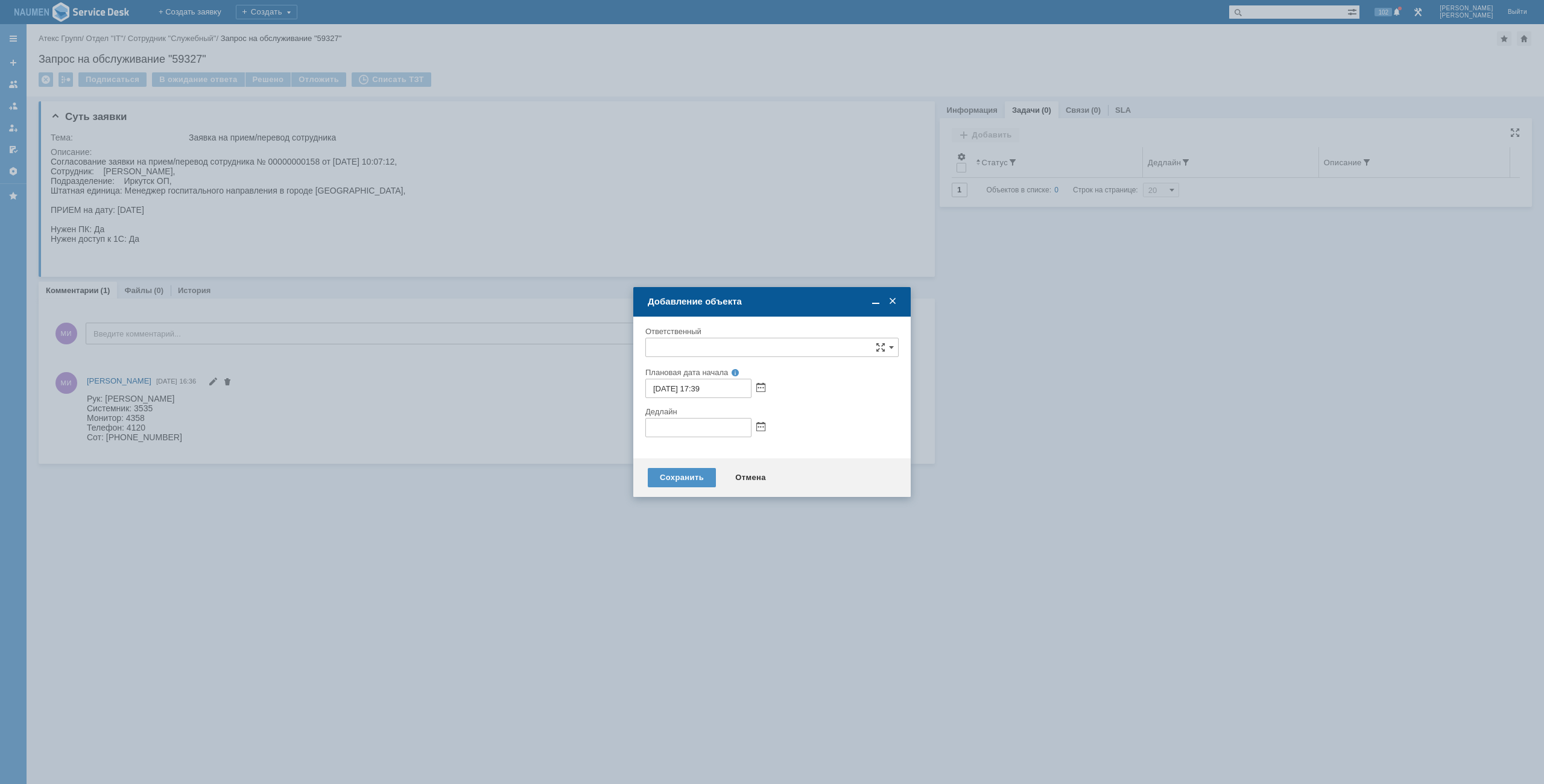
type input "[не указано]"
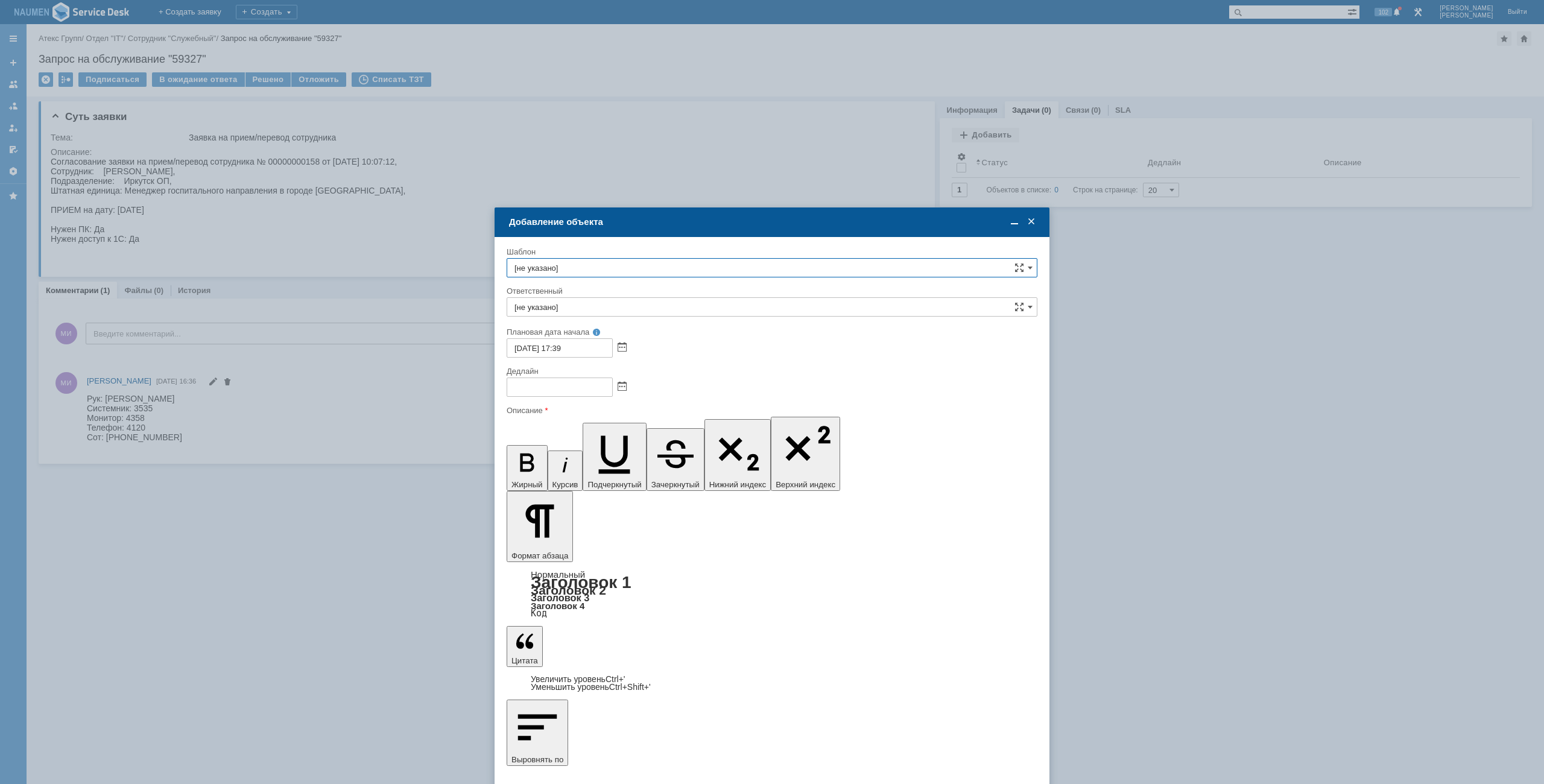
click at [583, 269] on input "[не указано]" at bounding box center [772, 267] width 531 height 19
click at [585, 301] on div "Завести нового пользователя в 1с" at bounding box center [772, 310] width 530 height 19
type input "Завести нового пользователя в 1с"
type input "АСУ"
type input "Завести нового пользователя в 1с"
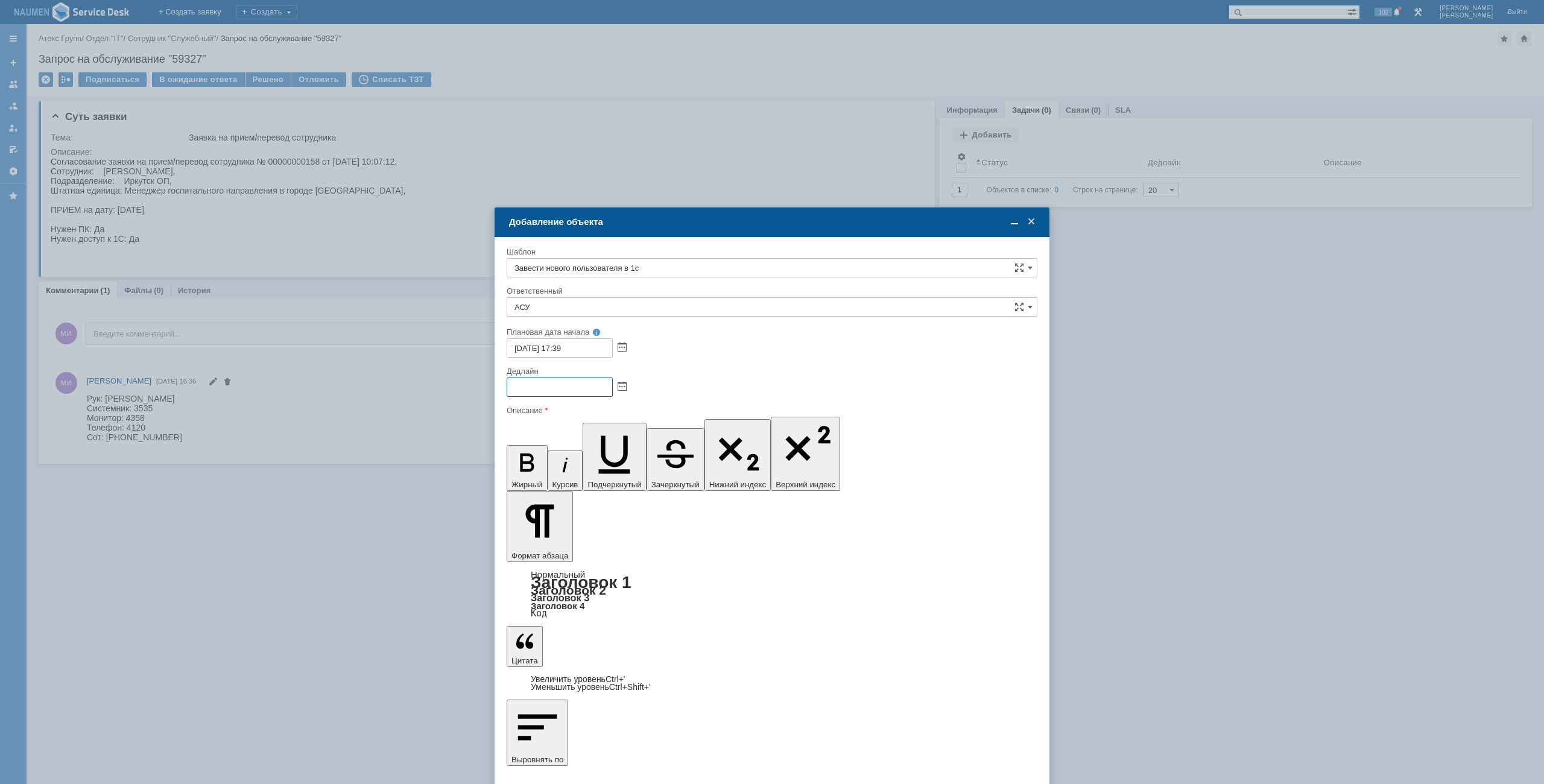
click at [557, 389] on input "text" at bounding box center [560, 387] width 106 height 19
click at [627, 386] on div at bounding box center [772, 387] width 531 height 19
click at [626, 386] on span at bounding box center [622, 386] width 9 height 9
click at [544, 494] on div "30" at bounding box center [546, 492] width 12 height 10
click at [564, 386] on input "30.09.2025 17:39" at bounding box center [560, 387] width 106 height 19
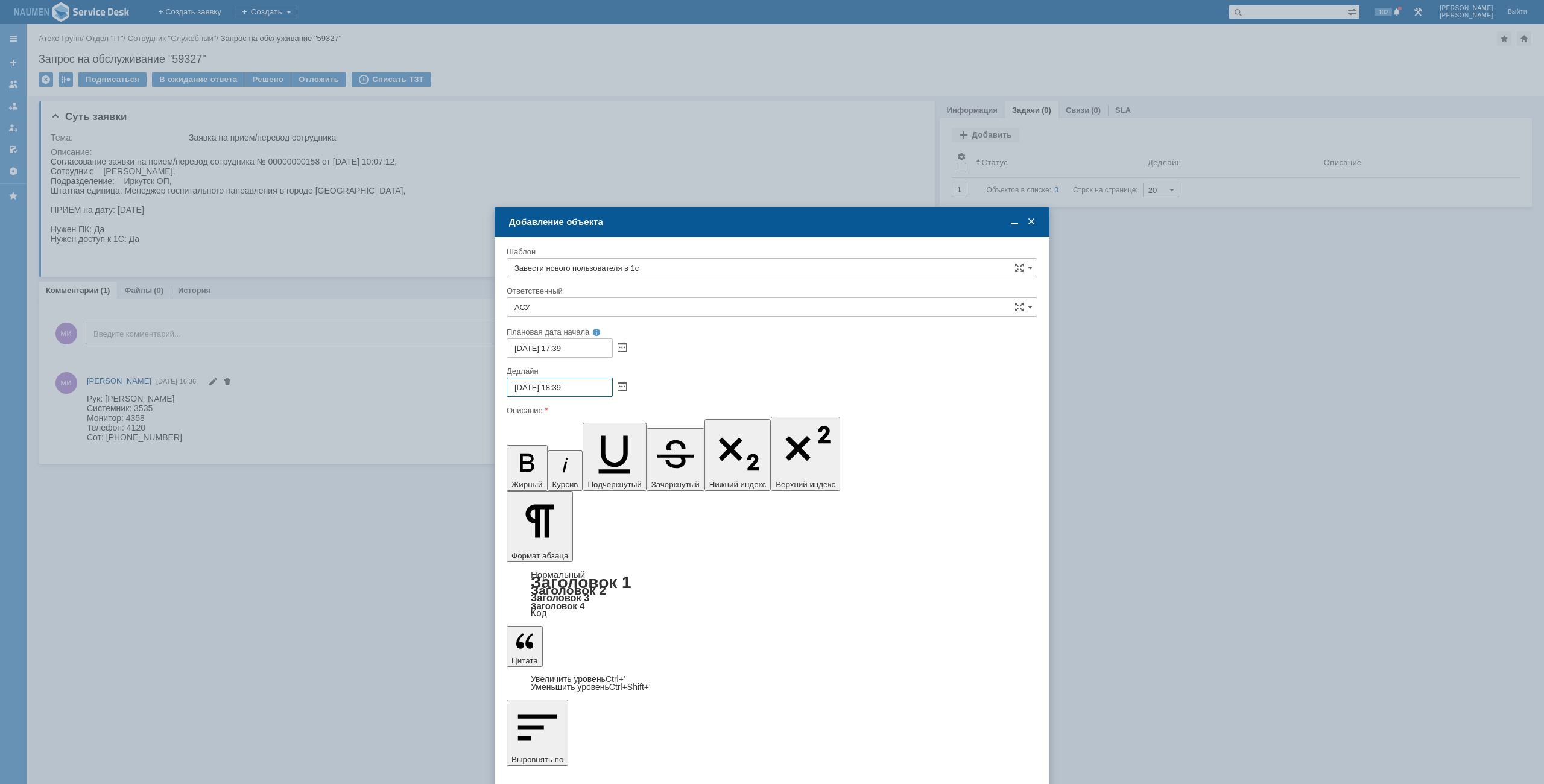
drag, startPoint x: 570, startPoint y: 384, endPoint x: 583, endPoint y: 383, distance: 13.0
click at [583, 383] on input "30.09.2025 18:39" at bounding box center [560, 387] width 106 height 19
type input "30.09.2025 18:00"
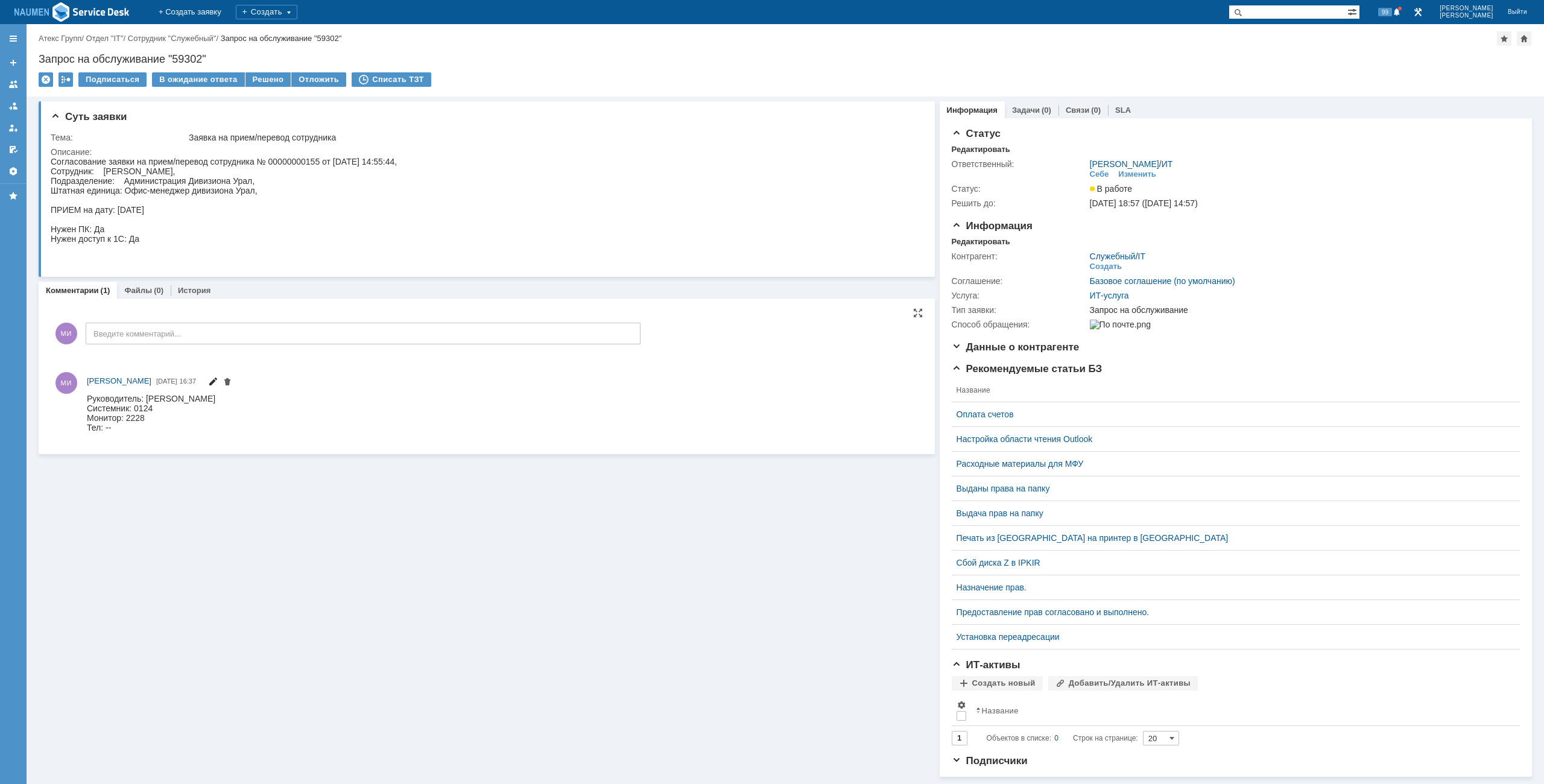
click at [208, 383] on span at bounding box center [212, 383] width 9 height 9
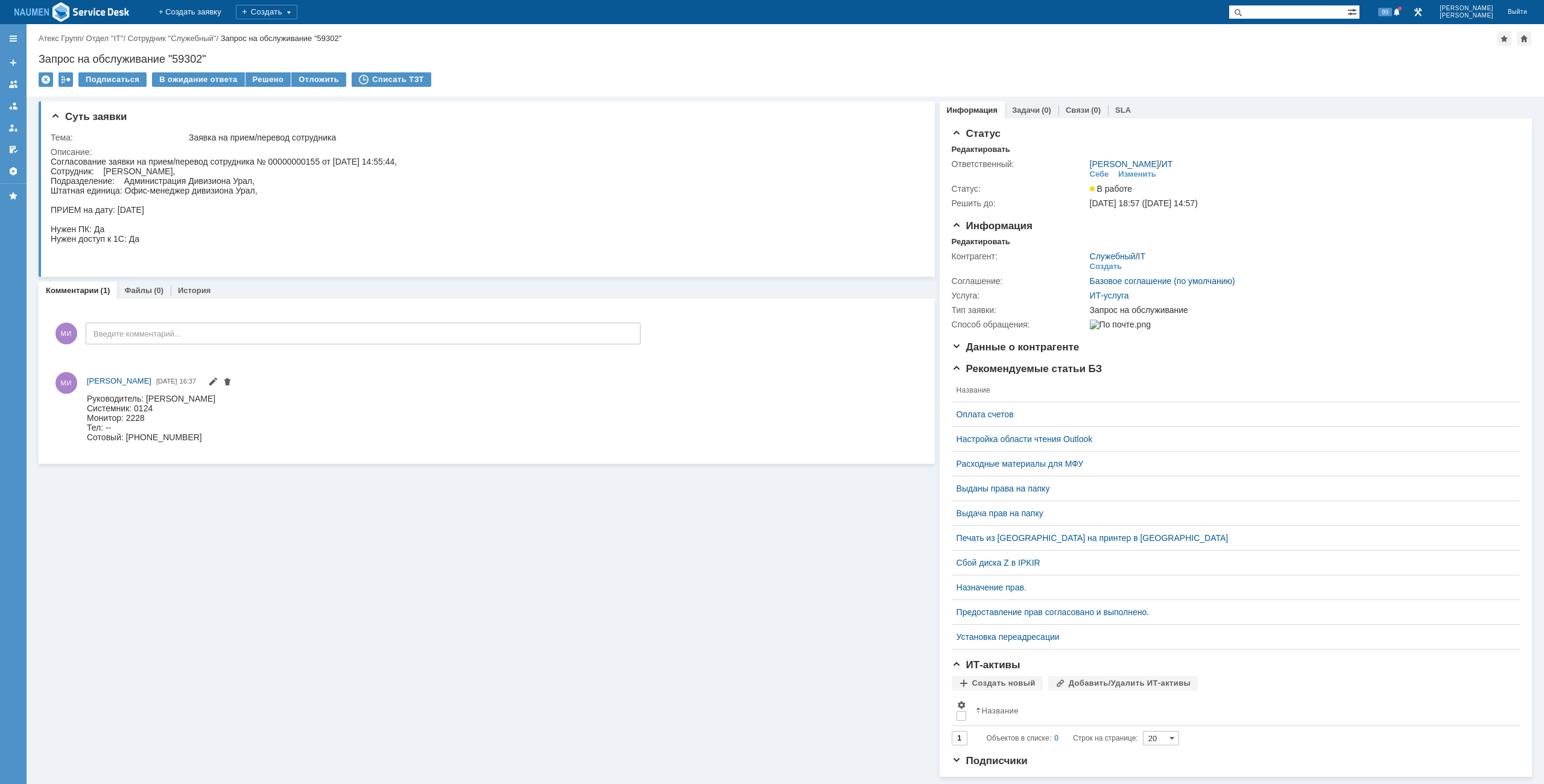
scroll to position [0, 0]
click at [504, 55] on div "Запрос на обслуживание "59302"" at bounding box center [785, 59] width 1493 height 12
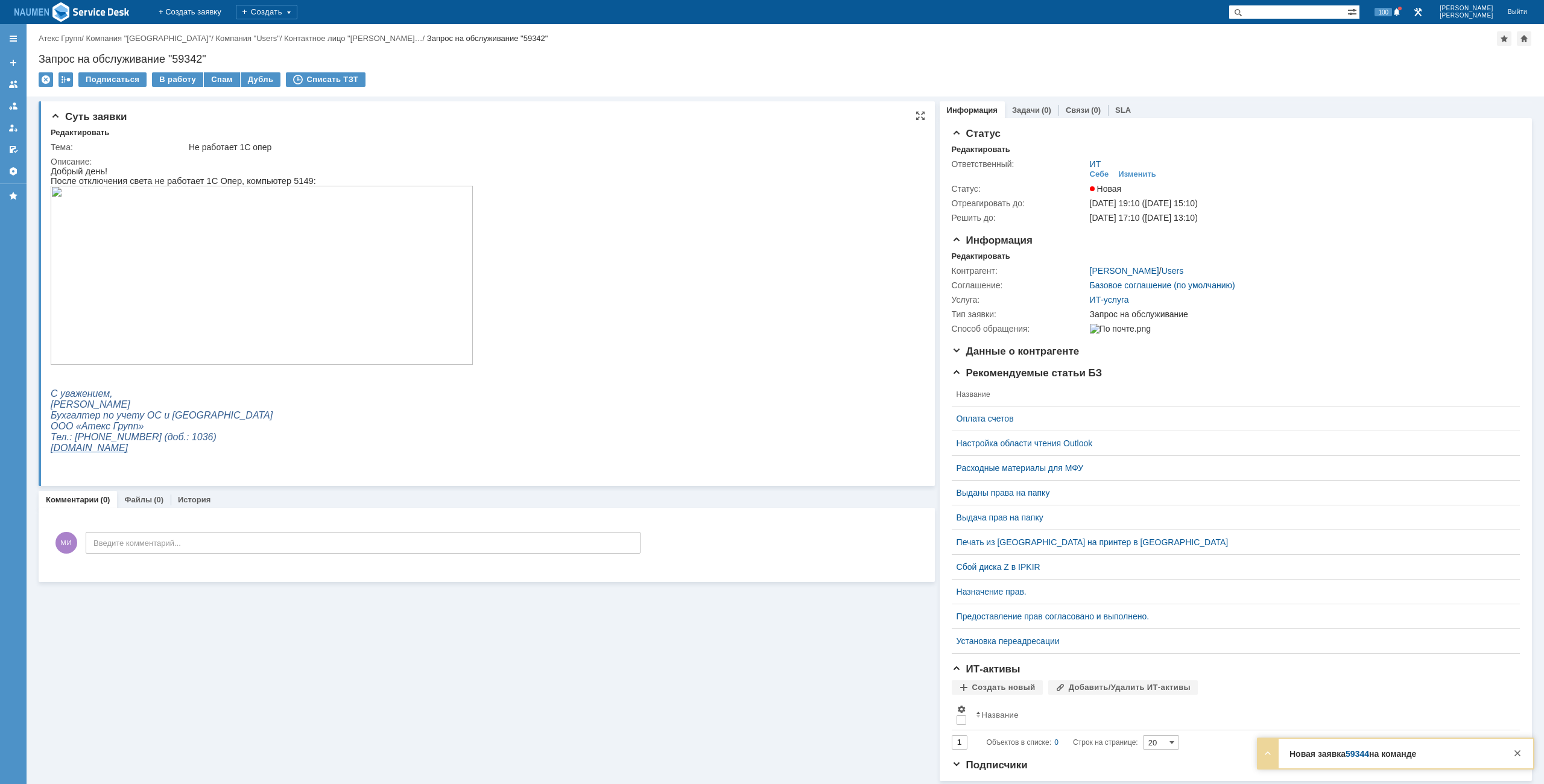
click at [553, 382] on html "Добрый день! После отключения света не работает 1С Опер, компьютер 5149: С уваж…" at bounding box center [480, 315] width 859 height 296
click at [257, 285] on img at bounding box center [262, 275] width 422 height 179
click at [970, 250] on div "Информация Редактировать Контрагент: [PERSON_NAME] / Users Соглашение: Базовое …" at bounding box center [1236, 290] width 568 height 111
click at [977, 250] on div "Информация Редактировать Контрагент: [PERSON_NAME] / Users Соглашение: Базовое …" at bounding box center [1236, 290] width 568 height 111
click at [976, 253] on div "Редактировать" at bounding box center [981, 256] width 59 height 9
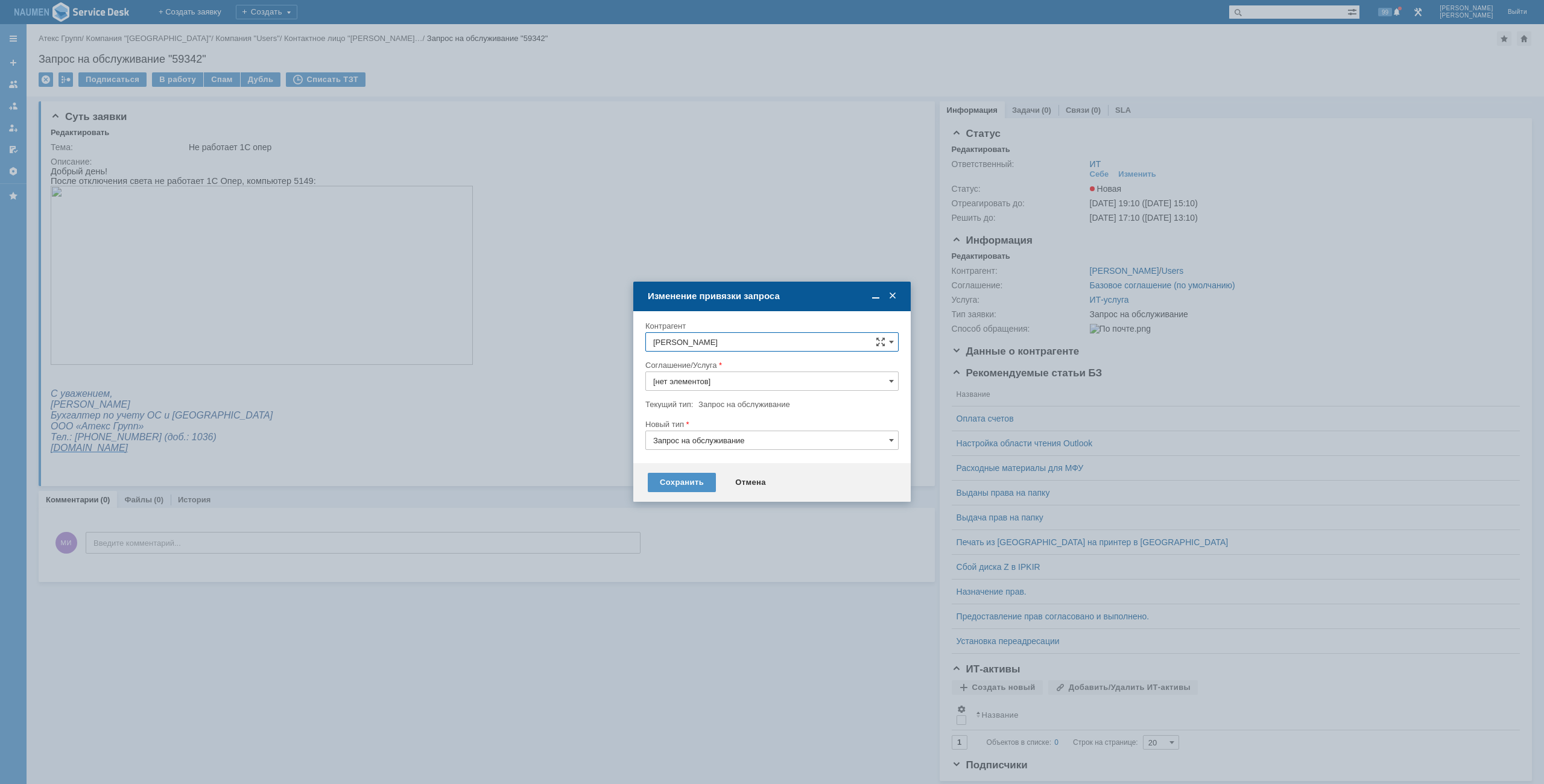
type input "ИТ-услуга"
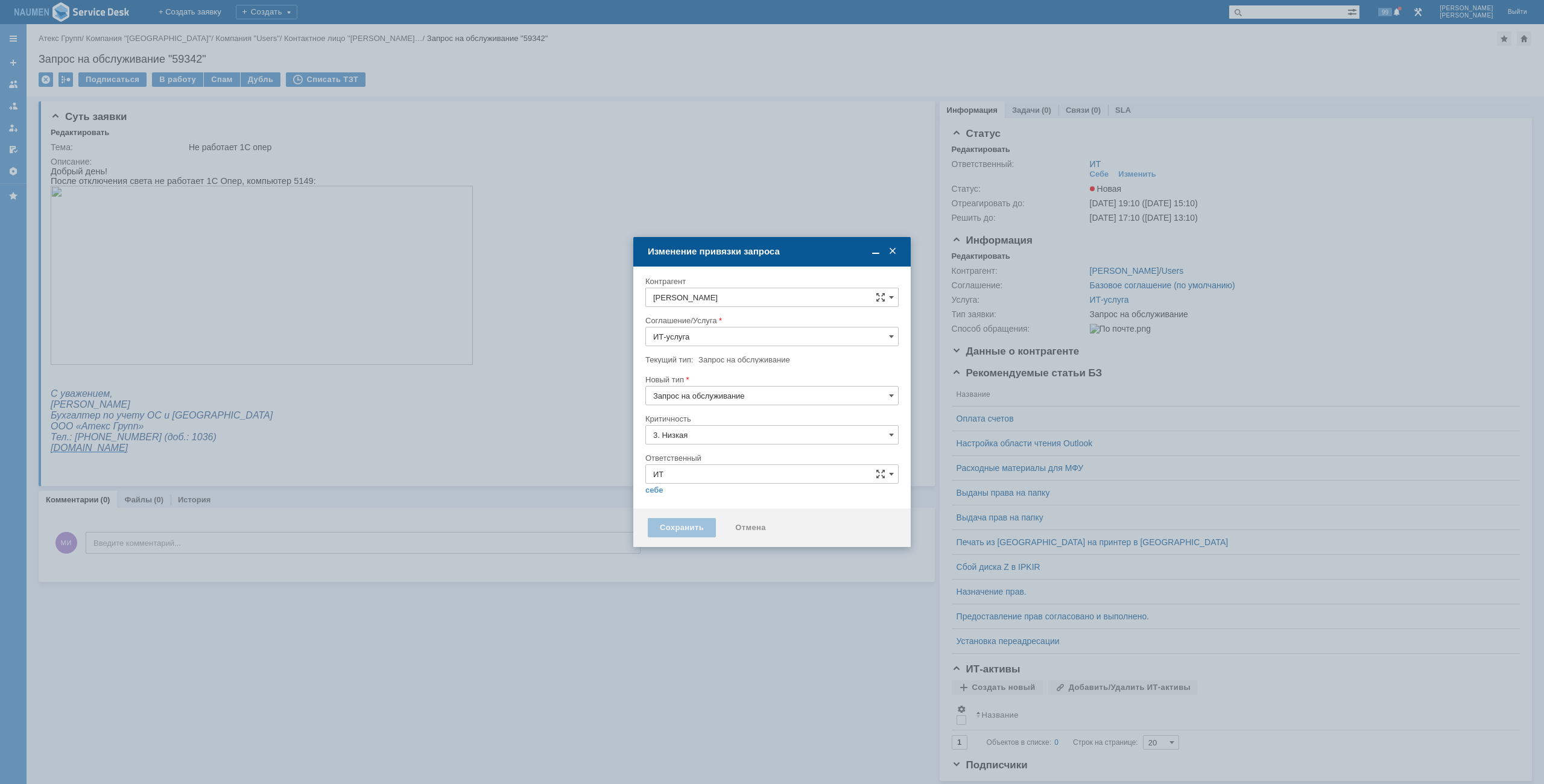
type input "[не указано]"
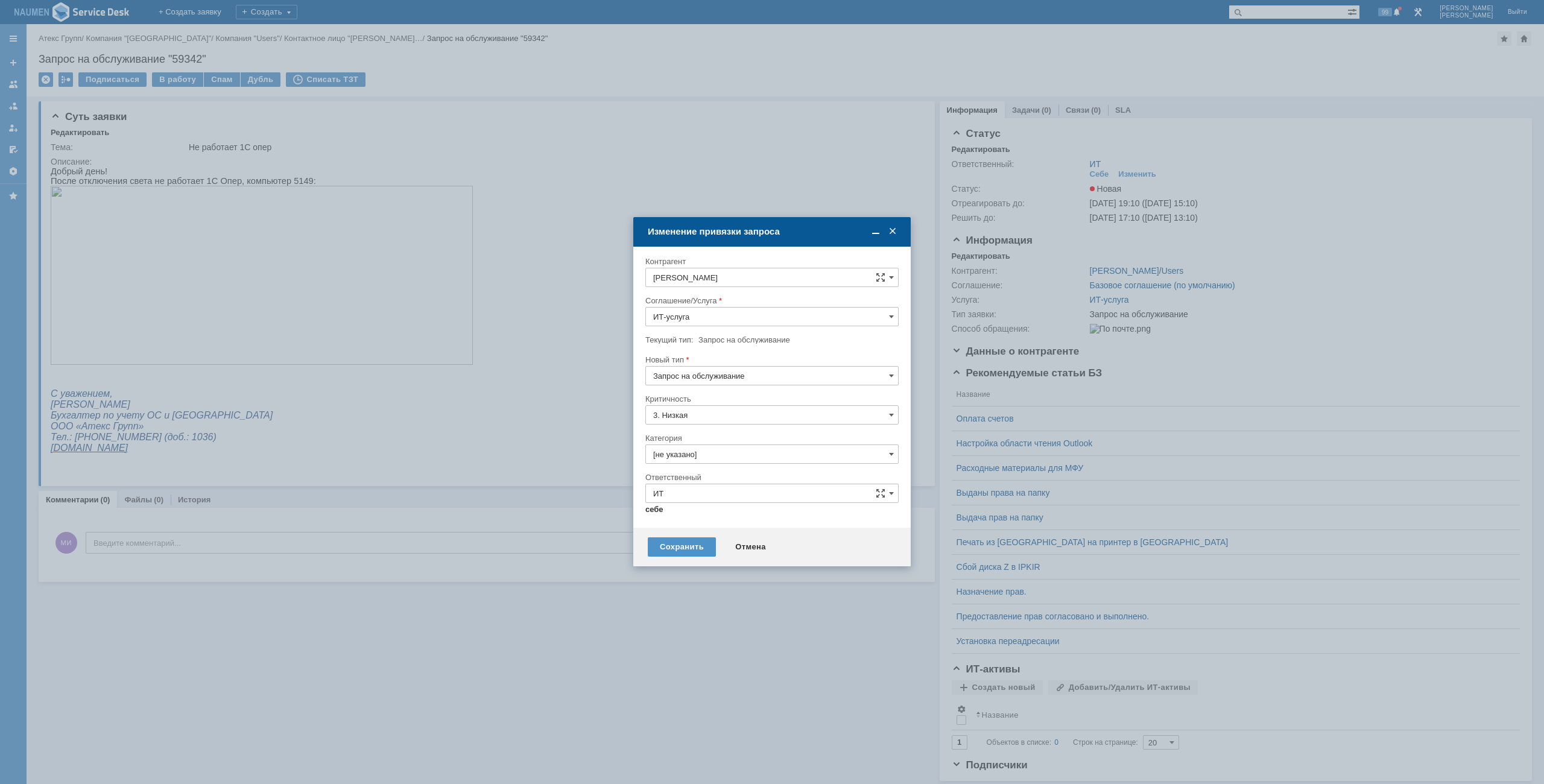
click at [652, 509] on link "себе" at bounding box center [654, 509] width 18 height 9
type input "[PERSON_NAME]"
click at [705, 459] on input "[не указано]" at bounding box center [772, 459] width 254 height 19
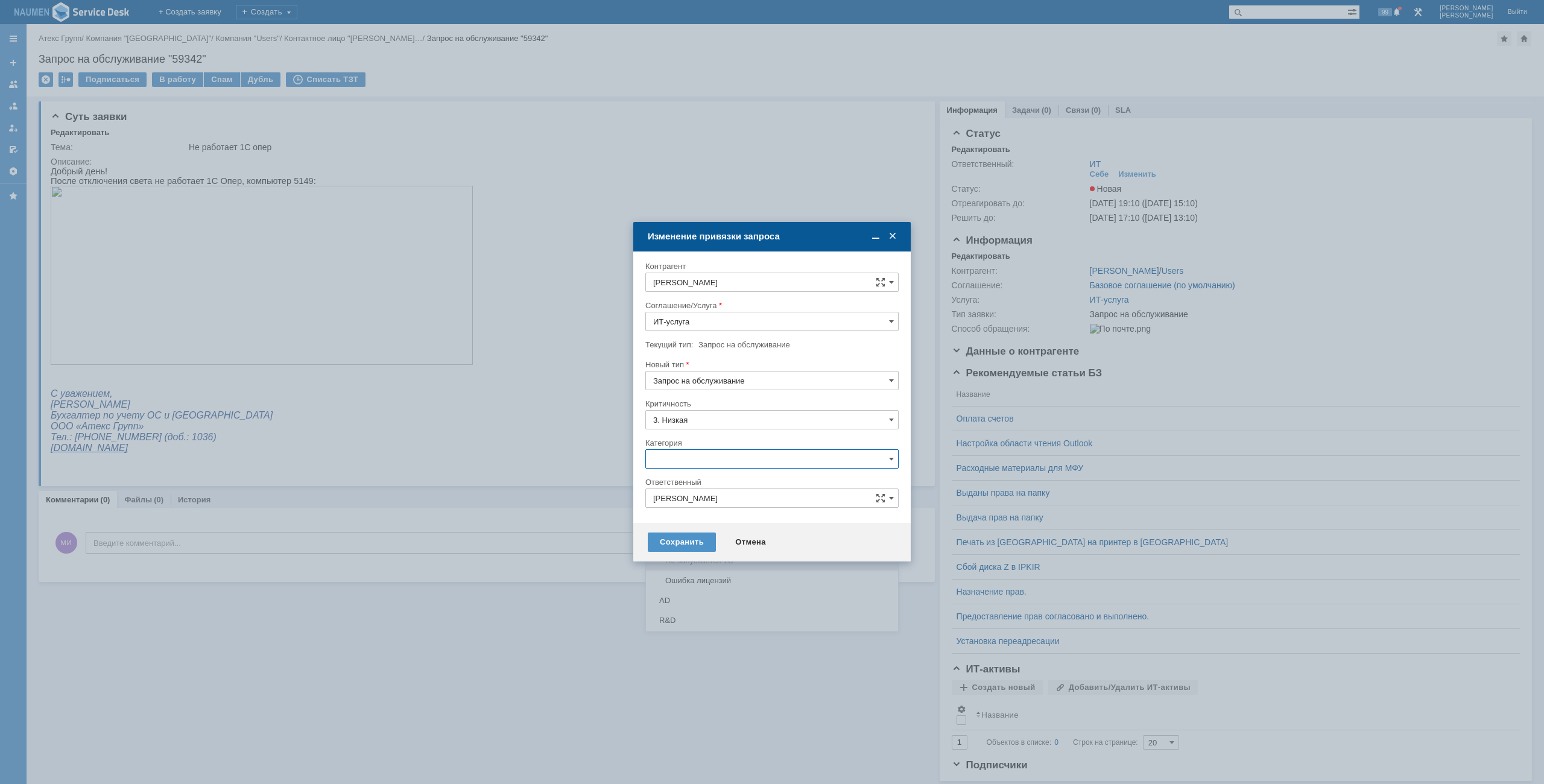
click at [693, 561] on span "Не запускается 1С" at bounding box center [772, 560] width 238 height 9
type input "Не запускается 1С"
click at [675, 541] on div "Сохранить" at bounding box center [681, 542] width 68 height 19
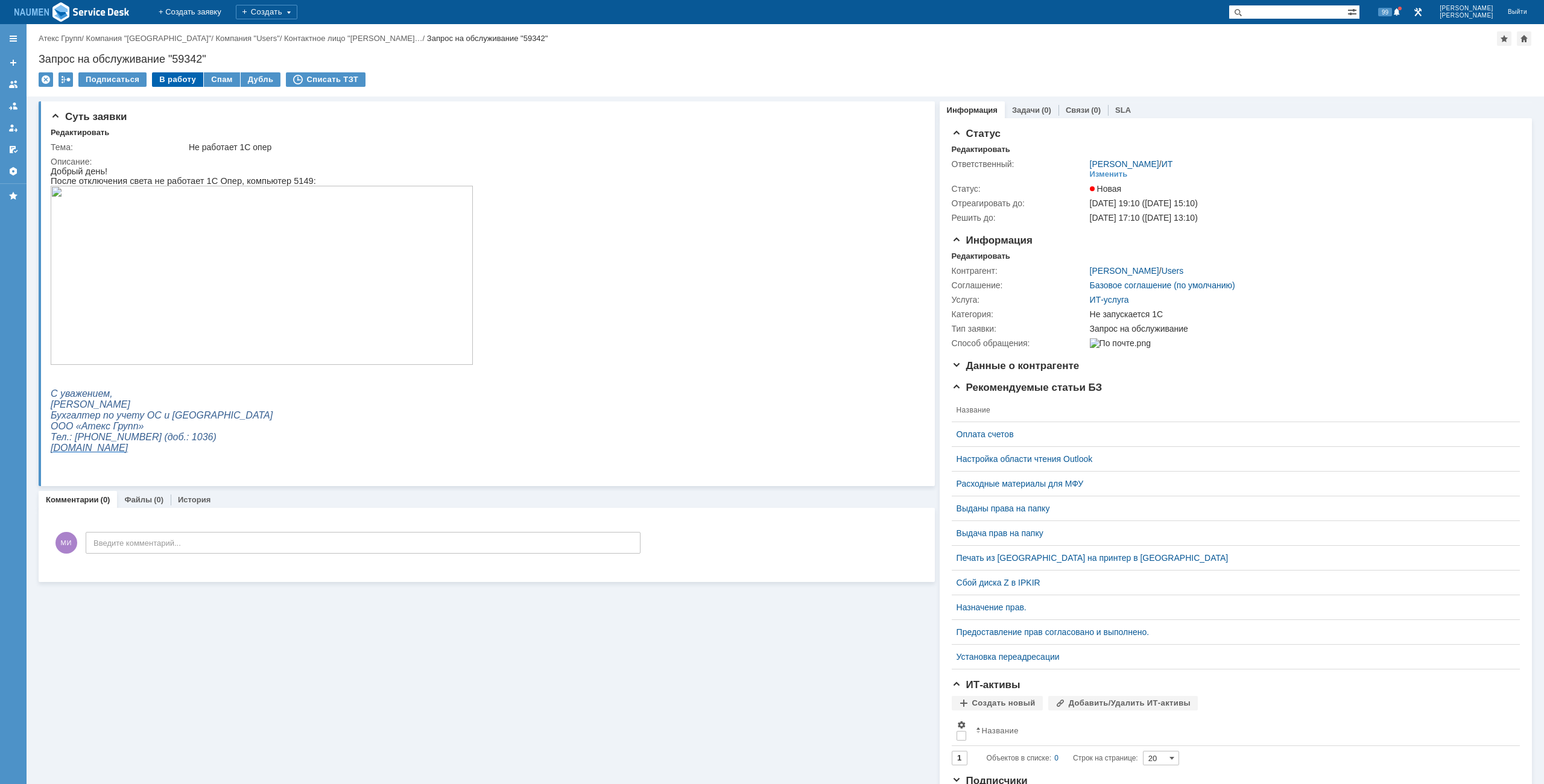
click at [178, 80] on div "В работу" at bounding box center [177, 79] width 51 height 14
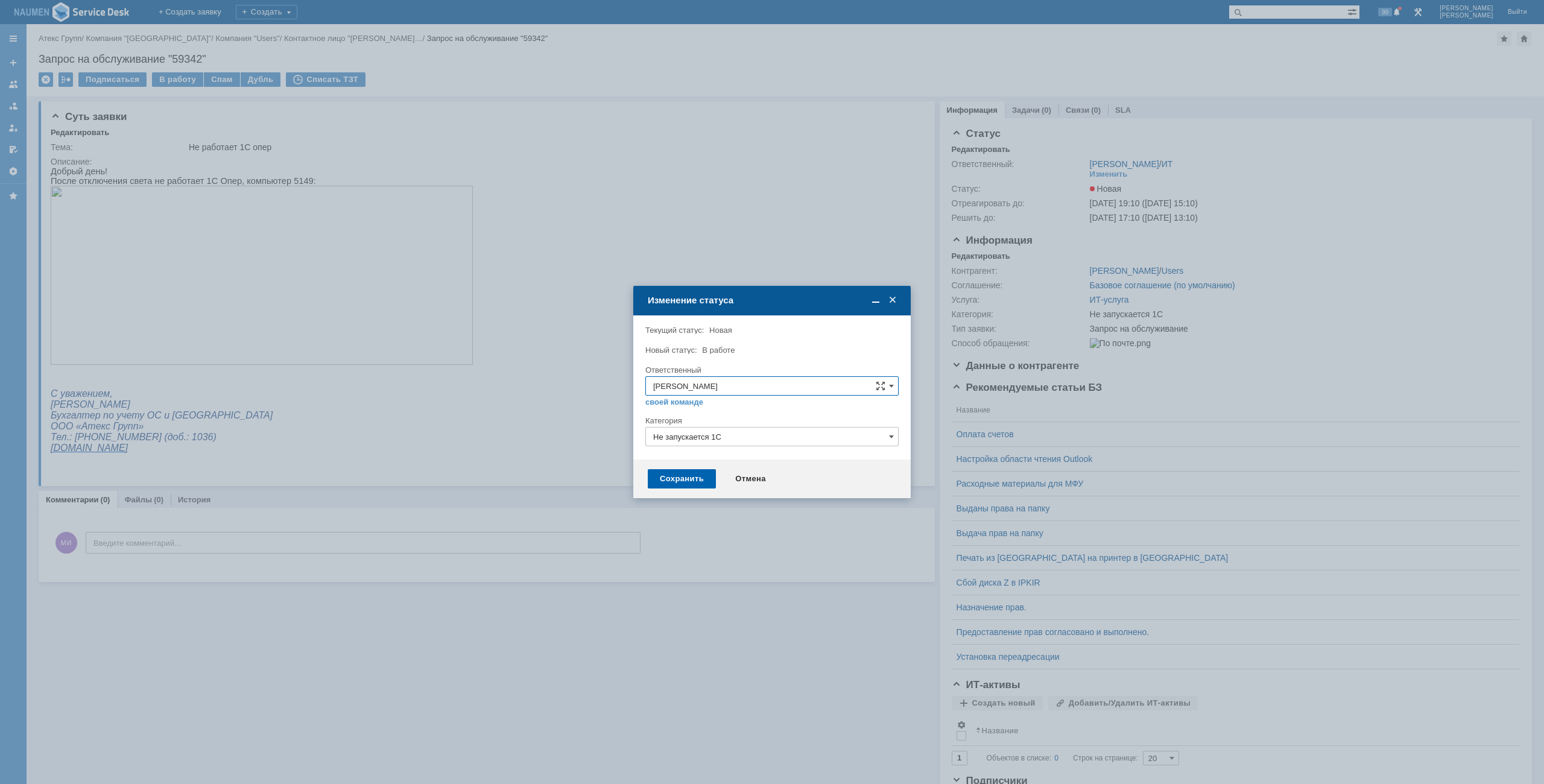
click at [687, 475] on div "Сохранить" at bounding box center [681, 478] width 68 height 19
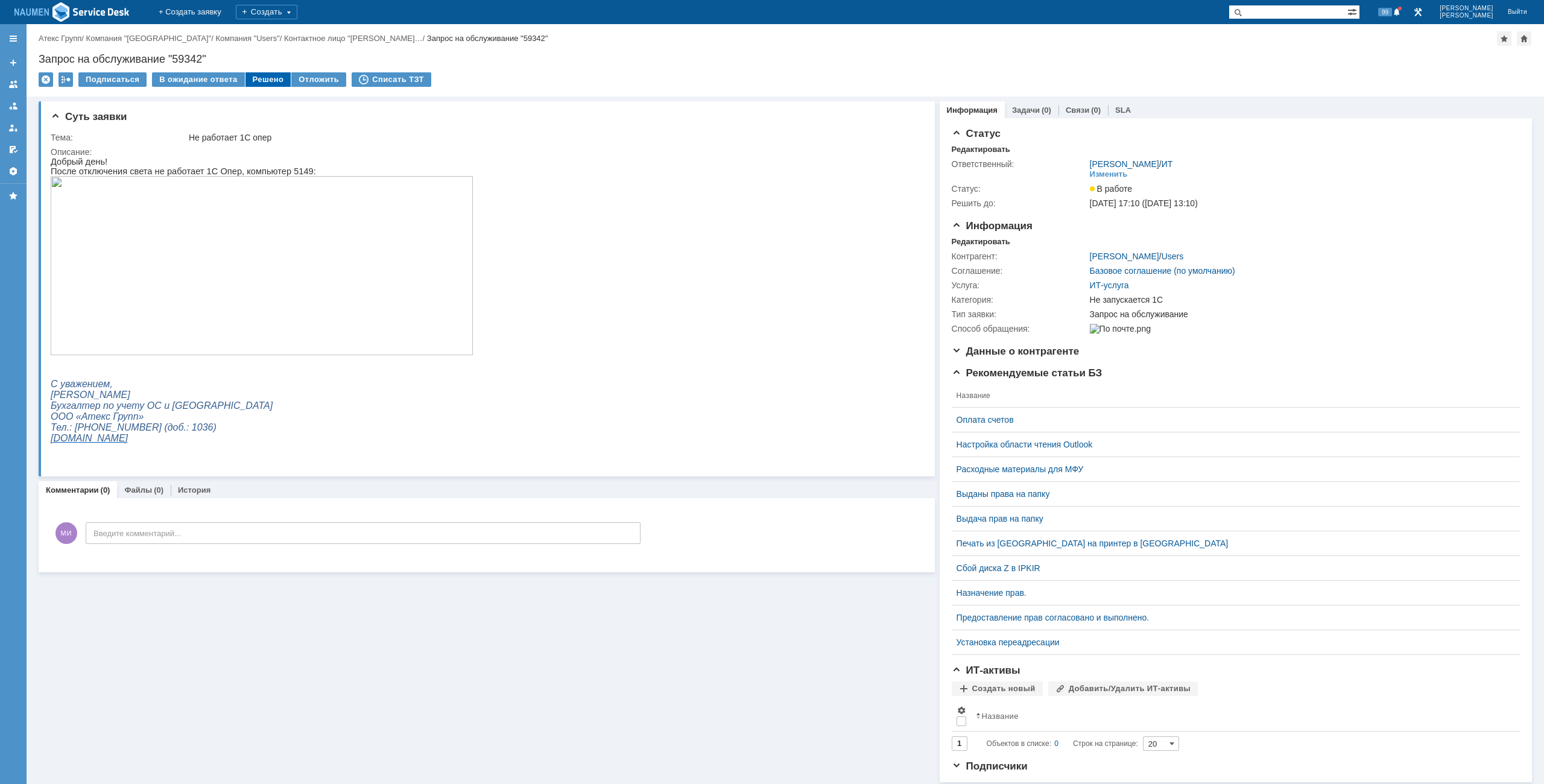
click at [265, 77] on div "Решено" at bounding box center [268, 79] width 46 height 14
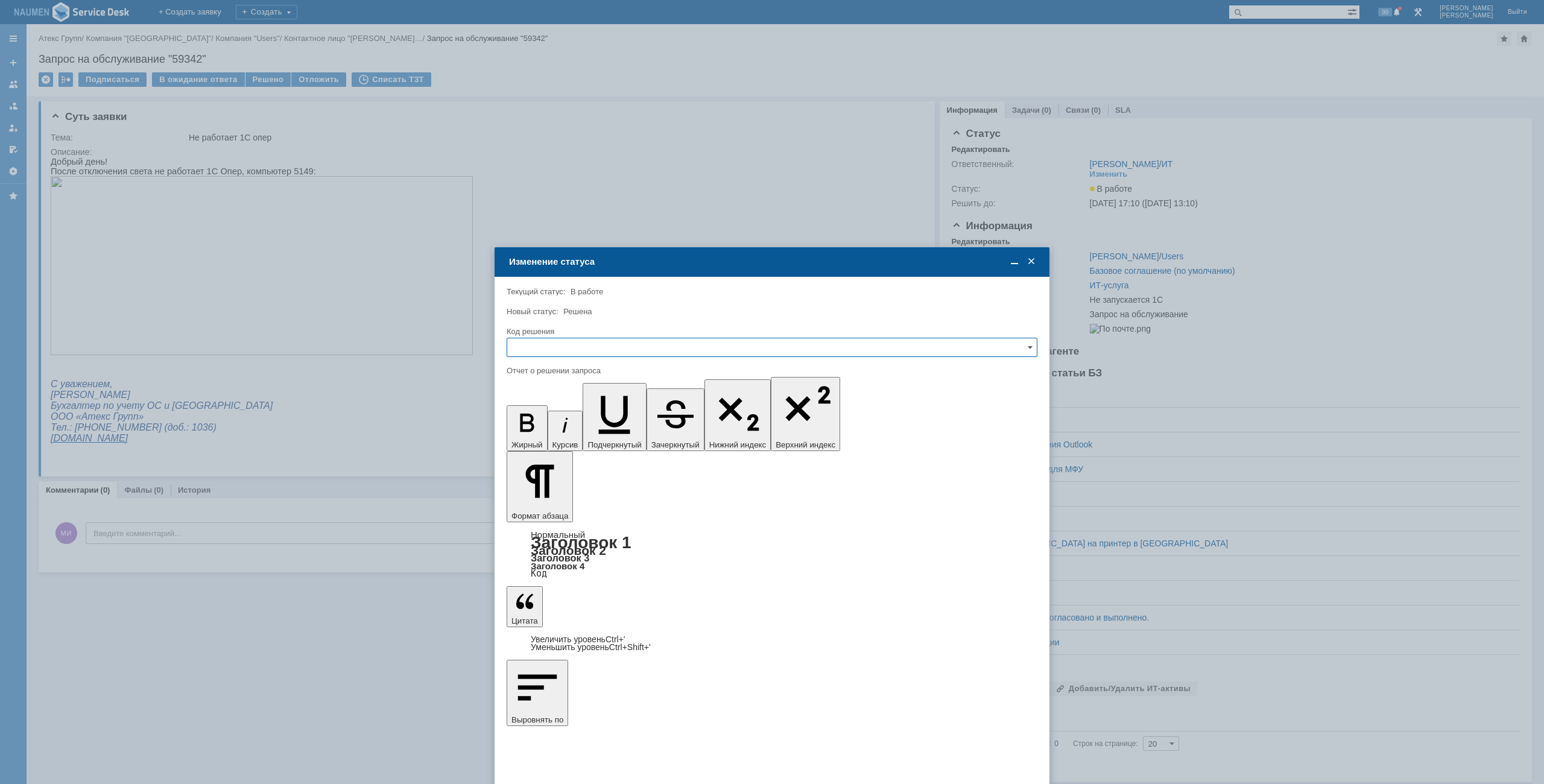
click at [600, 355] on input "text" at bounding box center [772, 347] width 531 height 19
click at [553, 432] on span "Решено" at bounding box center [772, 429] width 515 height 9
type input "Решено"
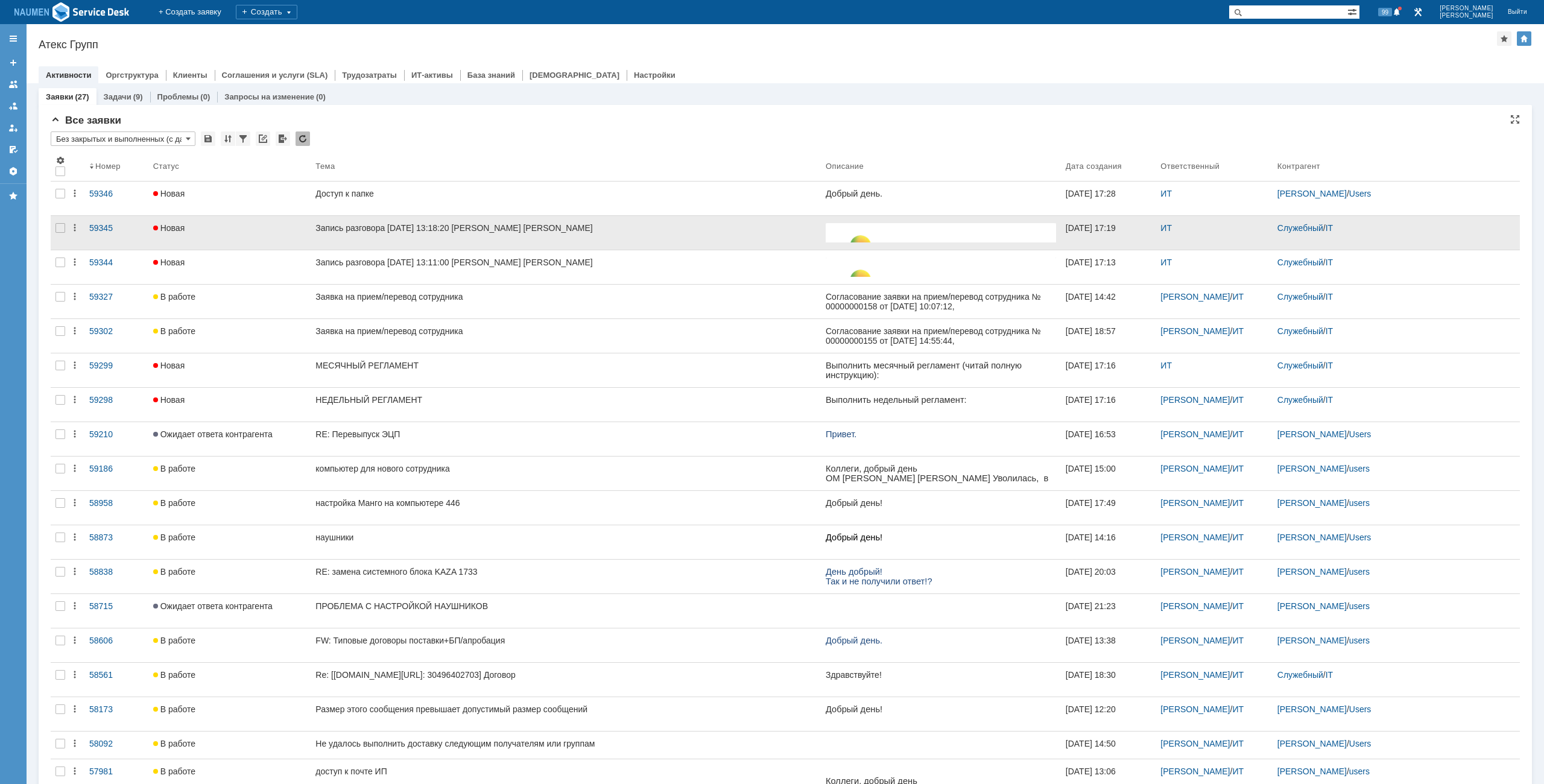
click at [66, 230] on div at bounding box center [60, 233] width 19 height 34
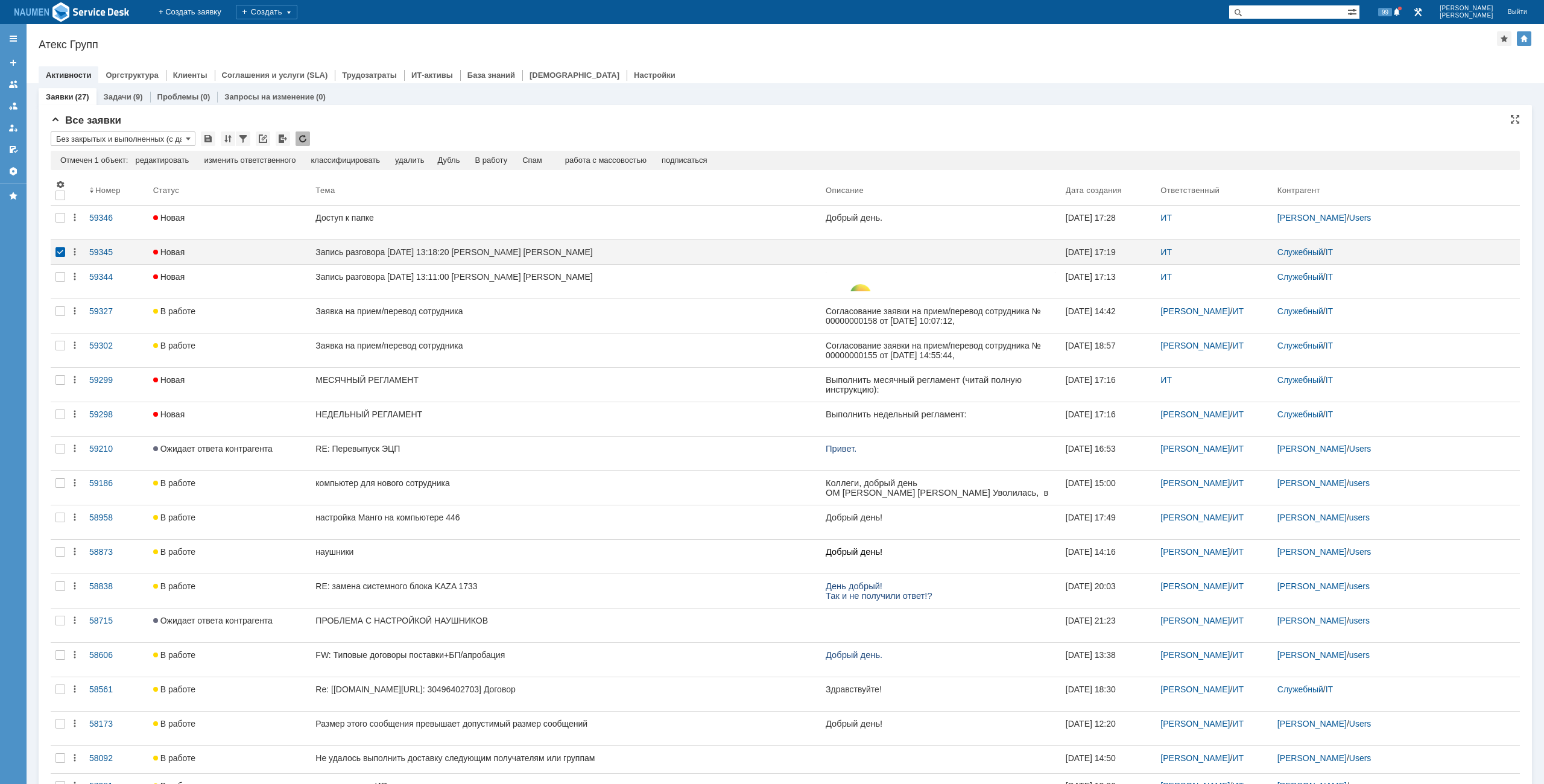
click at [545, 165] on td "Спам" at bounding box center [533, 160] width 35 height 11
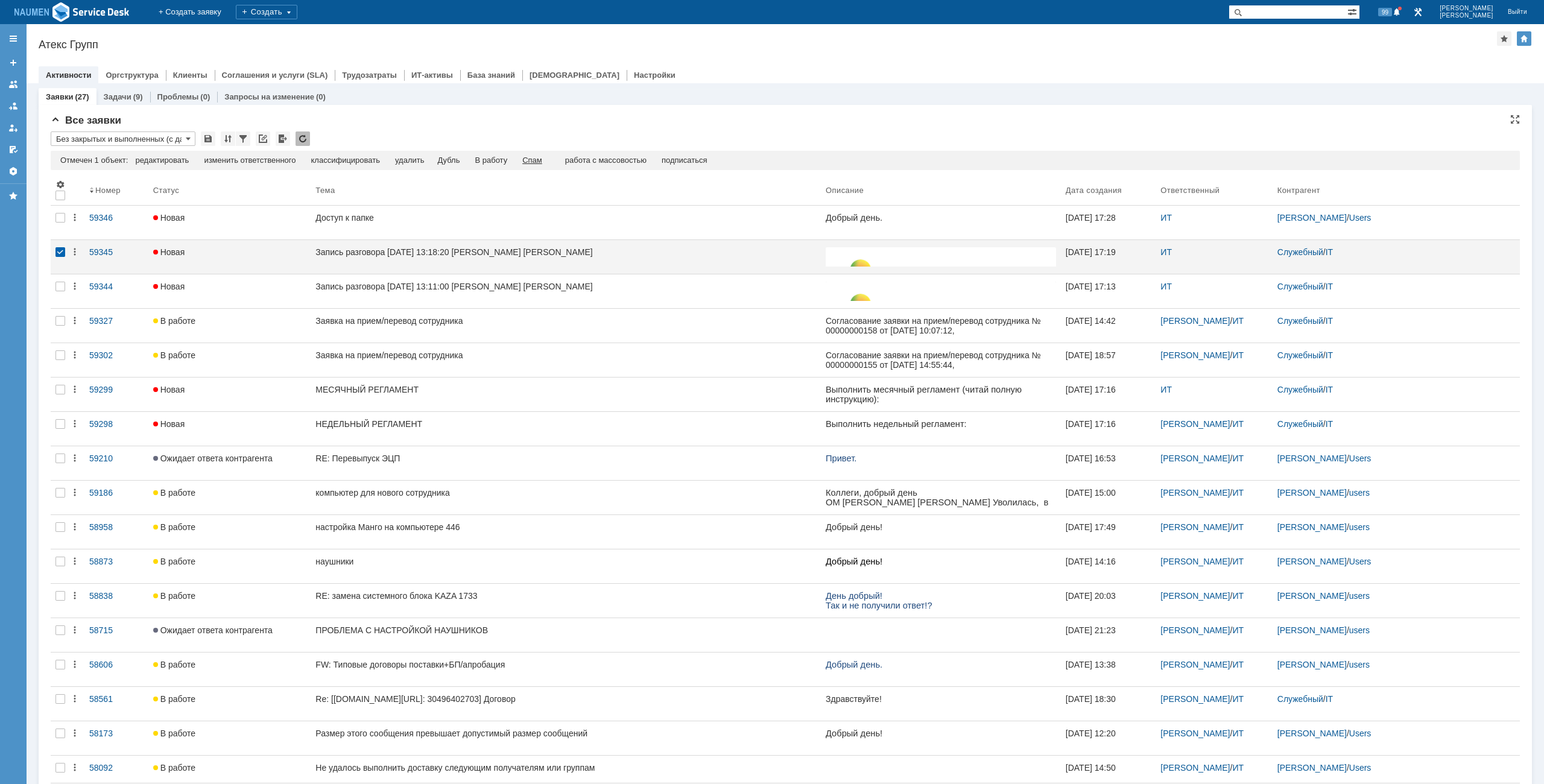
click at [542, 161] on div "Спам" at bounding box center [532, 160] width 20 height 9
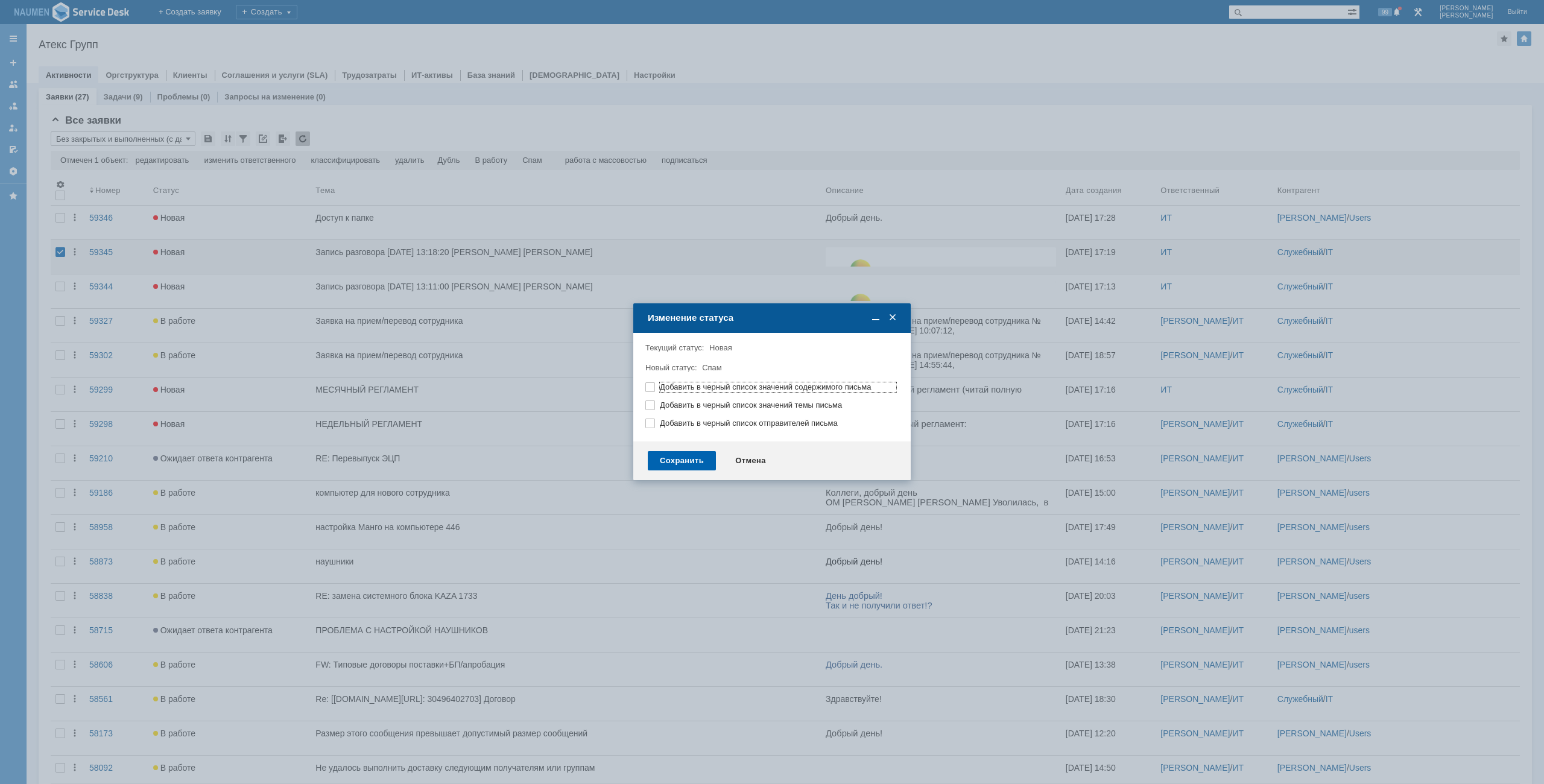
click at [670, 468] on div "Сохранить" at bounding box center [681, 460] width 68 height 19
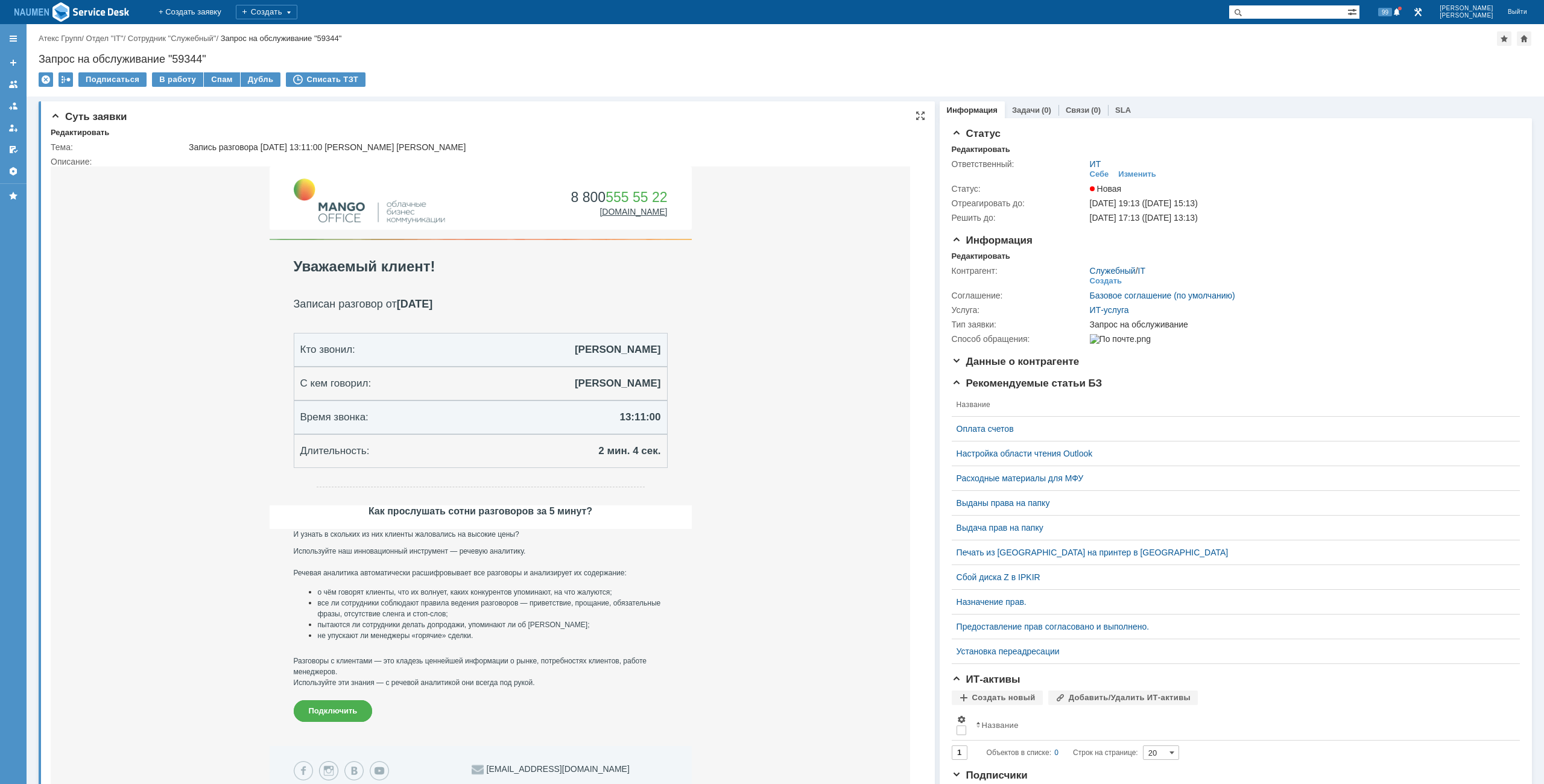
click at [96, 117] on span "Суть заявки" at bounding box center [89, 117] width 76 height 11
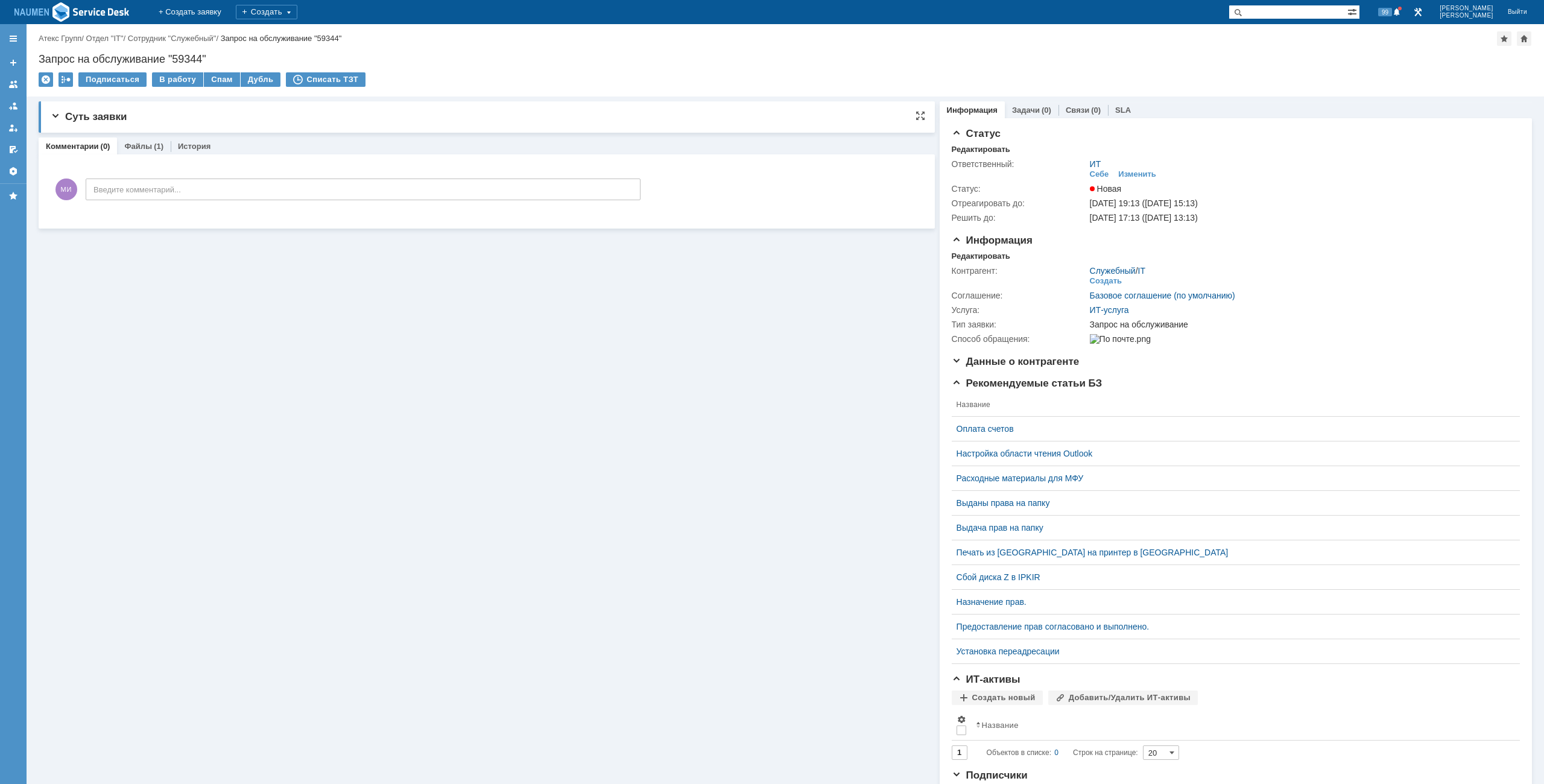
click at [99, 112] on span "Суть заявки" at bounding box center [89, 117] width 76 height 11
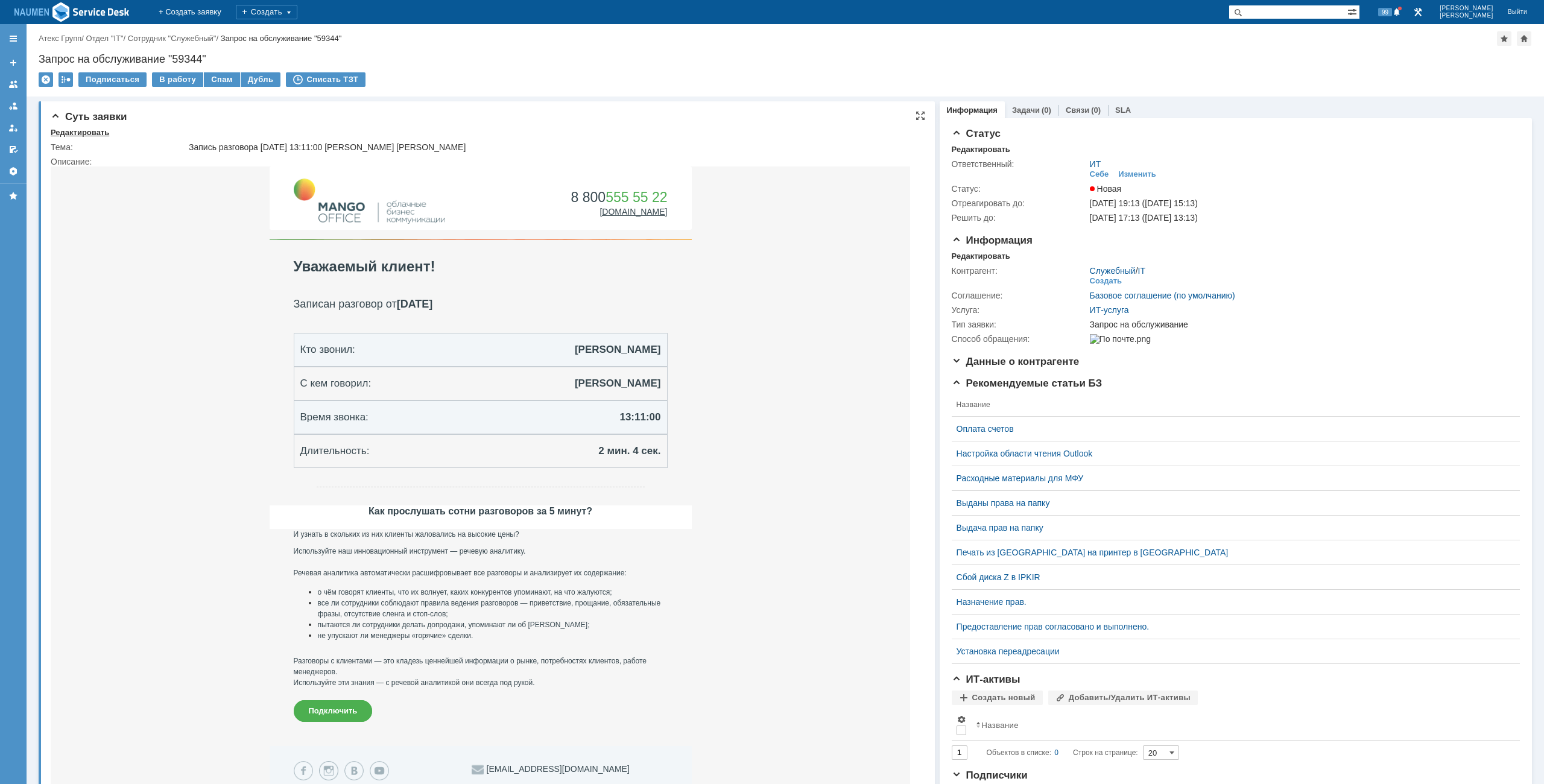
click at [94, 135] on div "Редактировать" at bounding box center [80, 132] width 59 height 9
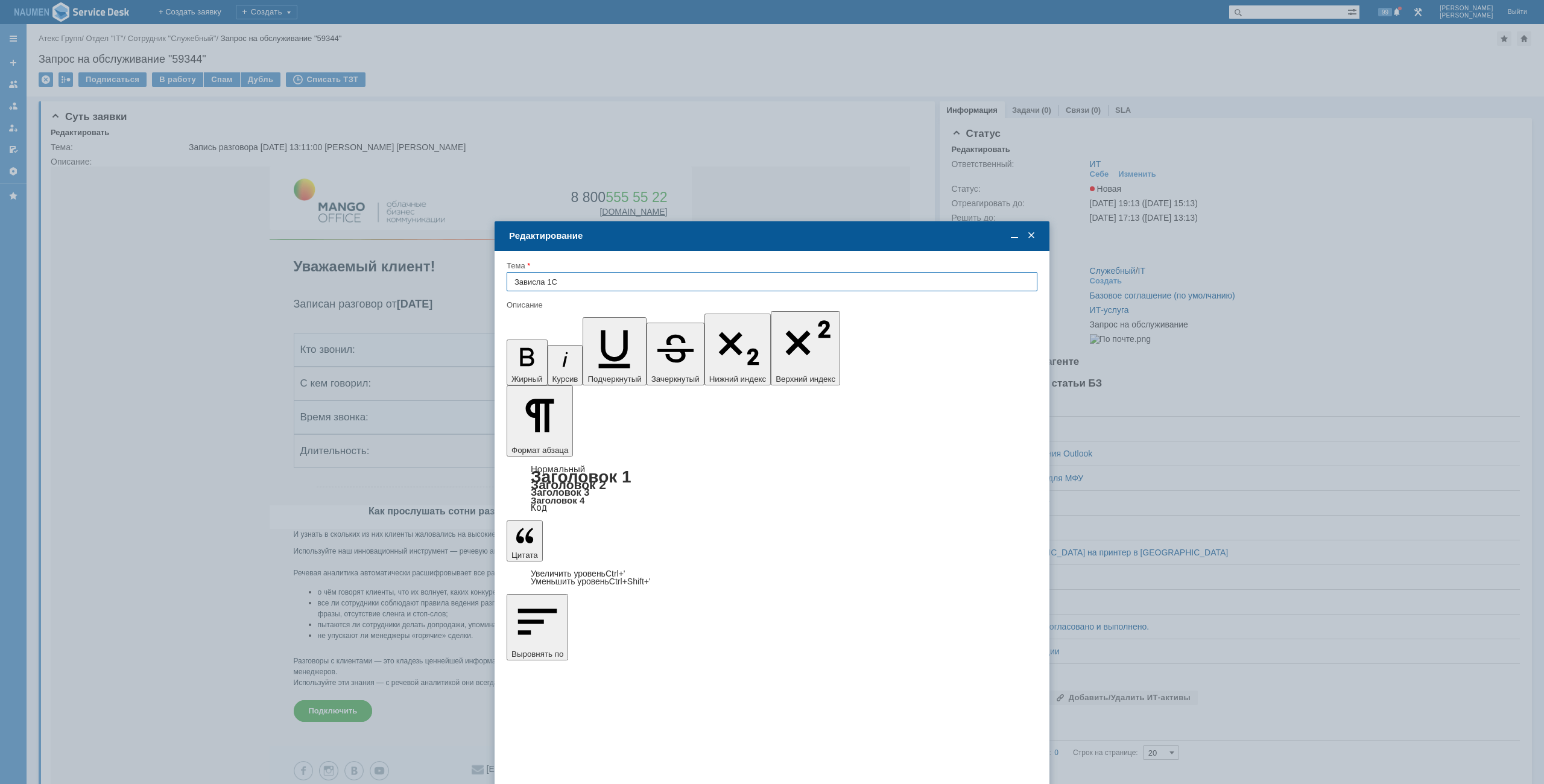
type input "Зависла 1С"
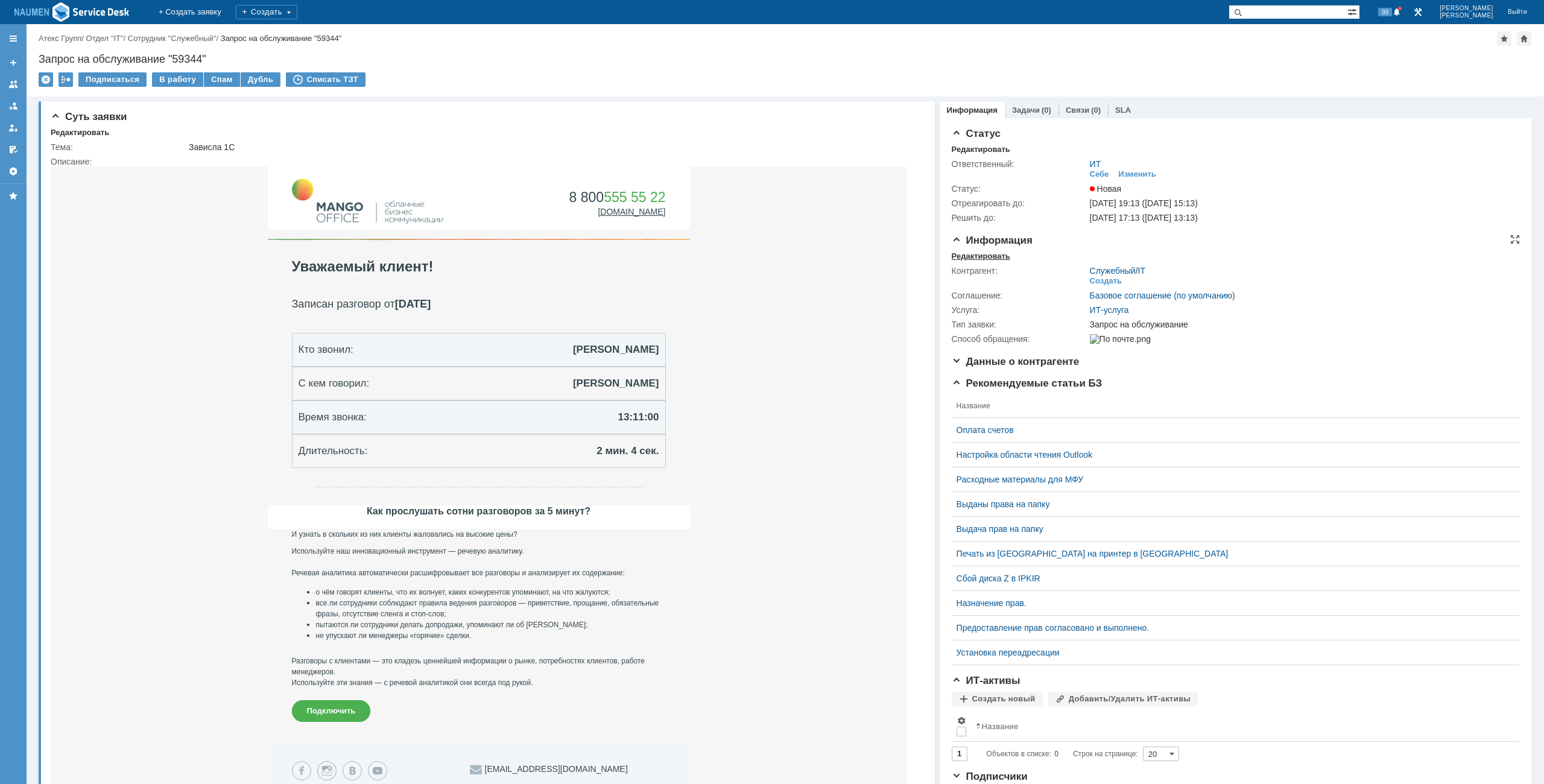
click at [994, 258] on div "Редактировать" at bounding box center [981, 256] width 59 height 9
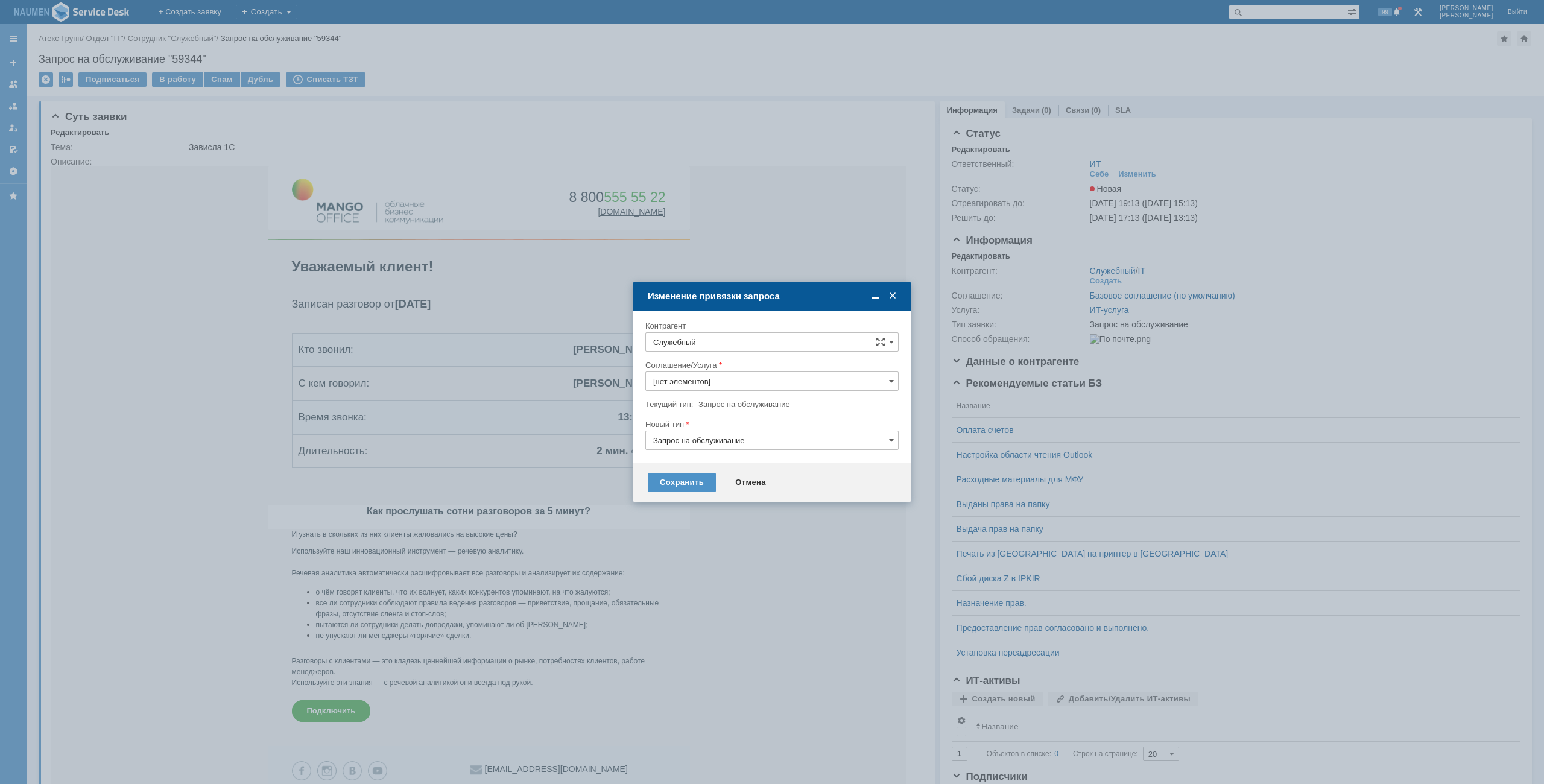
type input "ИТ-услуга"
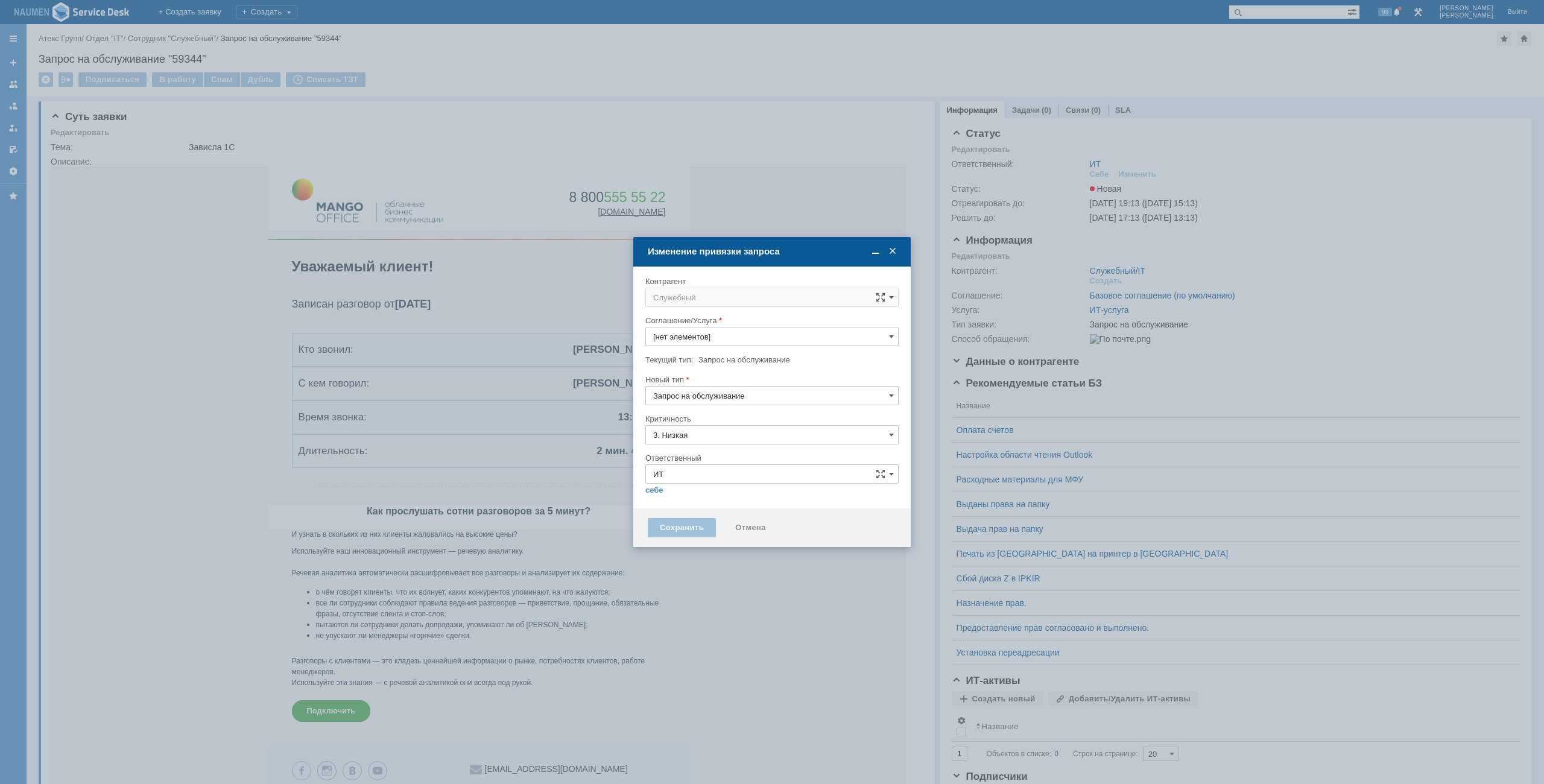
type input "[не указано]"
type input "ИТ-услуга"
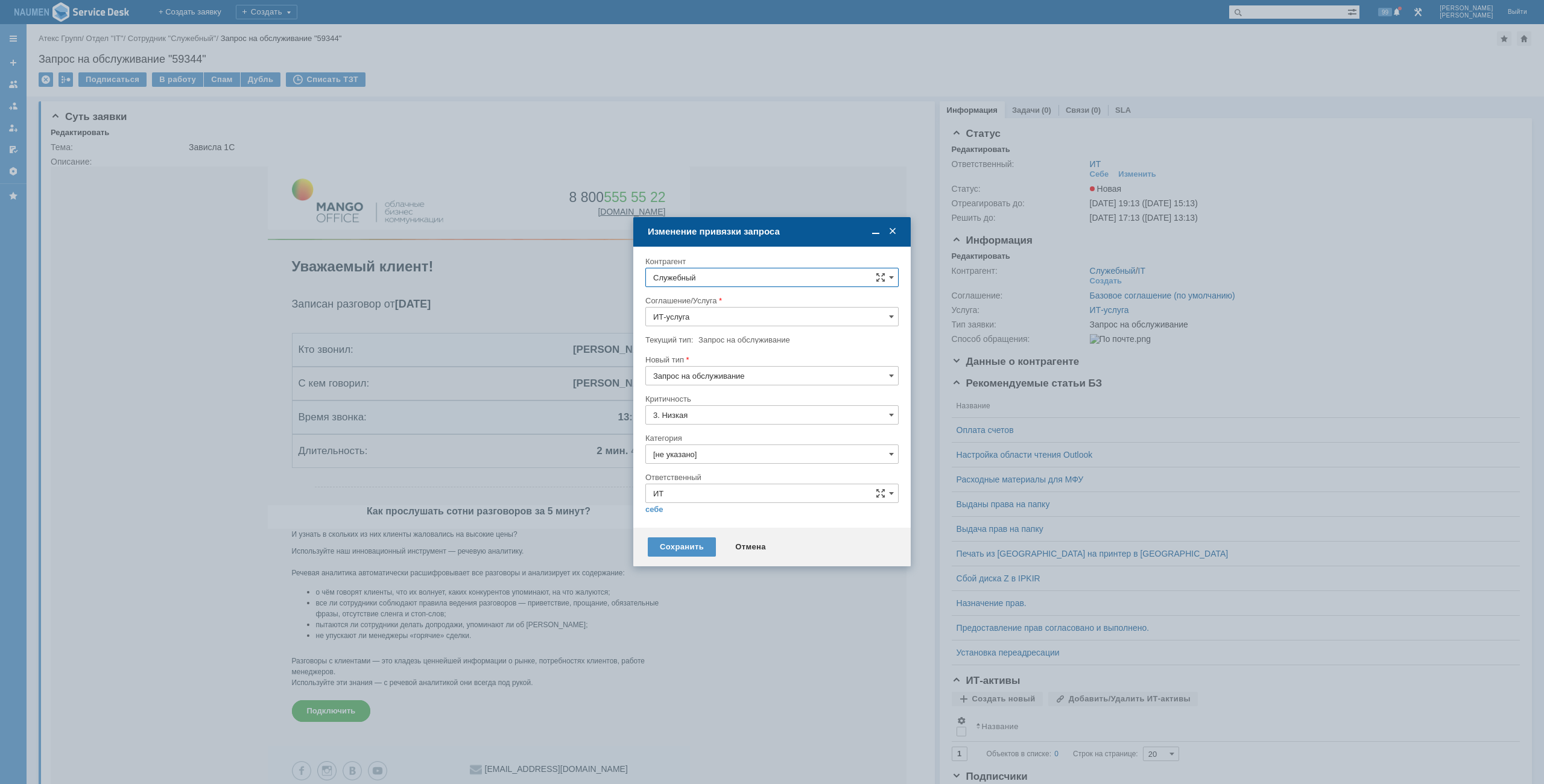
click at [723, 280] on input "Служебный" at bounding box center [772, 277] width 254 height 19
click at [747, 390] on span "[PERSON_NAME]" at bounding box center [729, 386] width 64 height 9
type input "[PERSON_NAME]"
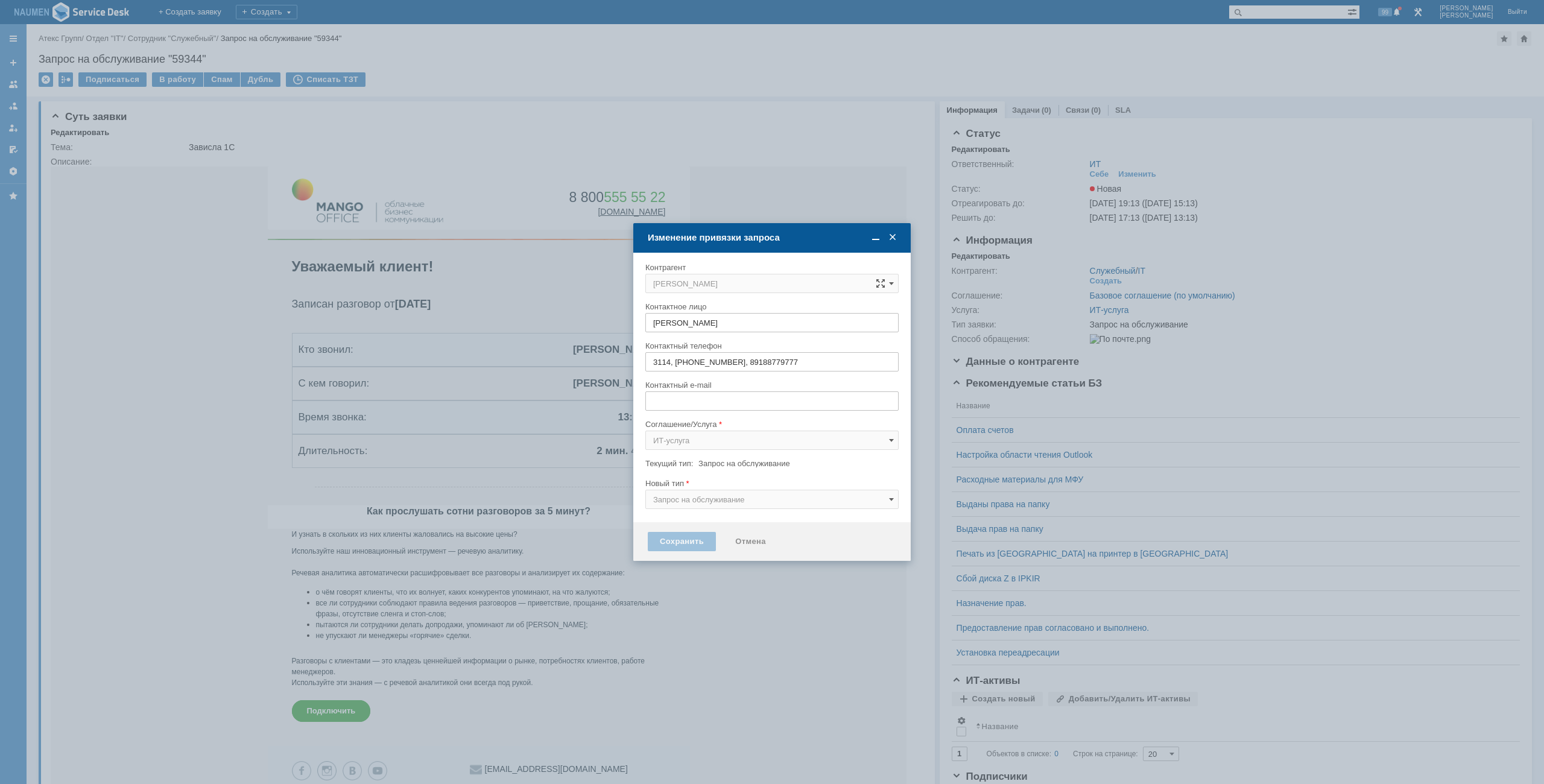
type input "v.mihaylov@atex-gr.com"
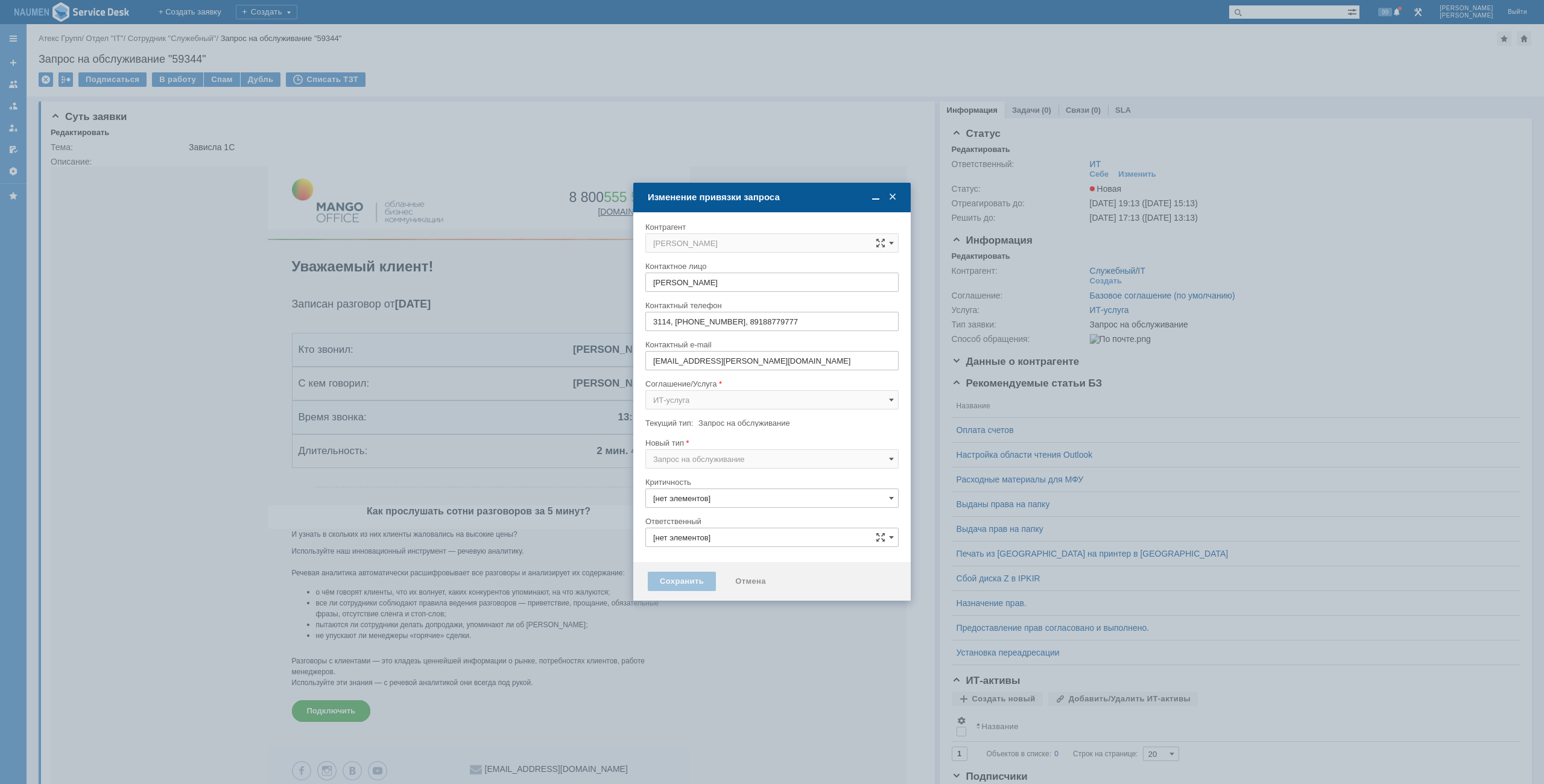
type input "3. Низкая"
type input "ИТ"
type input "[не указано]"
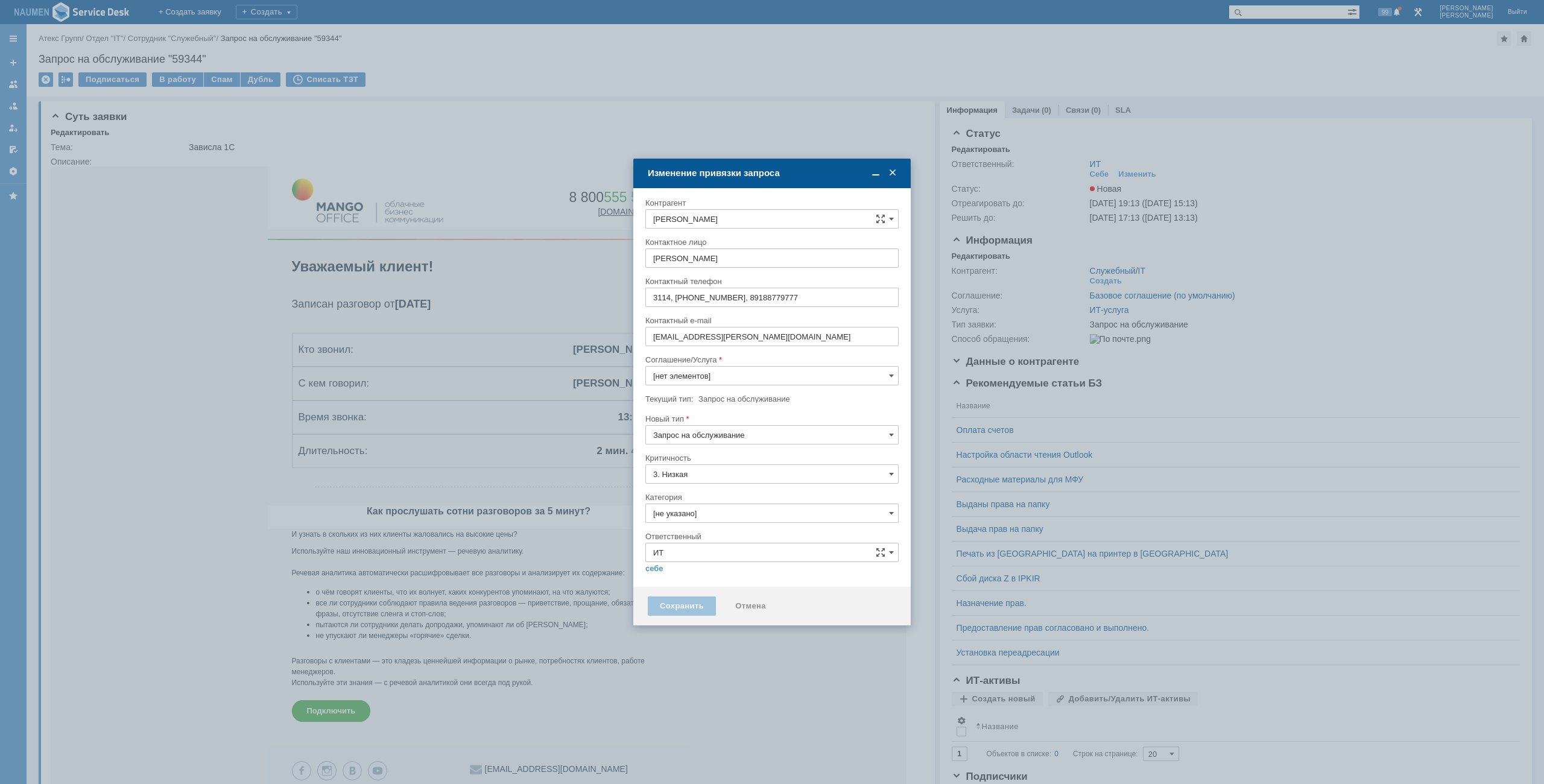
type input "ИТ-услуга"
click at [704, 434] on input "Запрос на обслуживание" at bounding box center [772, 434] width 254 height 19
click at [698, 490] on div "Инцидент" at bounding box center [772, 496] width 252 height 19
type input "Инцидент"
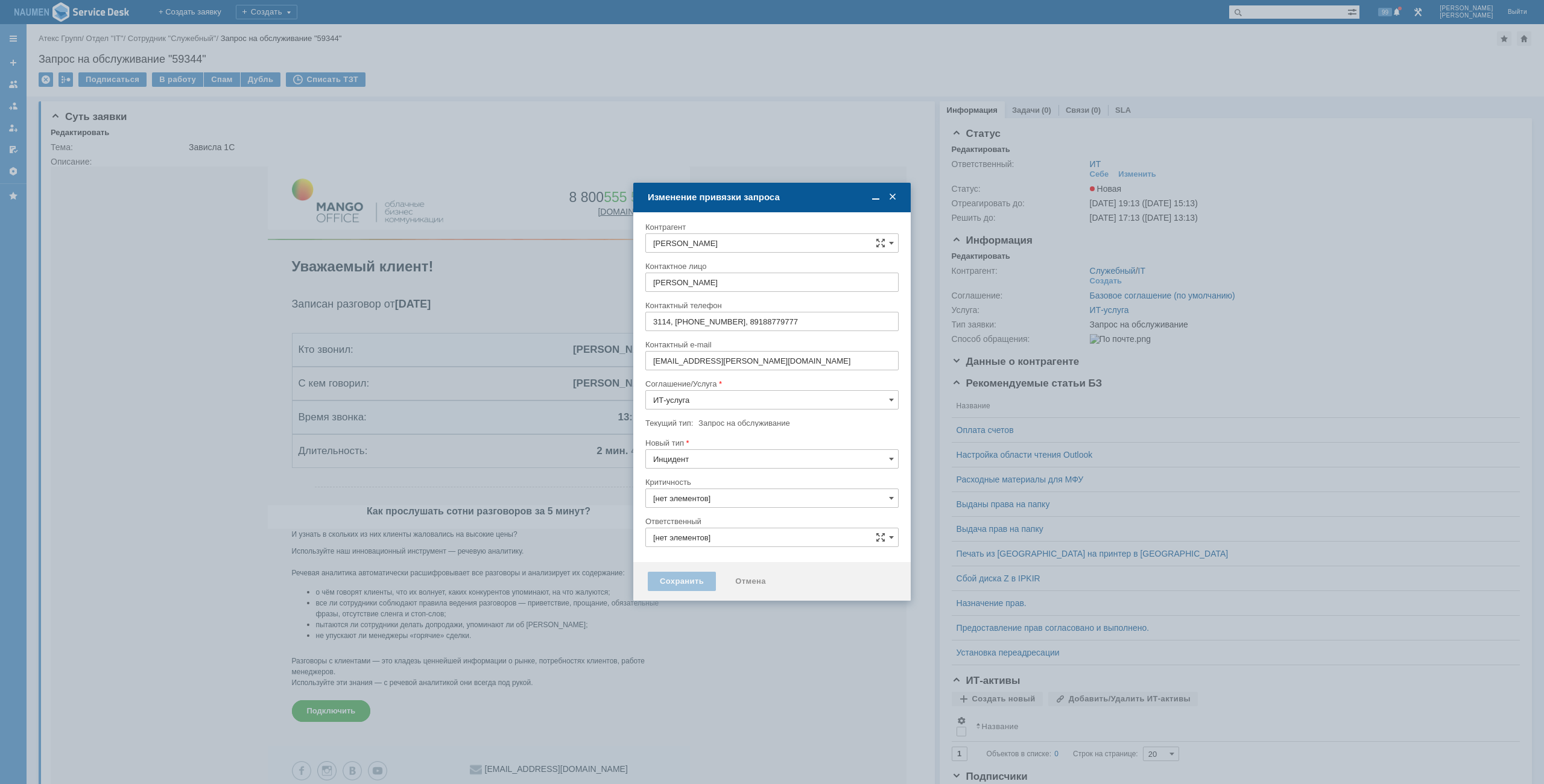
type input "3. Низкая"
type input "ИТ"
type input "[не указано]"
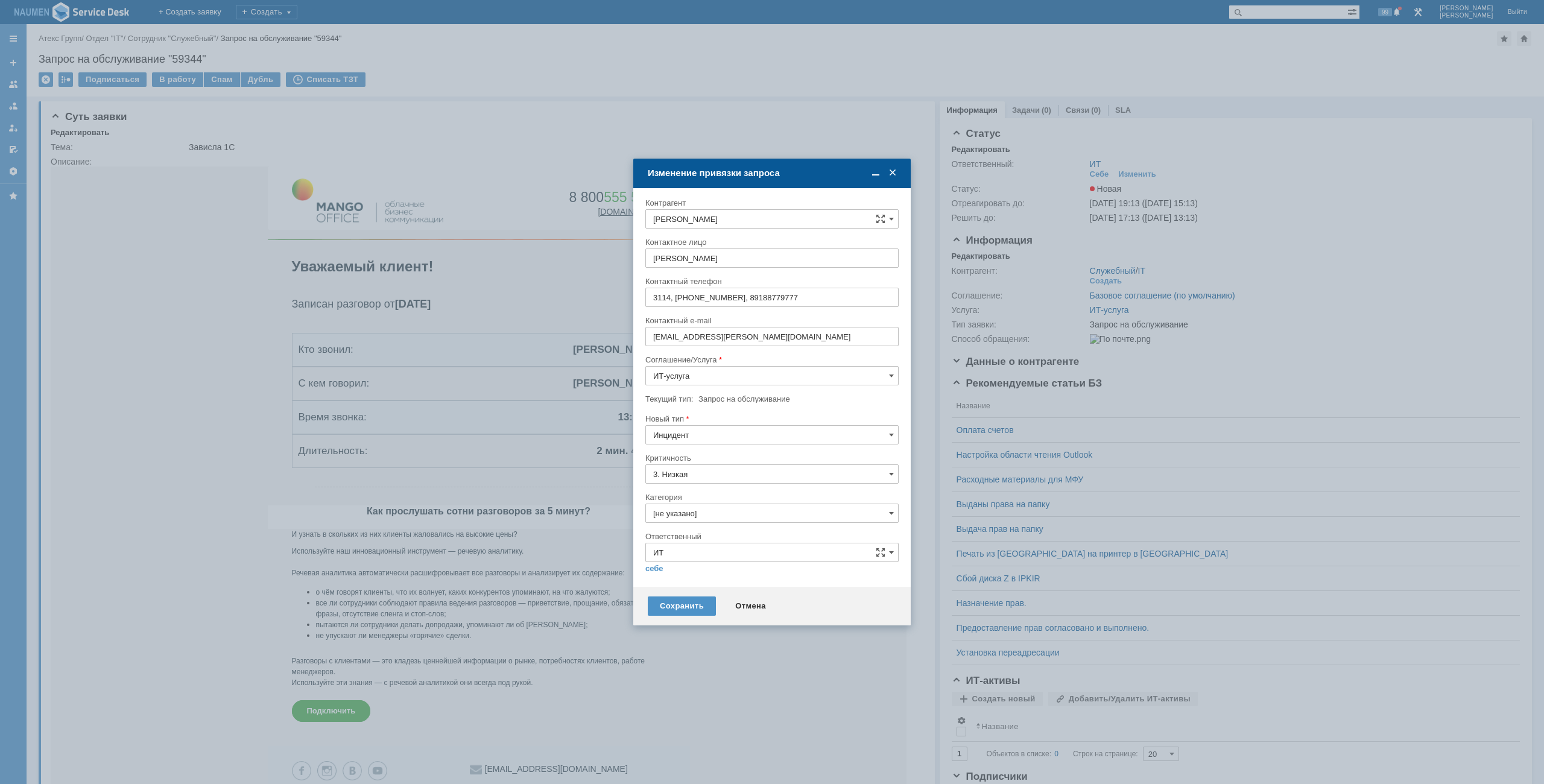
type input "Инцидент"
click at [692, 504] on input "[не указано]" at bounding box center [772, 512] width 254 height 19
click at [691, 607] on div "Не запускается 1С" at bounding box center [772, 615] width 252 height 19
type input "Не запускается 1С"
click at [661, 568] on link "себе" at bounding box center [654, 568] width 18 height 9
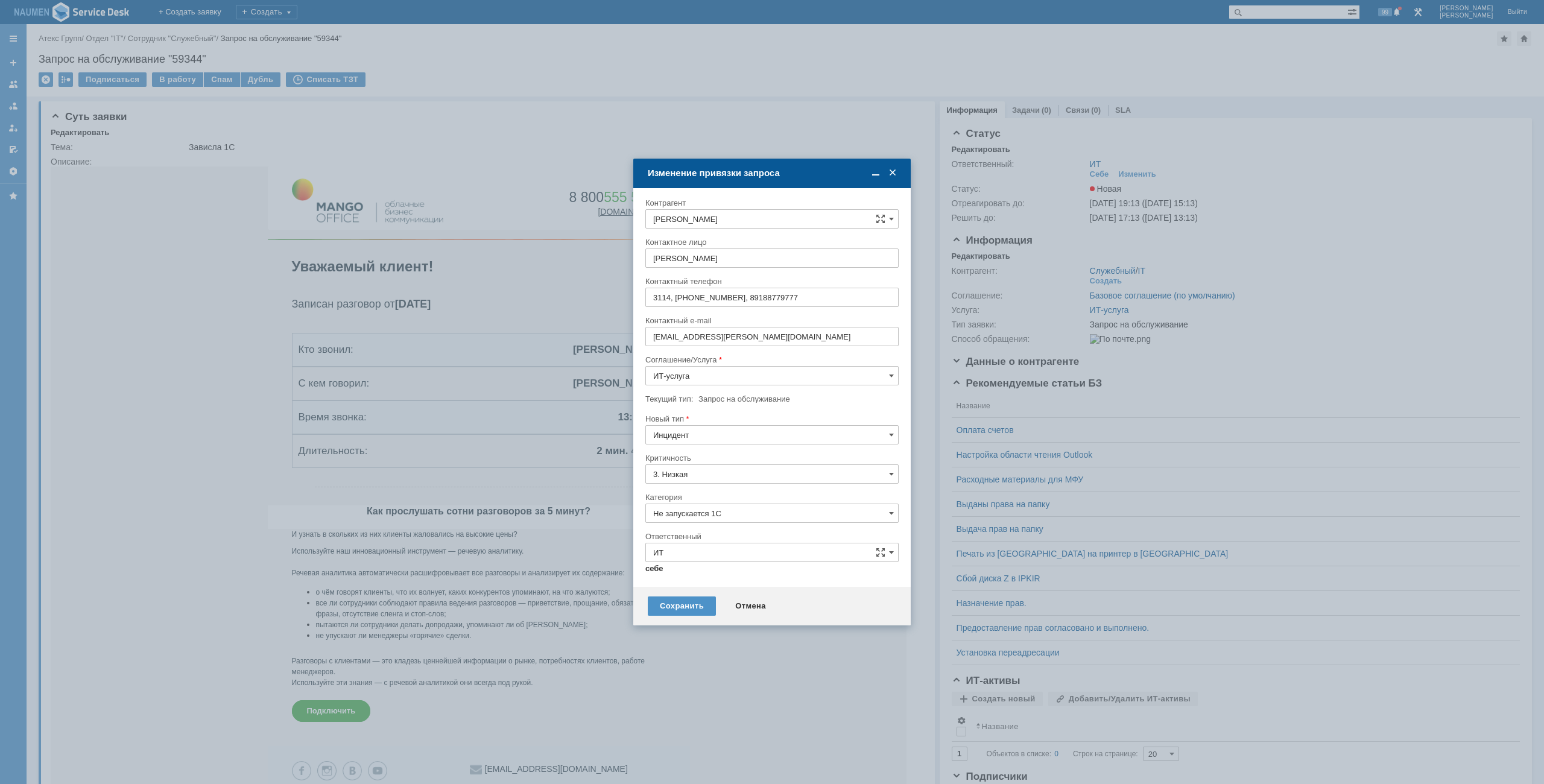
type input "[PERSON_NAME]"
type input "Не запускается 1С"
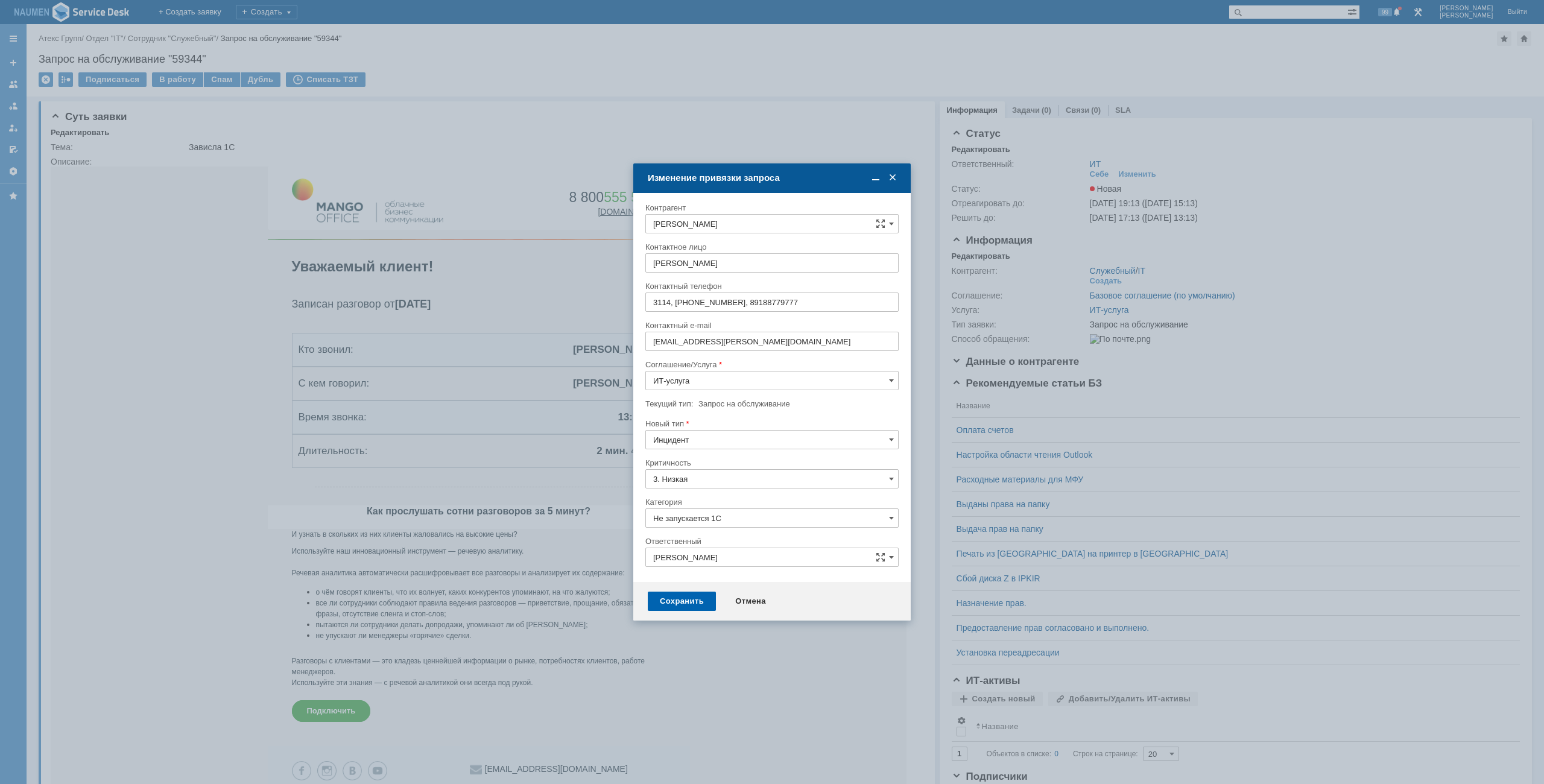
click at [693, 609] on div "Сохранить" at bounding box center [681, 600] width 68 height 19
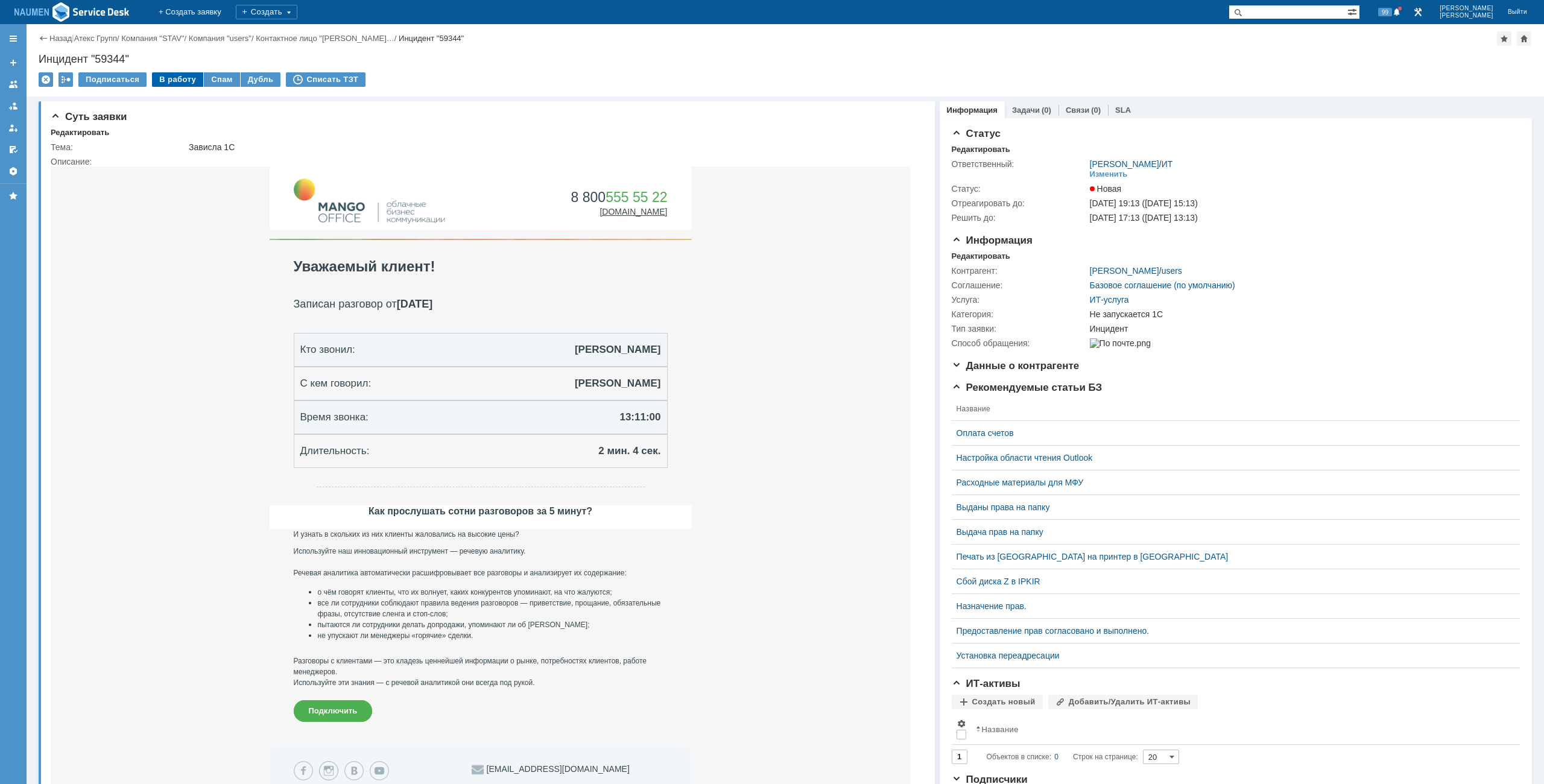
click at [162, 74] on div "В работу" at bounding box center [177, 79] width 51 height 14
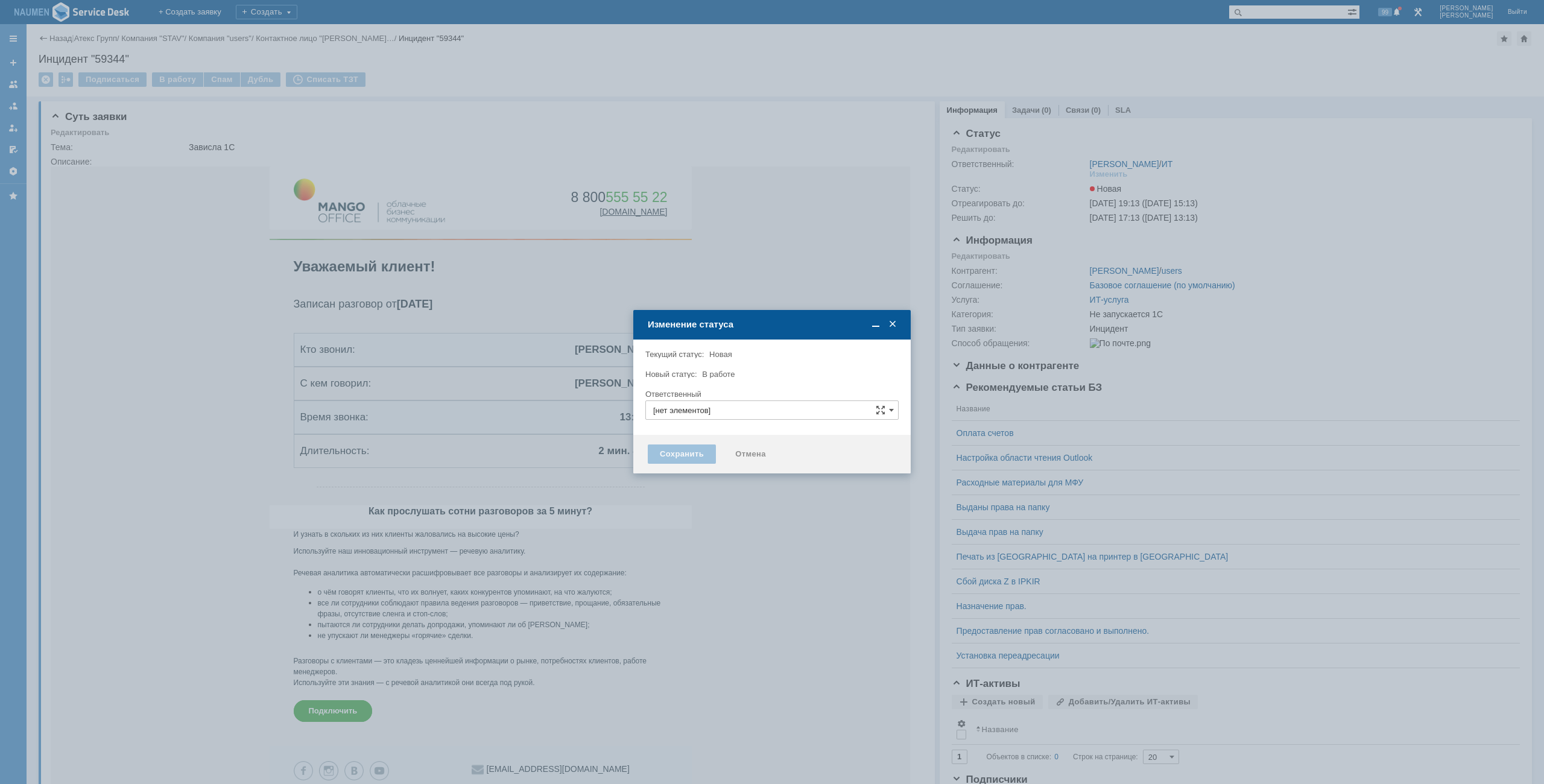
type input "[PERSON_NAME]"
type input "Не запускается 1С"
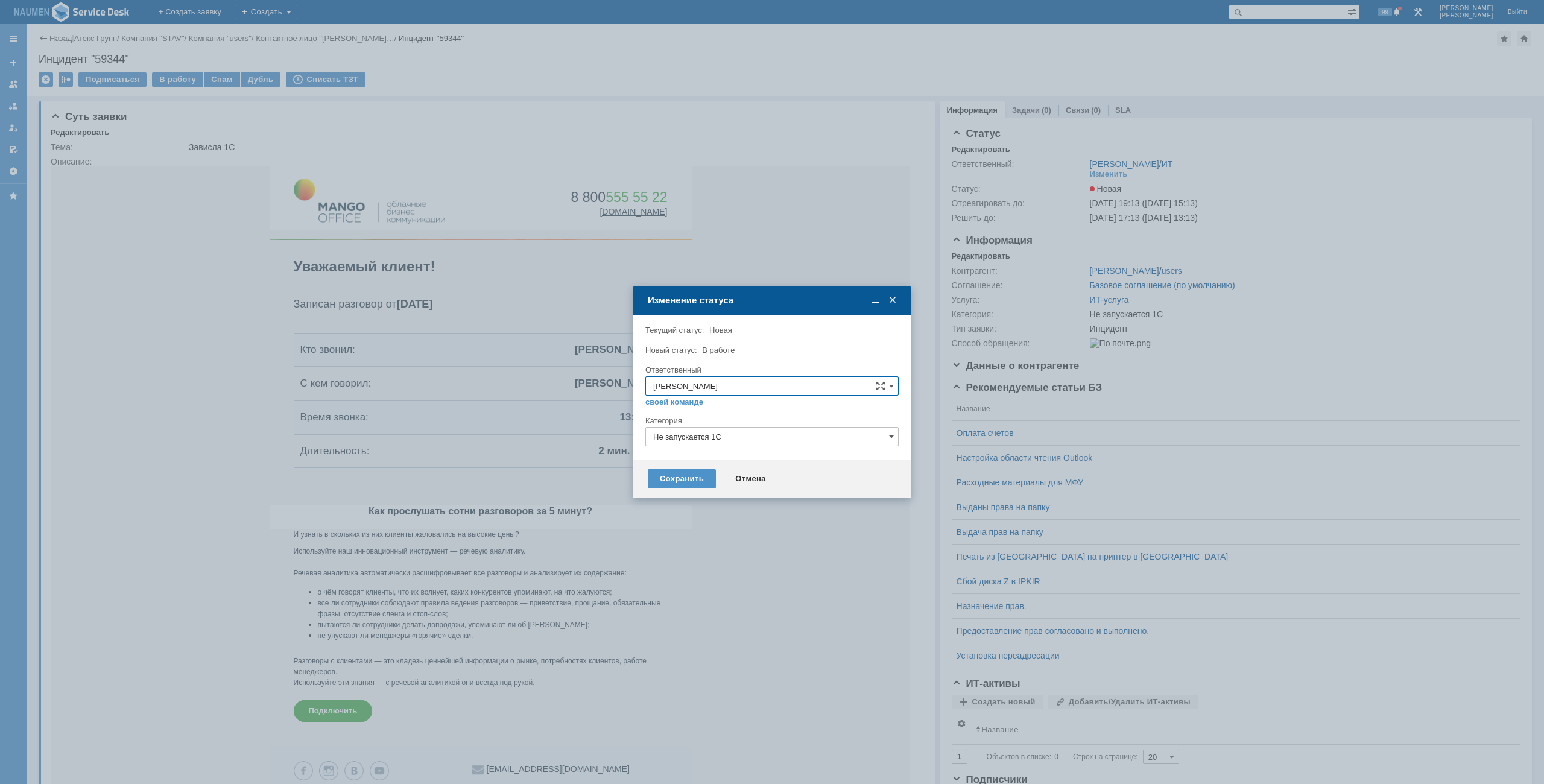
click at [645, 500] on div at bounding box center [772, 392] width 1544 height 784
click at [676, 483] on div "Сохранить" at bounding box center [681, 478] width 68 height 19
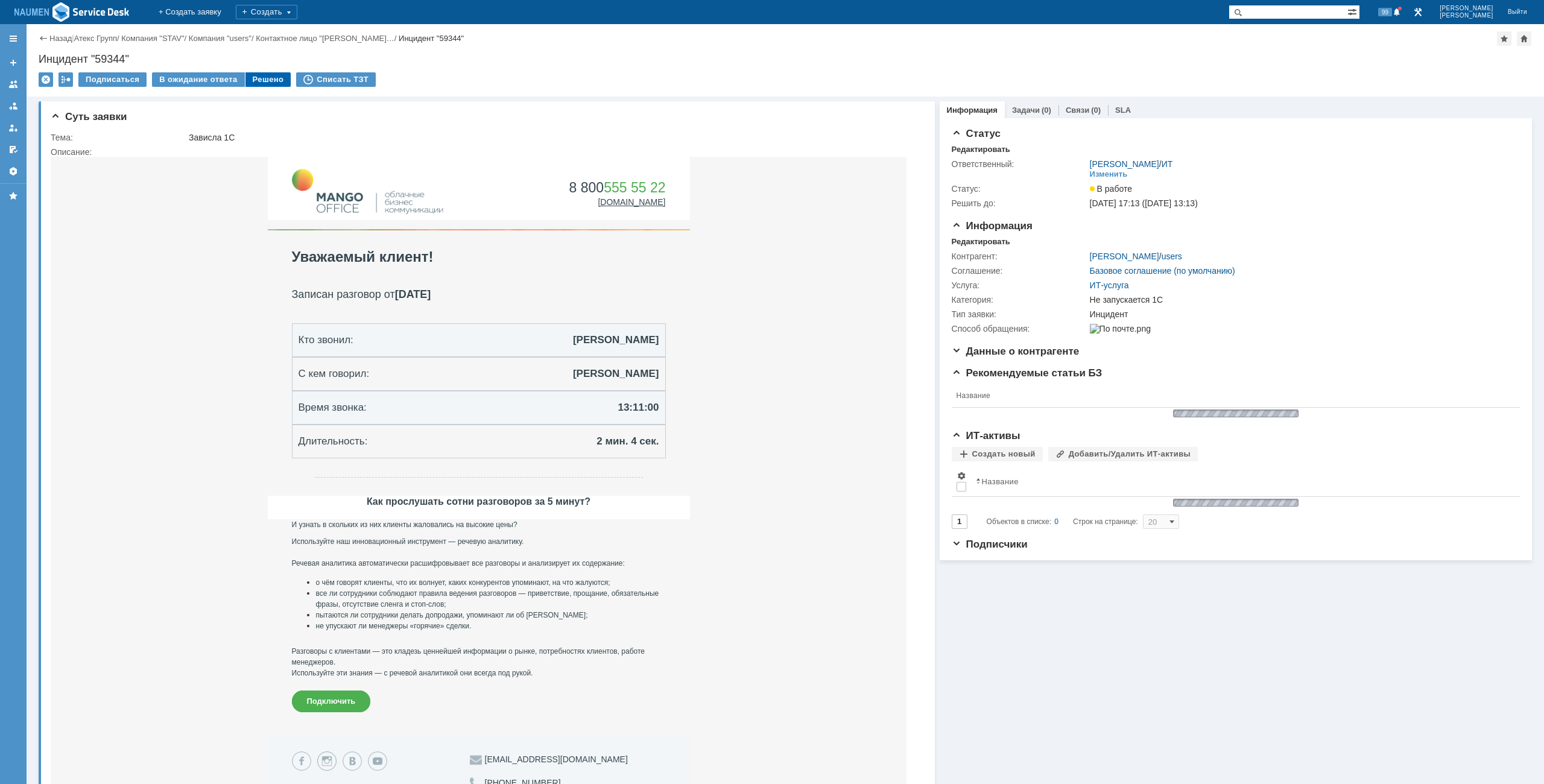
click at [267, 79] on div "Решено" at bounding box center [268, 79] width 46 height 14
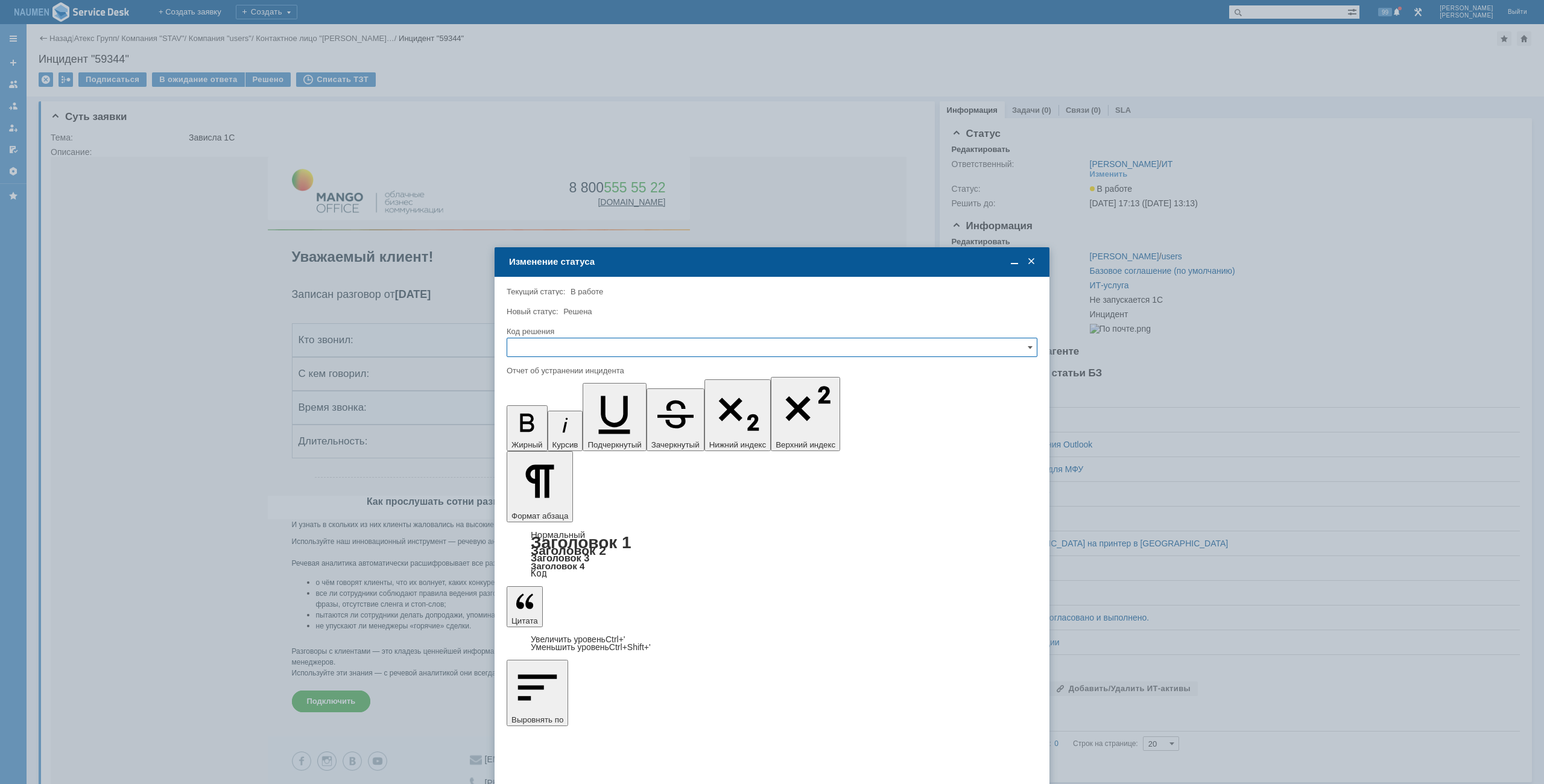
click at [553, 351] on input "text" at bounding box center [772, 347] width 531 height 19
click at [541, 432] on span "Решено" at bounding box center [772, 429] width 515 height 9
type input "Решено"
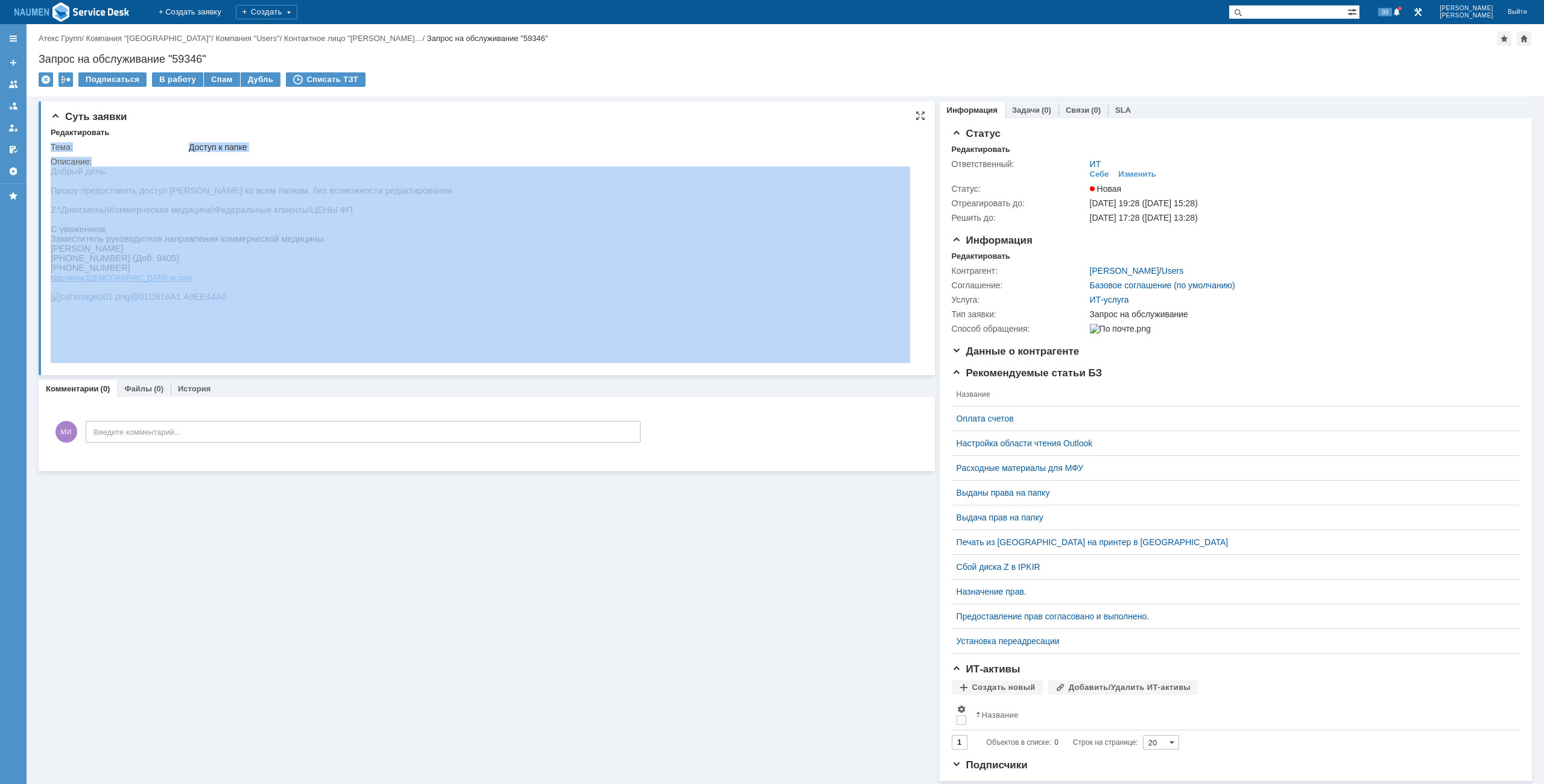
drag, startPoint x: 101, startPoint y: 341, endPoint x: 154, endPoint y: 220, distance: 132.1
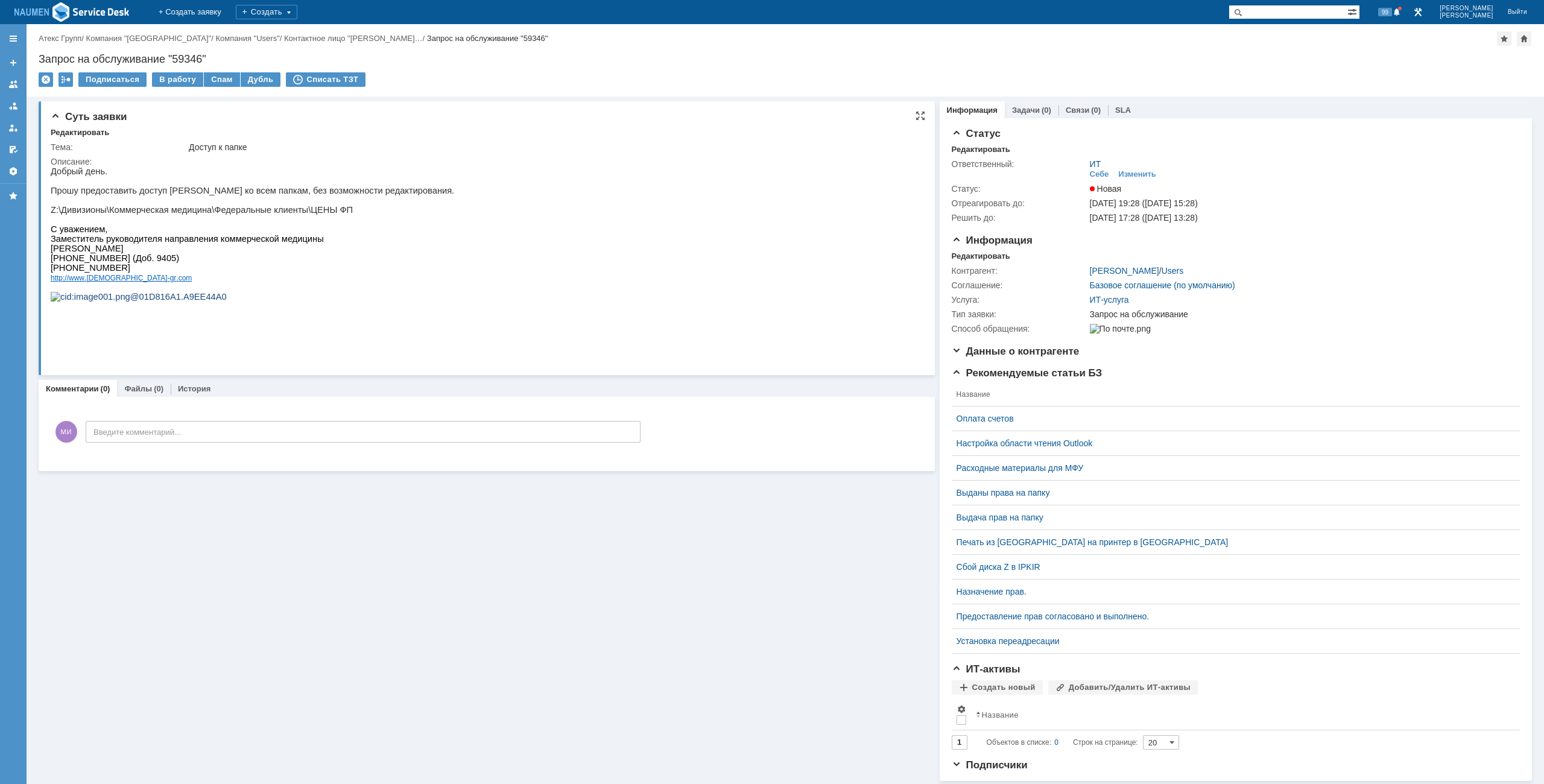
drag, startPoint x: 154, startPoint y: 220, endPoint x: 92, endPoint y: 192, distance: 68.0
click at [152, 220] on p at bounding box center [252, 219] width 403 height 9
drag, startPoint x: 53, startPoint y: 174, endPoint x: 235, endPoint y: 285, distance: 213.2
click at [235, 285] on div "Добрый день. Прошу предоставить доступ [PERSON_NAME] ко всем папкам, без возмож…" at bounding box center [252, 239] width 403 height 145
copy div "Добрый день. Прошу предоставить доступ [PERSON_NAME] ко всем папкам, без возмож…"
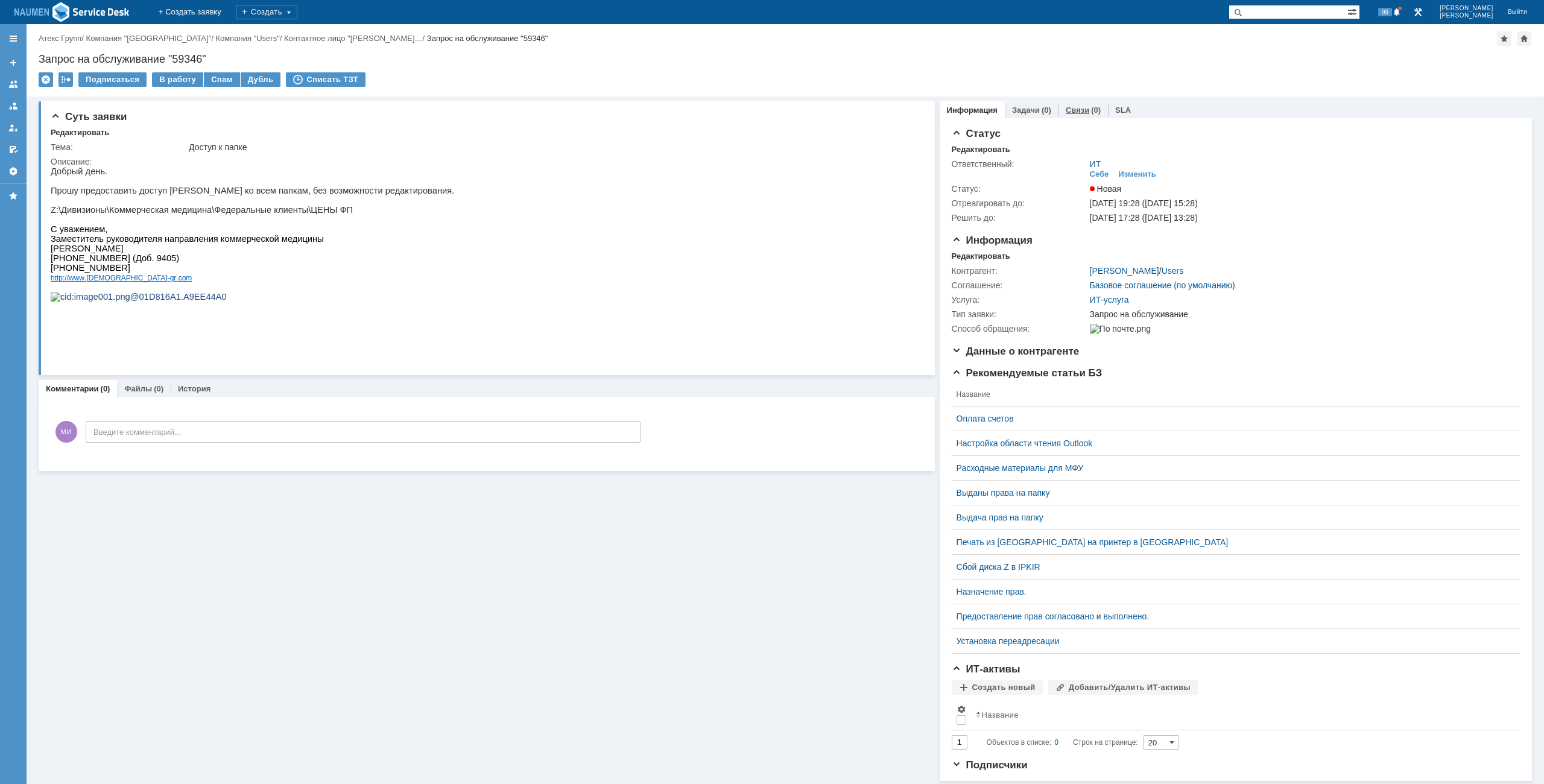
click at [1068, 107] on link "Связи" at bounding box center [1078, 110] width 24 height 9
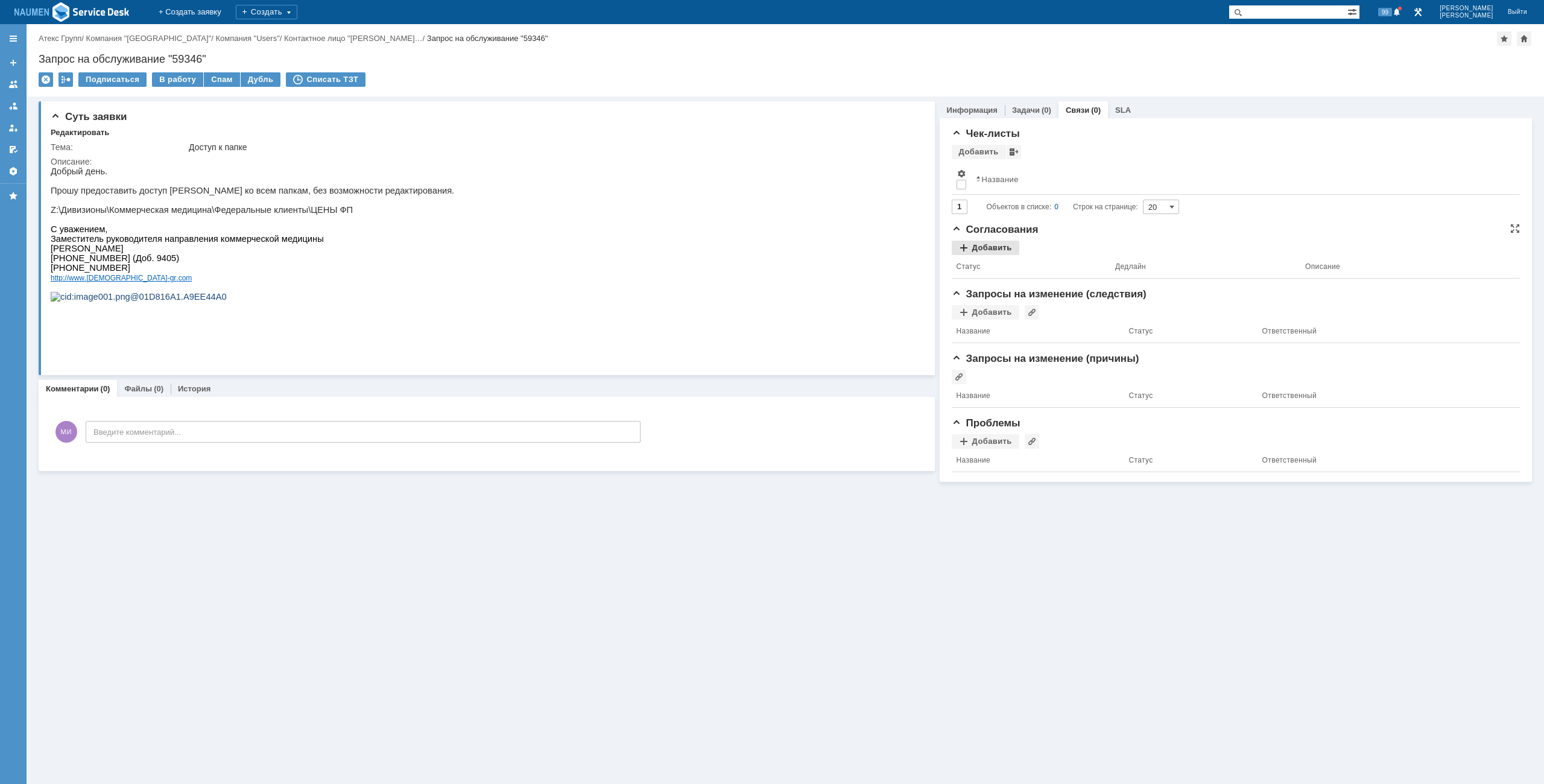
click at [995, 250] on div "Добавить" at bounding box center [986, 247] width 67 height 14
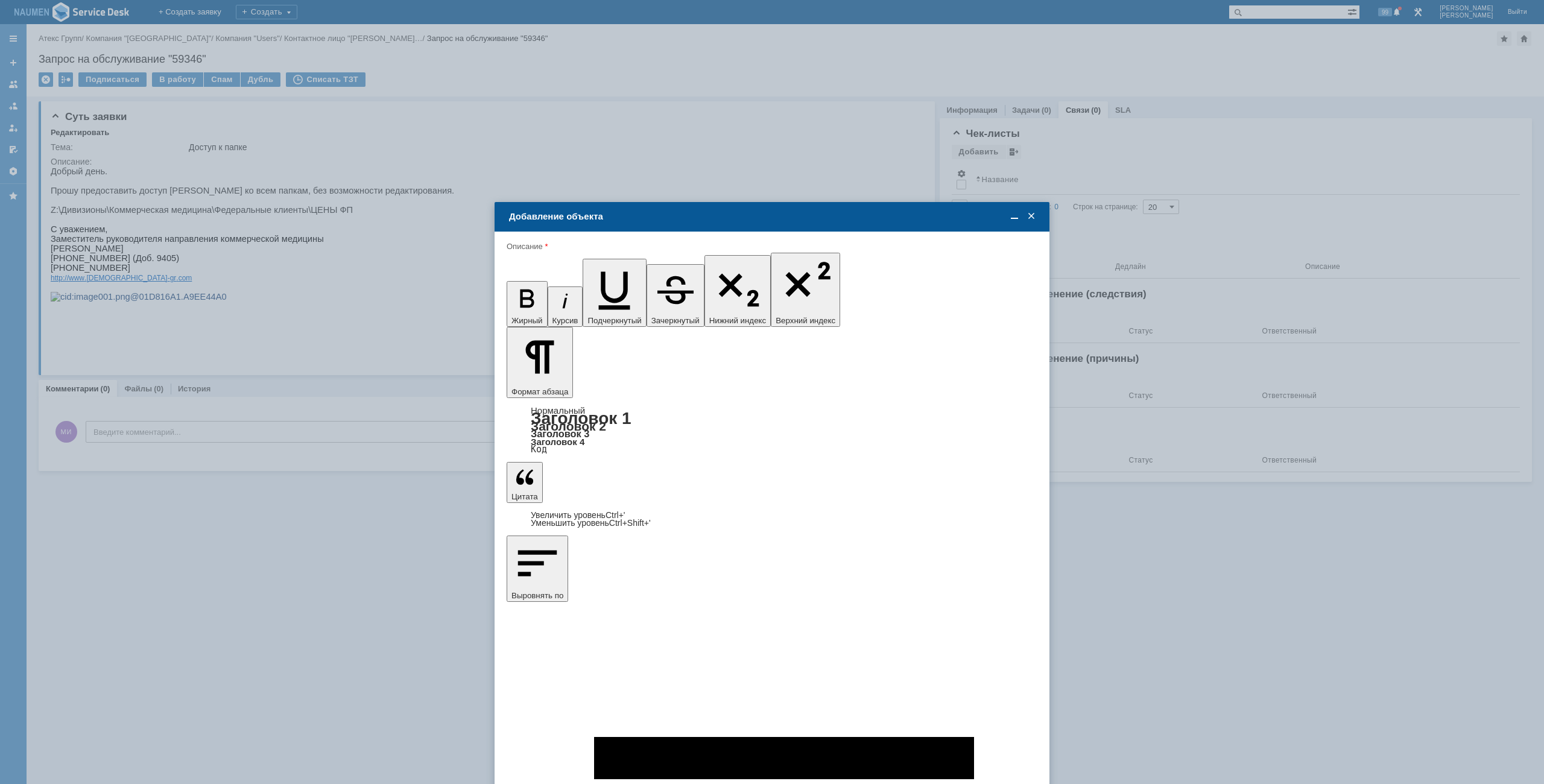
click at [640, 576] on span "Миронов Дмитрий" at bounding box center [606, 580] width 64 height 9
click at [0, 0] on input "Миронов Дмитрий" at bounding box center [0, 0] width 0 height 0
type input "Выбрано: 1 (объекты класса 'Сотрудник')"
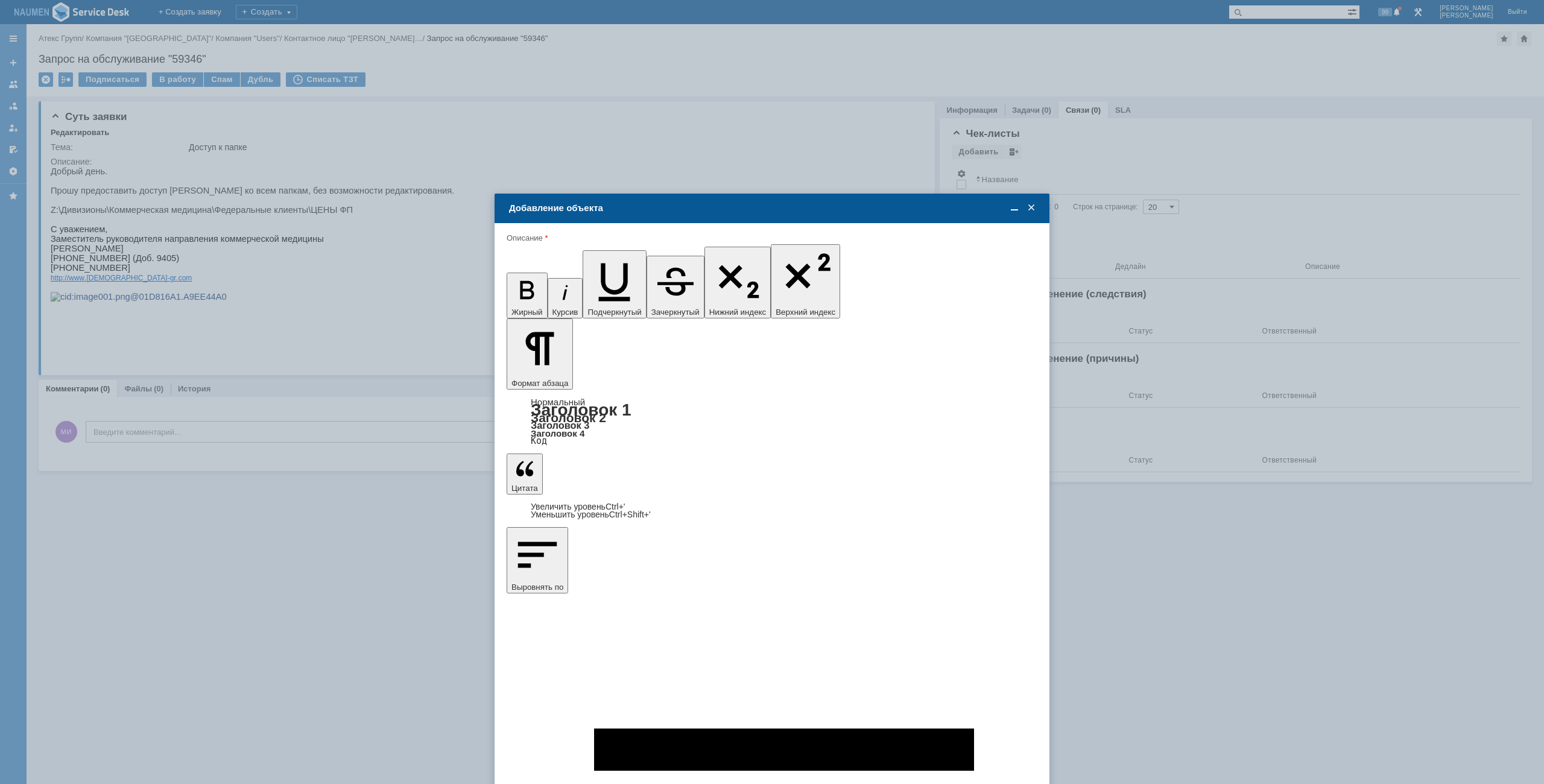
click at [819, 453] on div "EKAT" at bounding box center [772, 447] width 530 height 20
type input "8"
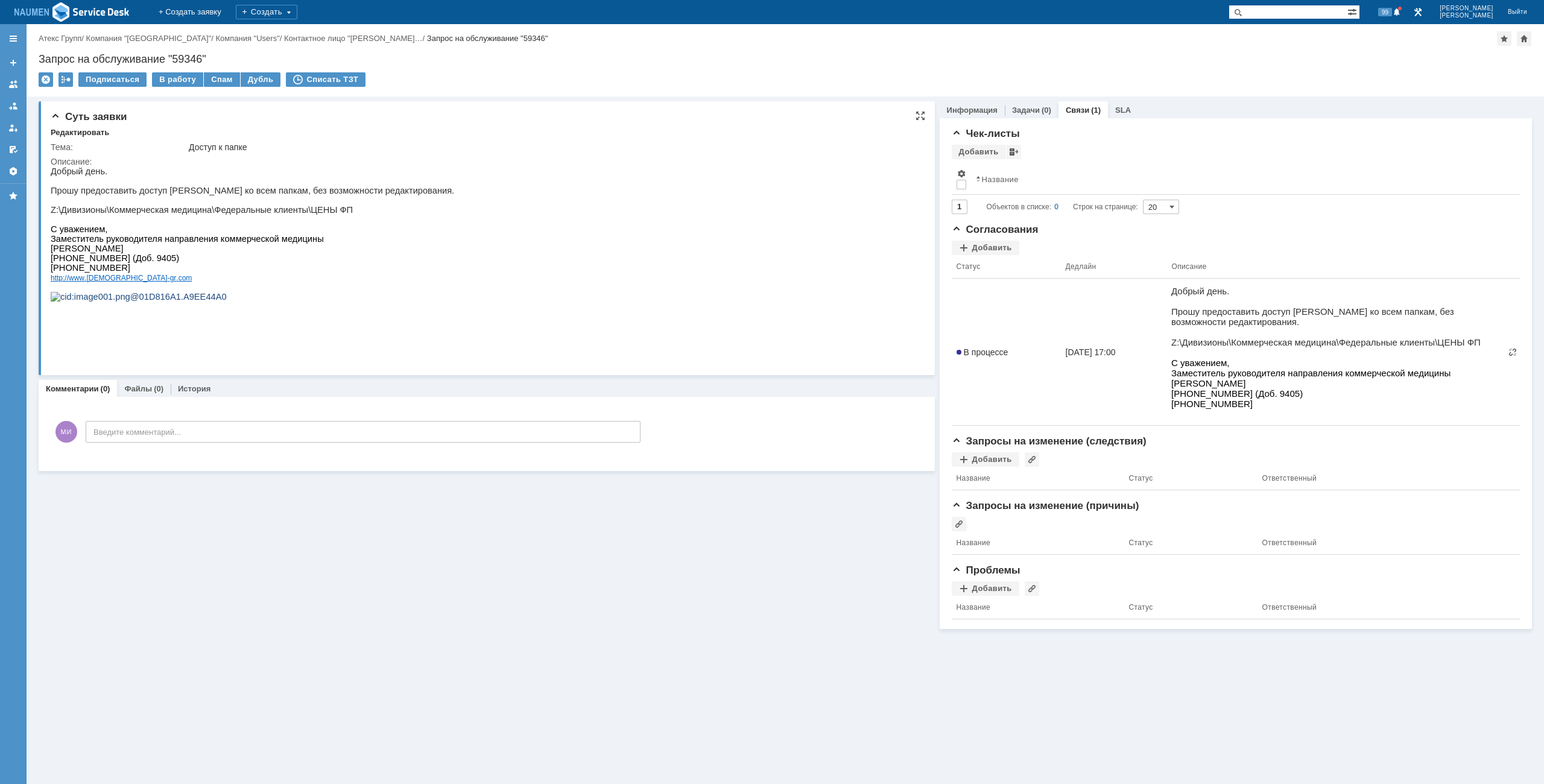
click at [482, 247] on html "Добрый день. Прошу предоставить доступ Васютиной Татьяне ко всем папкам, без во…" at bounding box center [480, 239] width 859 height 145
